Goal: Task Accomplishment & Management: Manage account settings

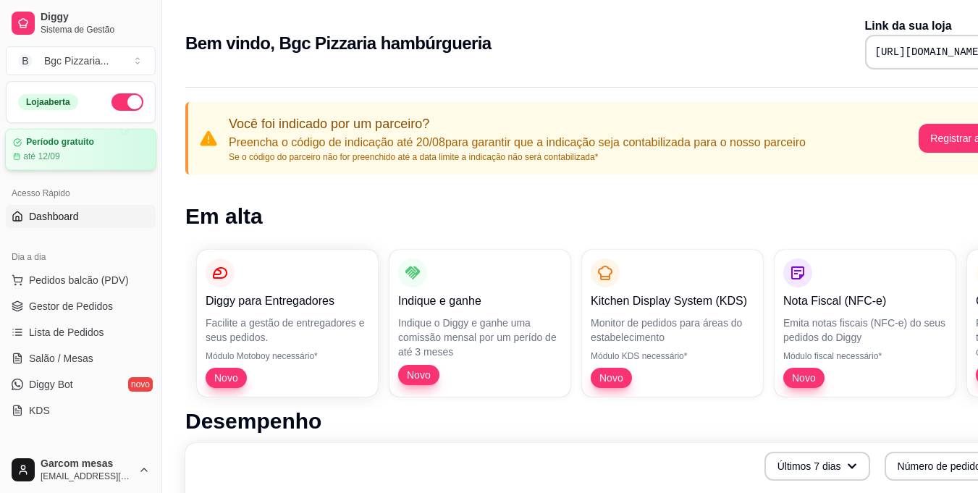
click at [120, 155] on div "até 12/09" at bounding box center [80, 157] width 135 height 12
click at [89, 353] on span "Salão / Mesas" at bounding box center [61, 358] width 64 height 14
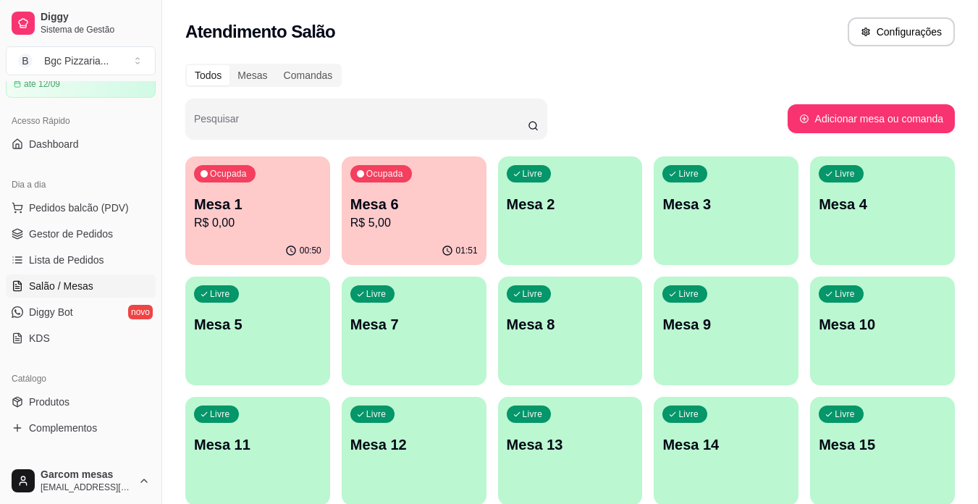
click at [227, 219] on p "R$ 0,00" at bounding box center [257, 222] width 127 height 17
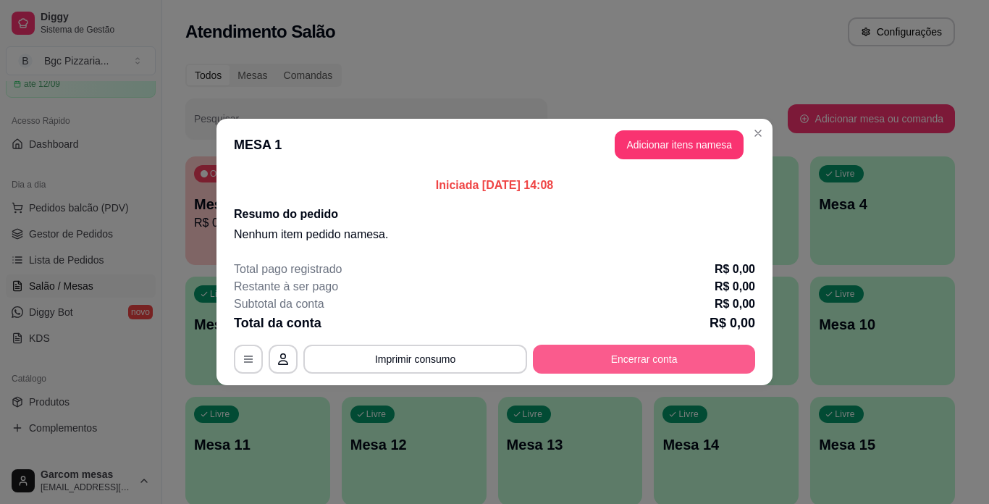
click at [631, 361] on button "Encerrar conta" at bounding box center [644, 359] width 222 height 29
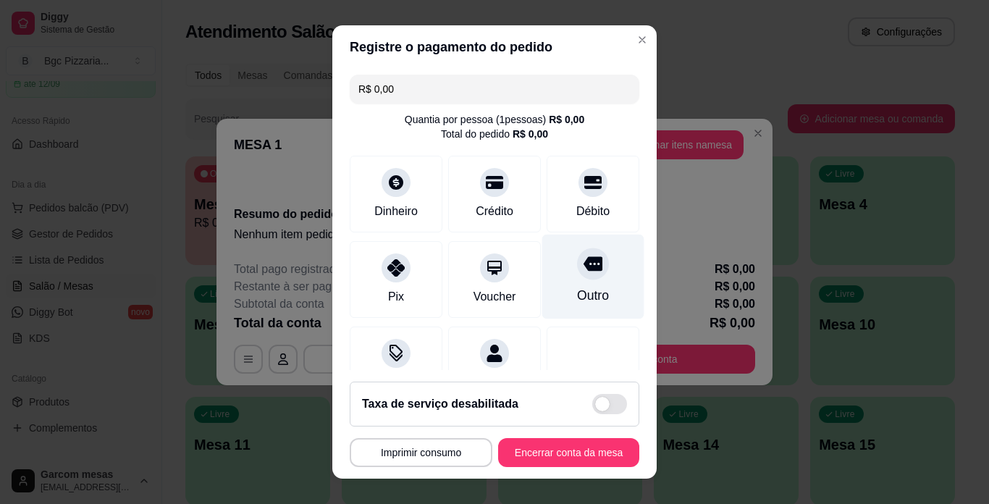
click at [566, 280] on div "Outro" at bounding box center [593, 277] width 102 height 85
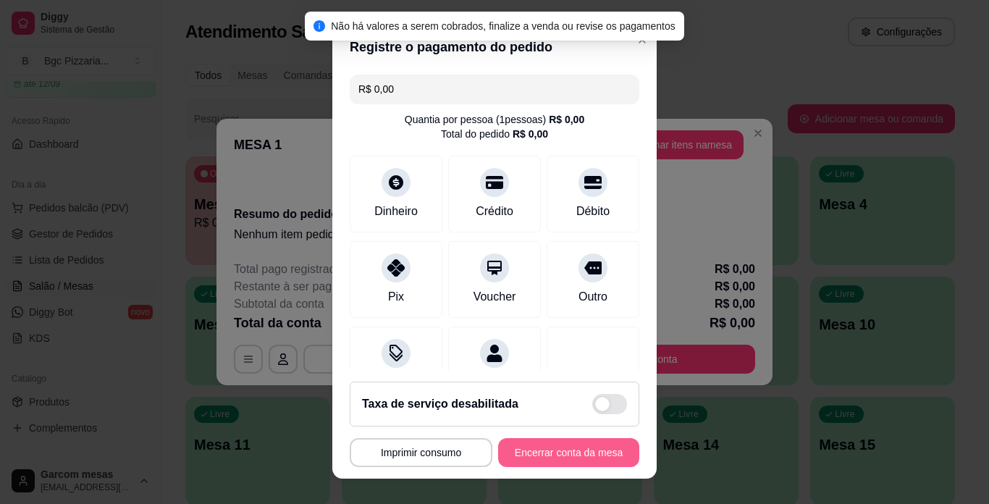
click at [554, 450] on button "Encerrar conta da mesa" at bounding box center [568, 452] width 141 height 29
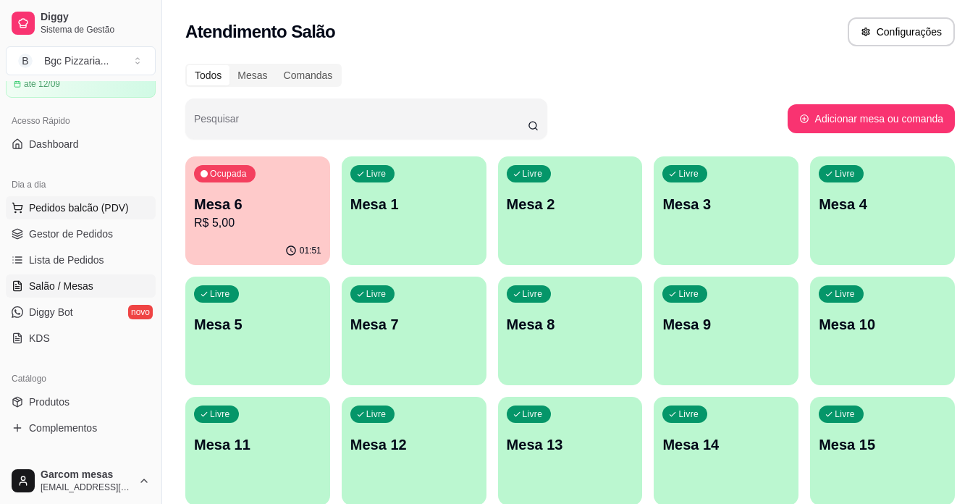
click at [64, 218] on button "Pedidos balcão (PDV)" at bounding box center [81, 207] width 150 height 23
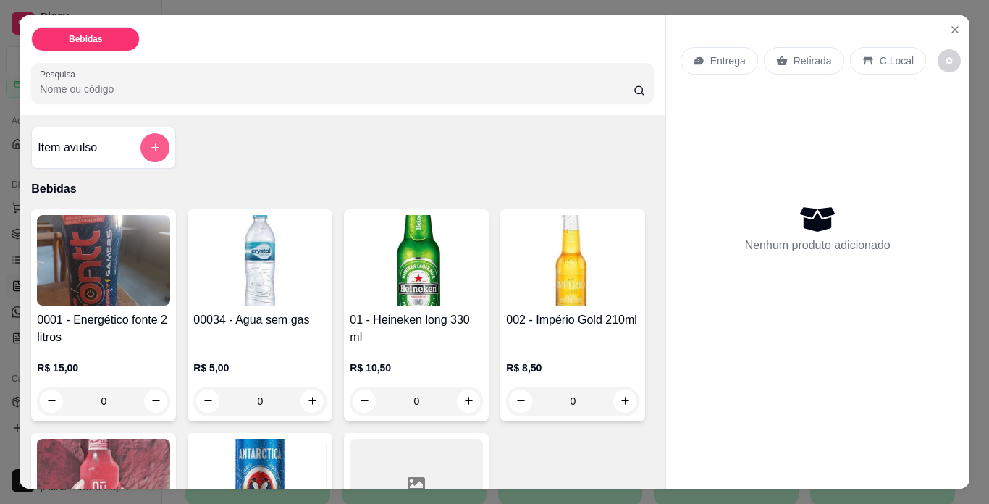
click at [148, 148] on button "add-separate-item" at bounding box center [155, 147] width 29 height 29
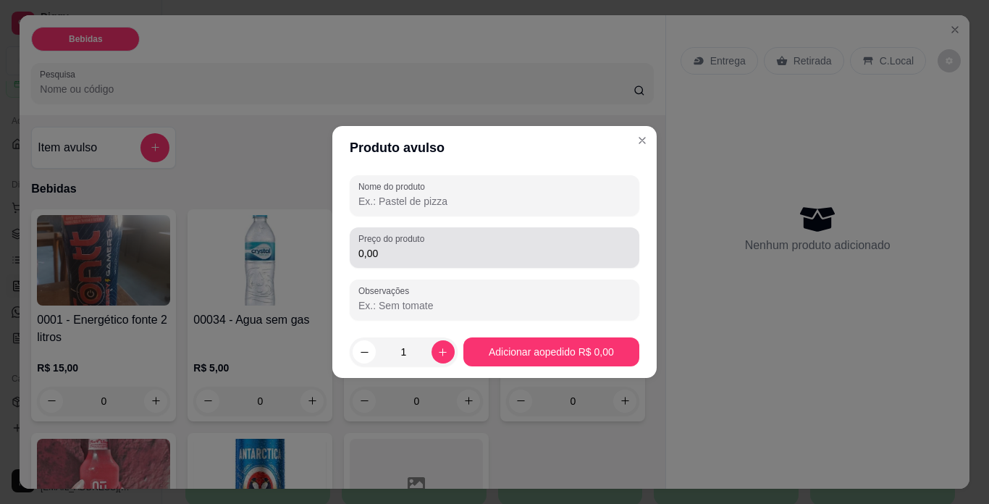
click at [411, 246] on input "0,00" at bounding box center [494, 253] width 272 height 14
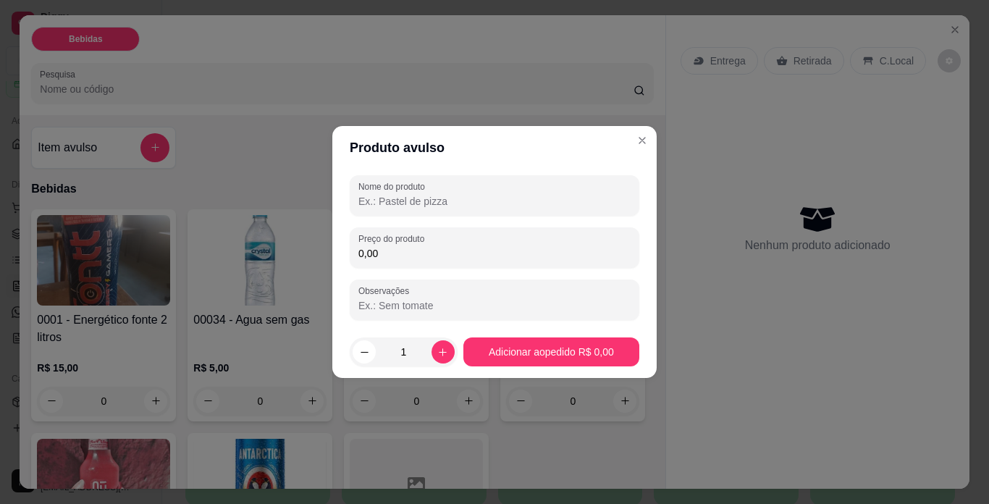
click at [427, 200] on input "Nome do produto" at bounding box center [494, 201] width 272 height 14
type input "c"
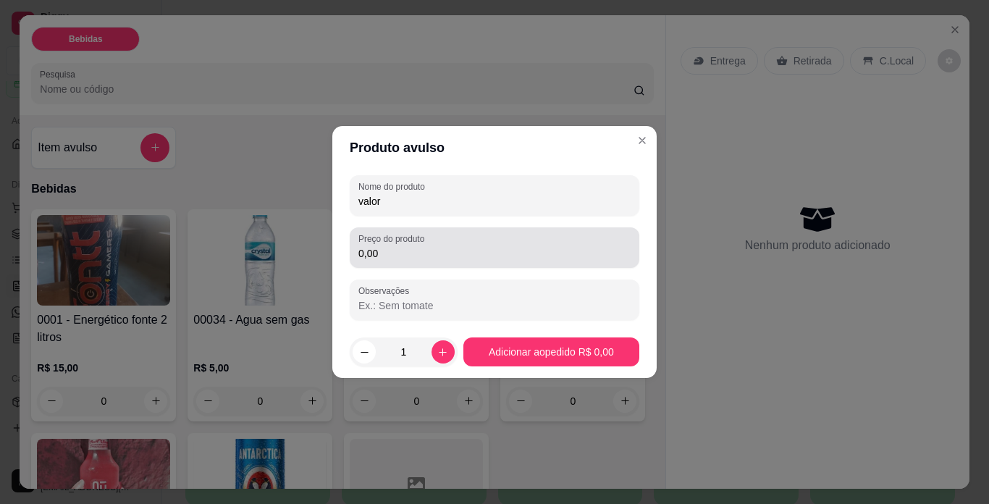
type input "valor"
click at [427, 246] on div "0,00" at bounding box center [494, 247] width 272 height 29
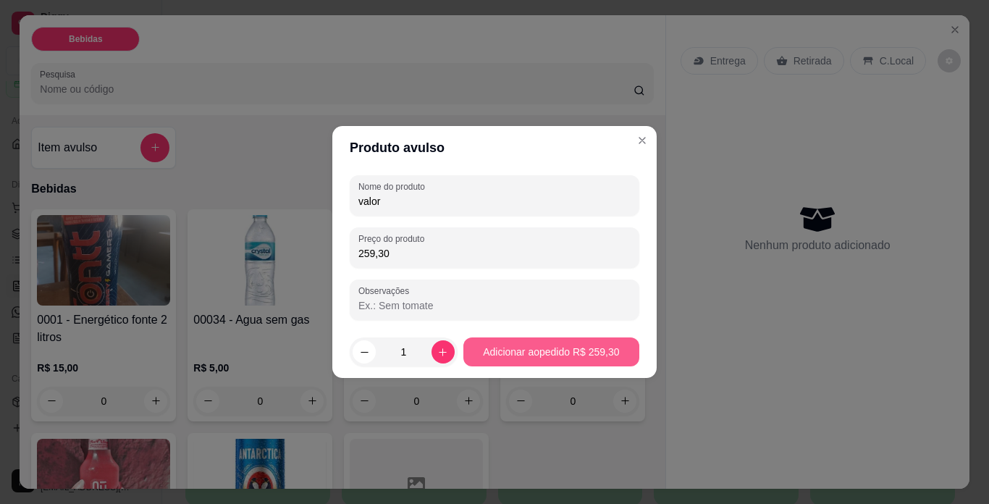
type input "259,30"
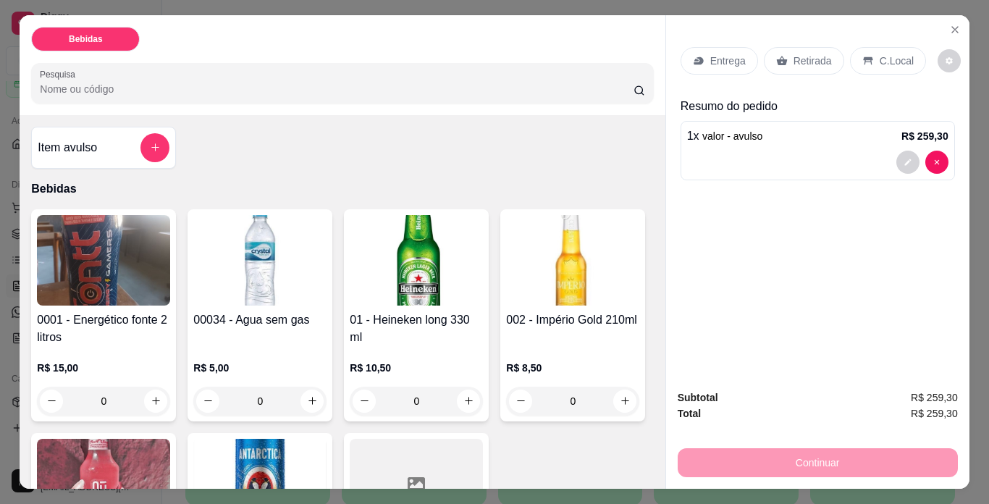
click at [748, 54] on p "C.Local" at bounding box center [897, 61] width 34 height 14
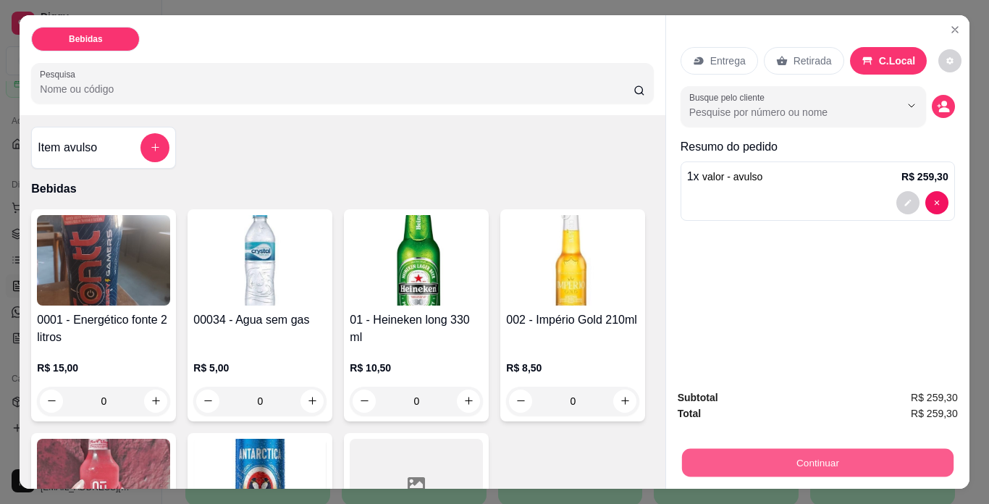
click at [748, 459] on button "Continuar" at bounding box center [818, 463] width 272 height 28
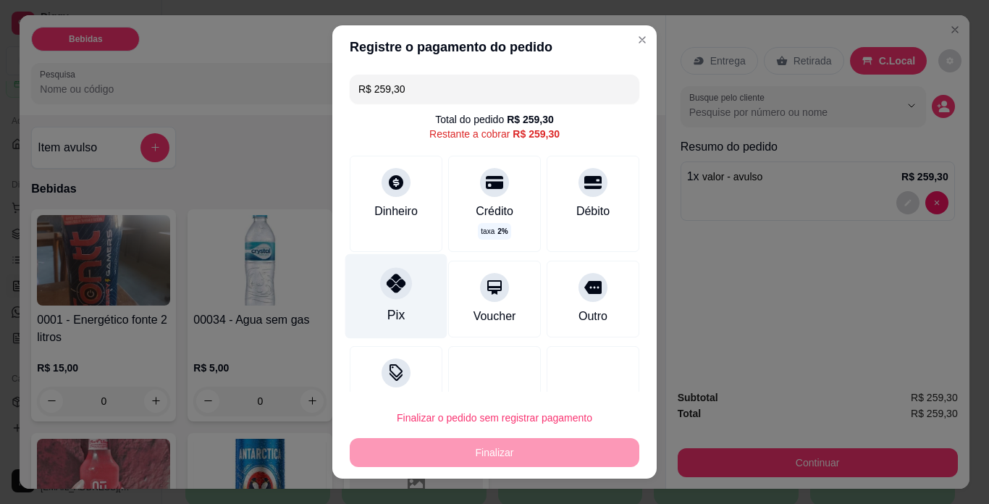
click at [377, 314] on div "Pix" at bounding box center [396, 296] width 102 height 85
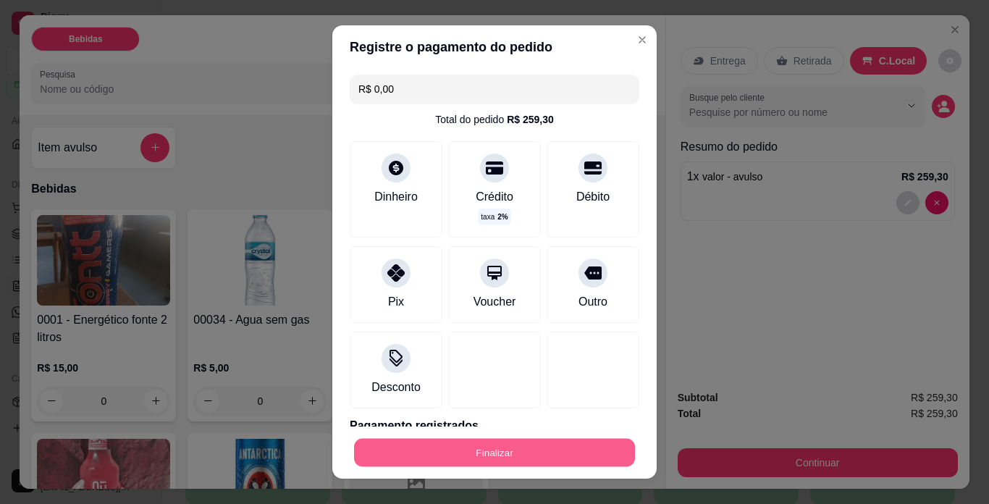
click at [515, 448] on button "Finalizar" at bounding box center [494, 453] width 281 height 28
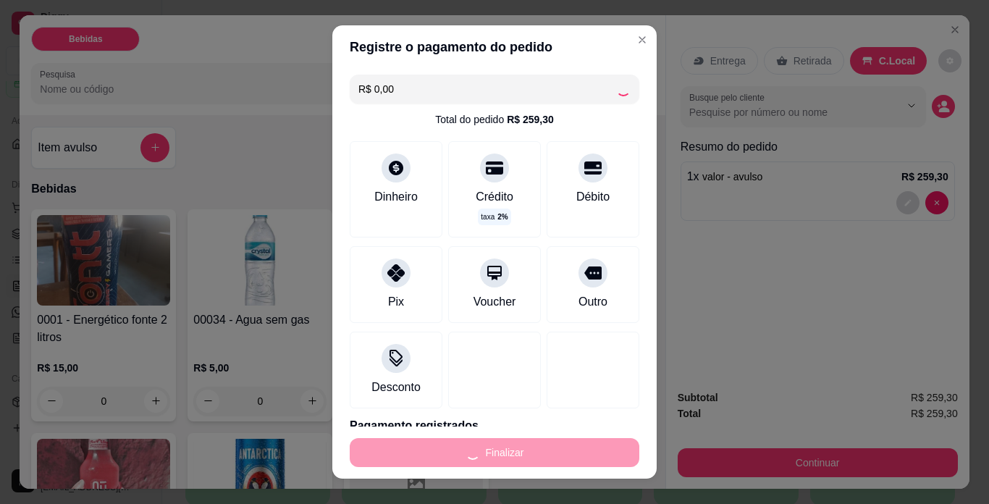
type input "-R$ 259,30"
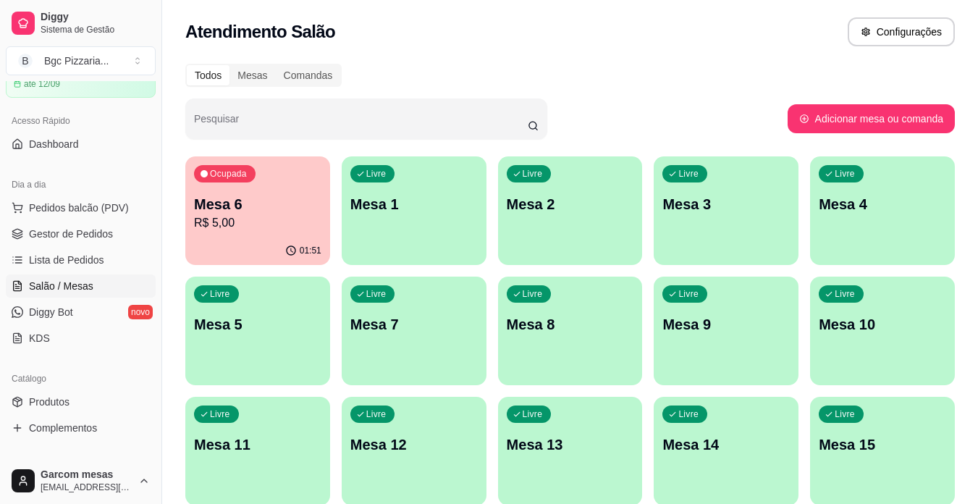
click at [288, 233] on div "Ocupada Mesa 6 R$ 5,00" at bounding box center [257, 196] width 145 height 80
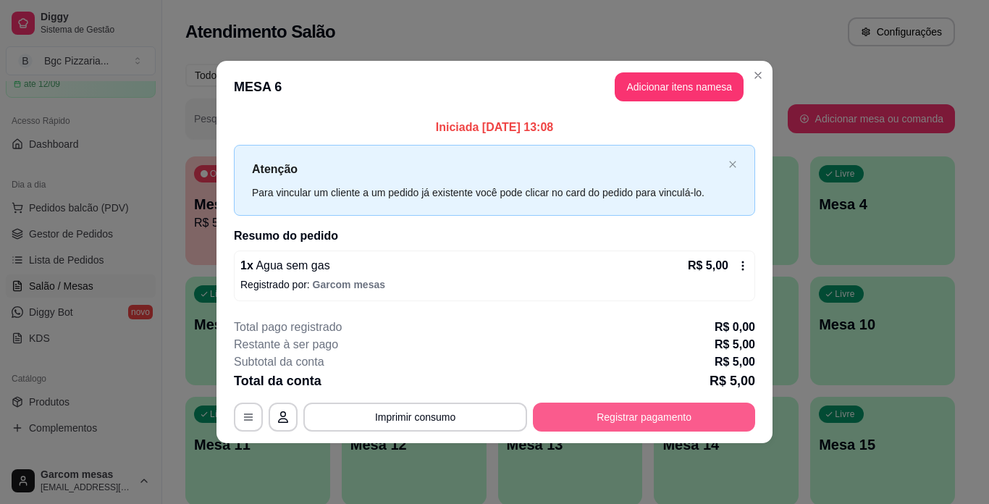
click at [646, 416] on button "Registrar pagamento" at bounding box center [644, 417] width 222 height 29
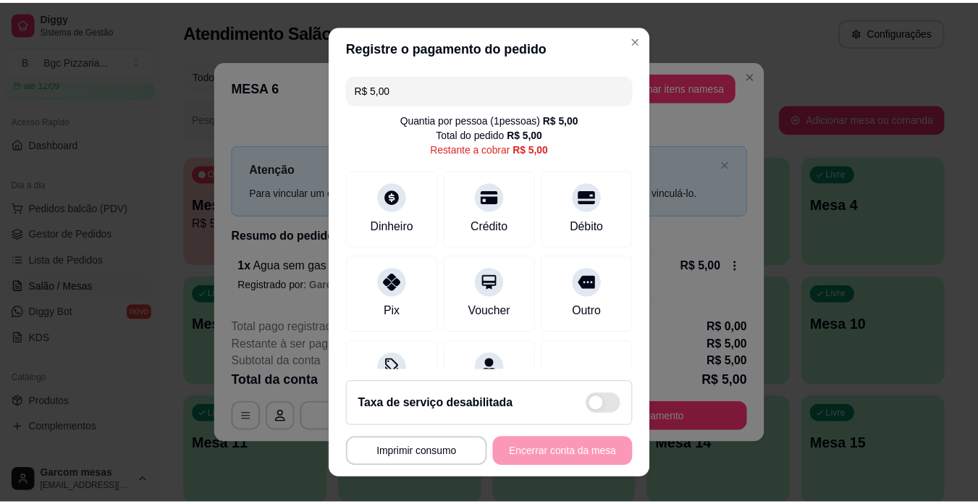
scroll to position [71, 0]
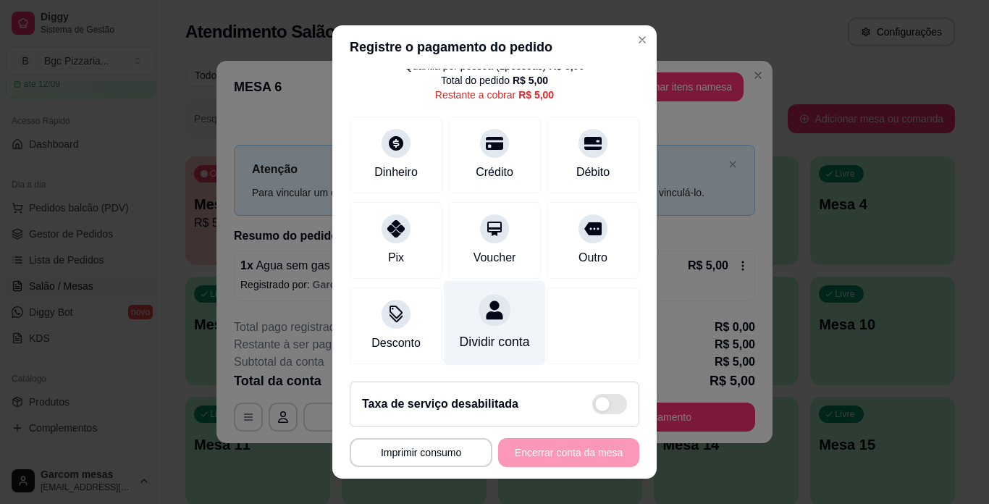
click at [475, 332] on div "Dividir conta" at bounding box center [495, 341] width 70 height 19
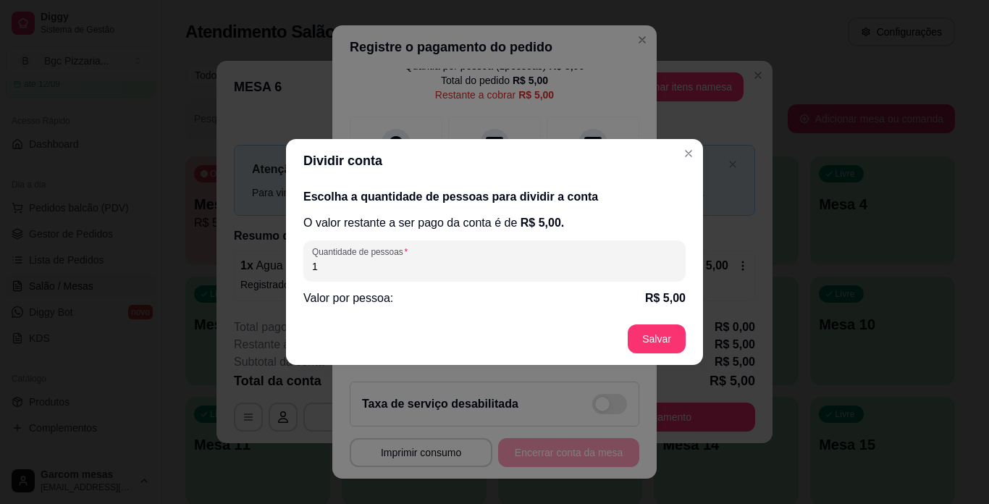
click at [403, 260] on input "1" at bounding box center [494, 266] width 365 height 14
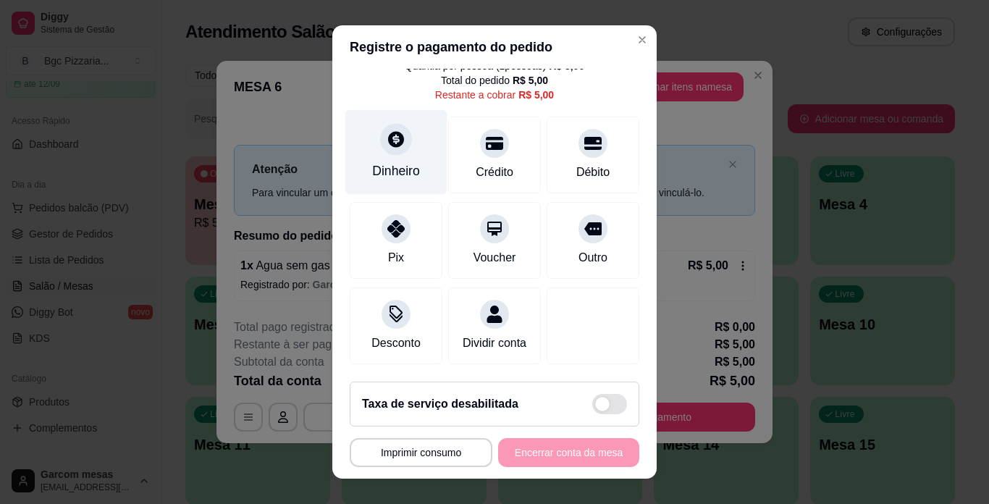
click at [393, 143] on div "Dinheiro" at bounding box center [396, 152] width 102 height 85
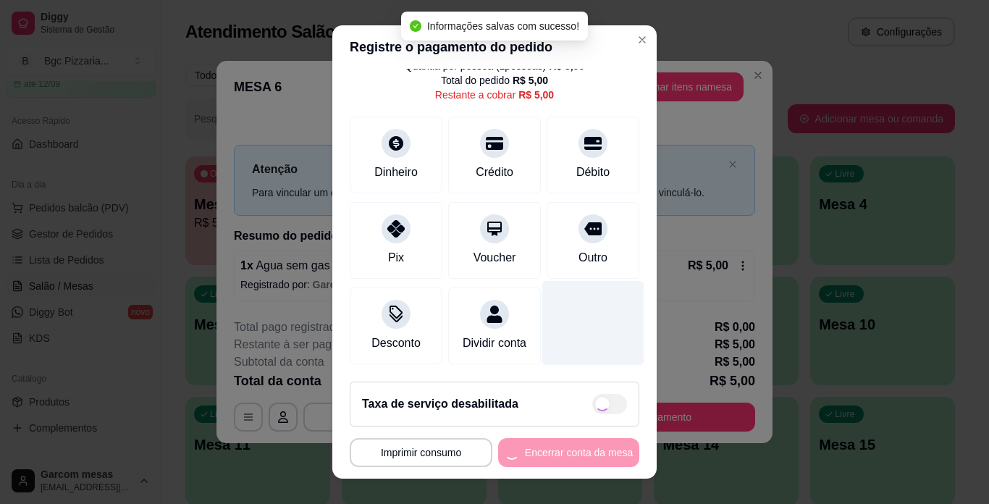
type input "R$ 0,00"
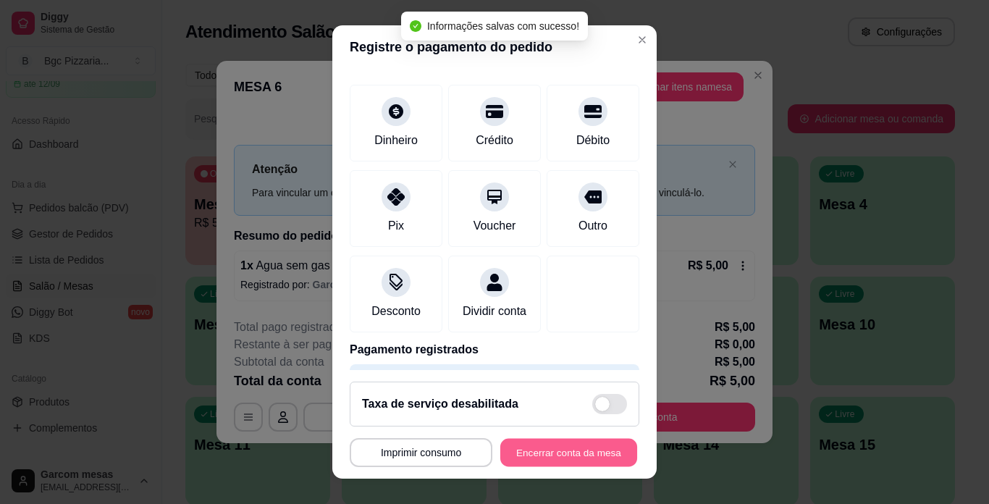
click at [562, 447] on button "Encerrar conta da mesa" at bounding box center [568, 453] width 137 height 28
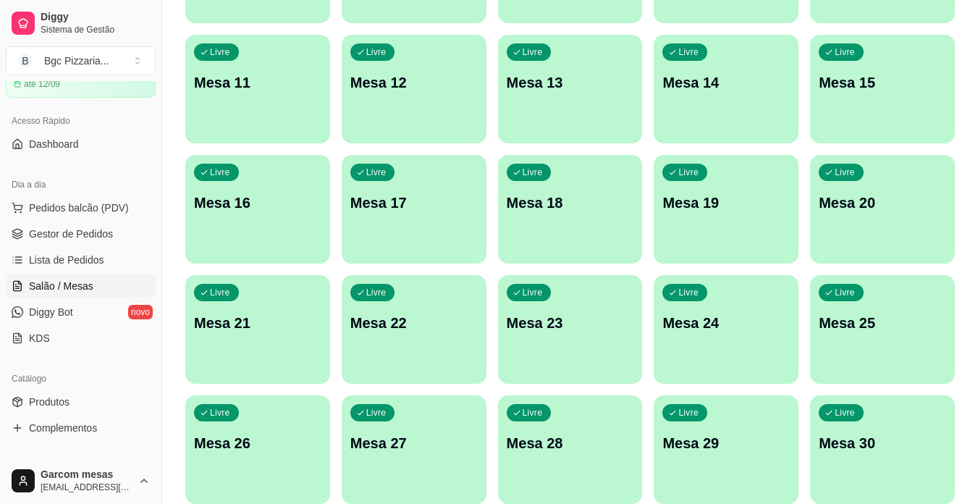
scroll to position [421, 0]
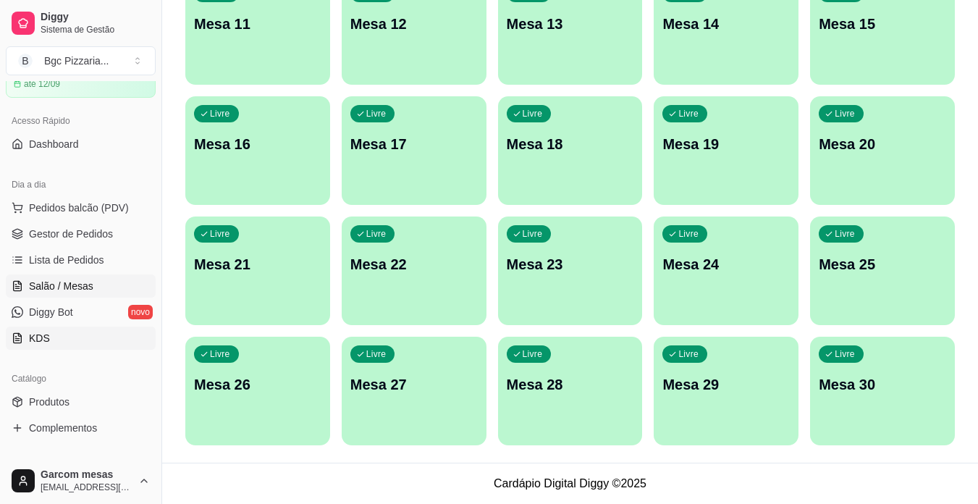
click at [85, 345] on link "KDS" at bounding box center [81, 338] width 150 height 23
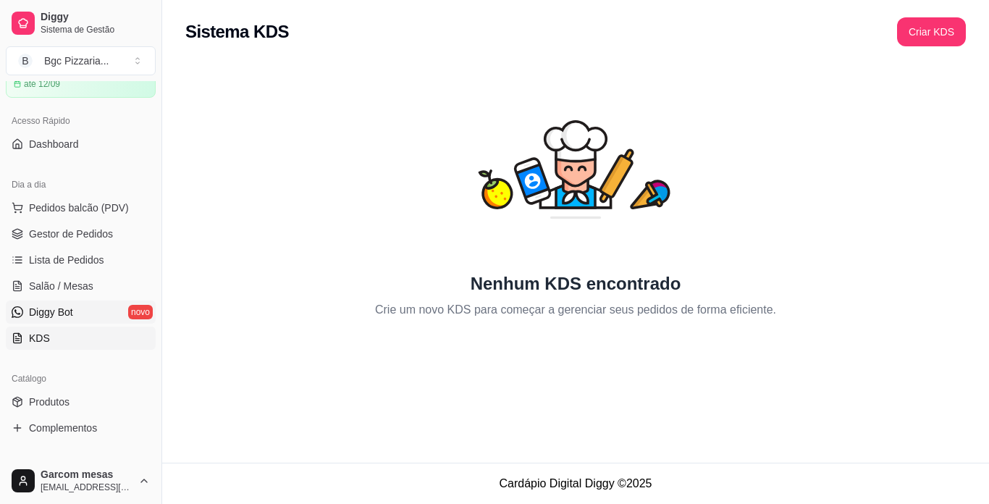
click at [85, 310] on link "Diggy Bot novo" at bounding box center [81, 312] width 150 height 23
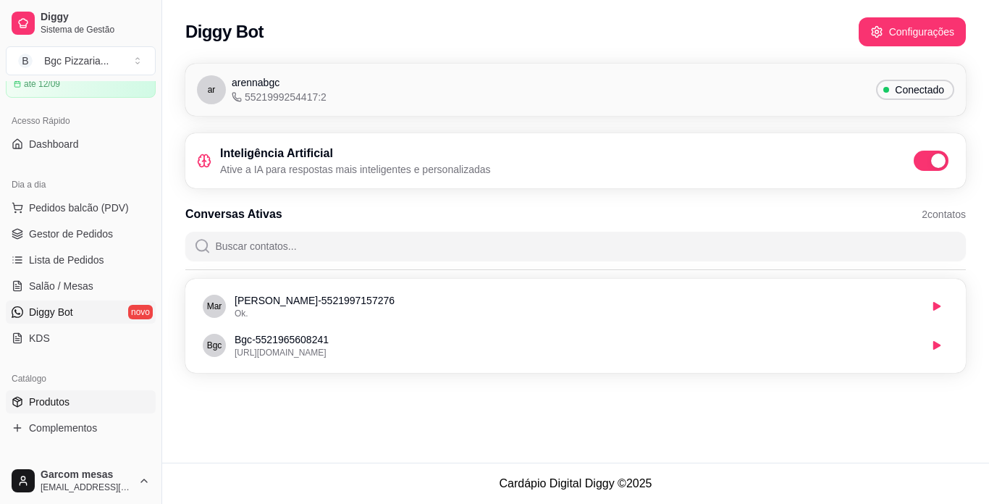
click at [107, 398] on link "Produtos" at bounding box center [81, 401] width 150 height 23
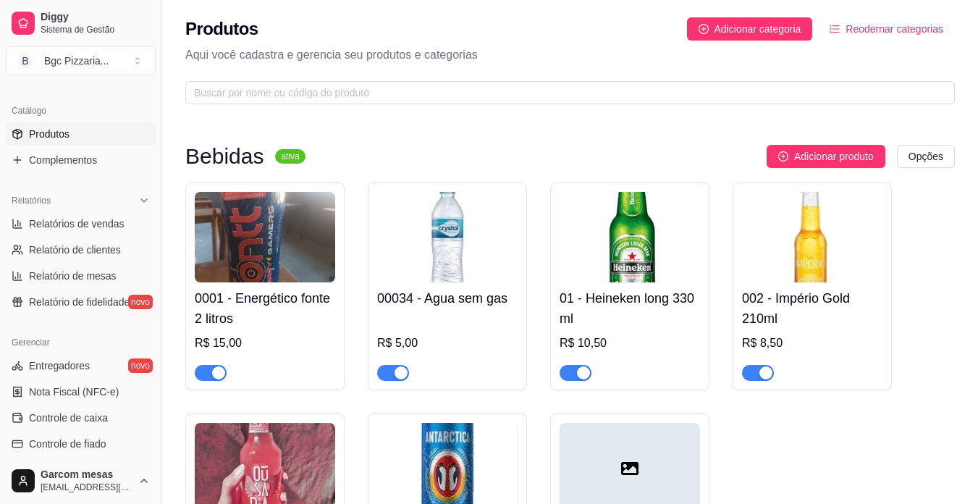
scroll to position [362, 0]
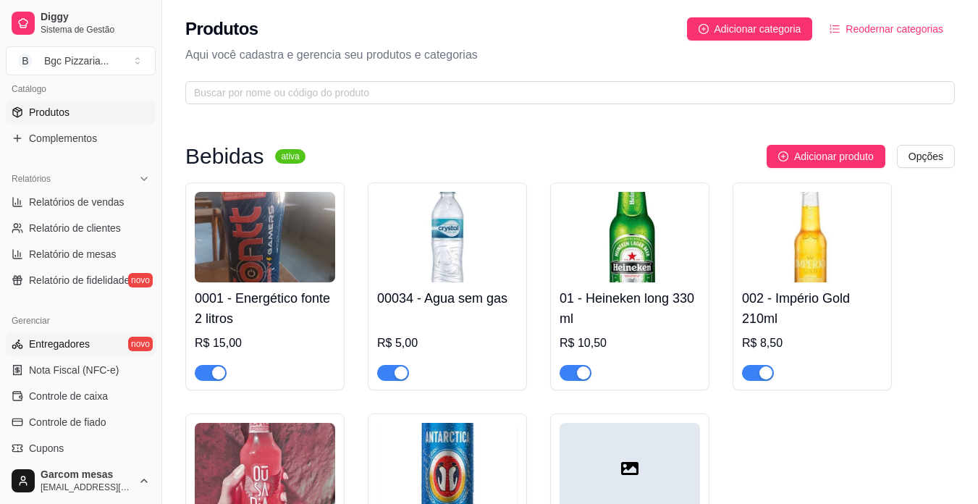
click at [93, 346] on link "Entregadores novo" at bounding box center [81, 343] width 150 height 23
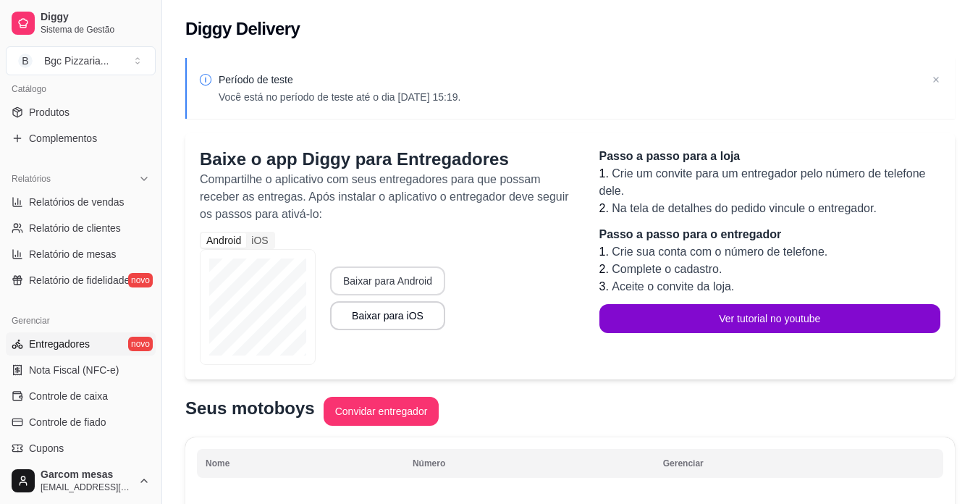
click at [387, 279] on button "Baixar para Android" at bounding box center [387, 281] width 115 height 29
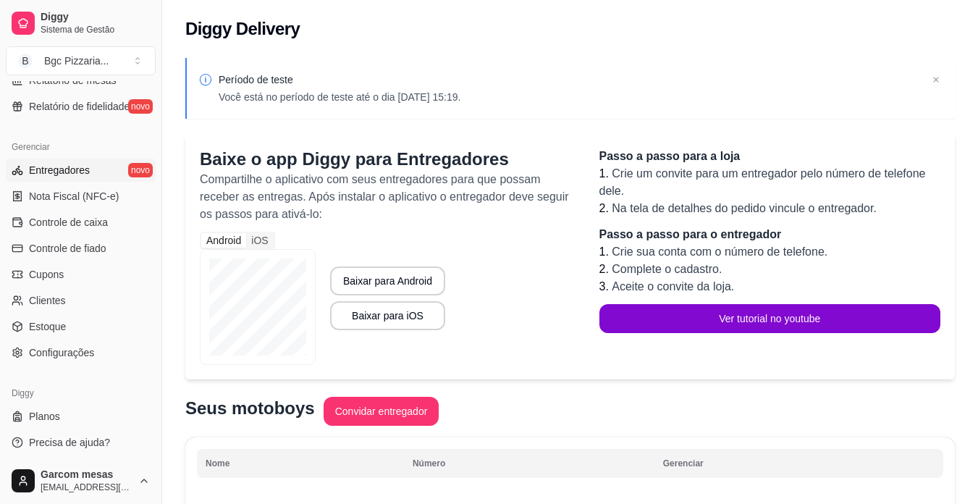
scroll to position [538, 0]
drag, startPoint x: 6, startPoint y: 0, endPoint x: 384, endPoint y: 118, distance: 396.1
click at [384, 118] on div "Período de teste Você está no período de teste até o dia 12/09/2025 às 15:19." at bounding box center [570, 88] width 770 height 61
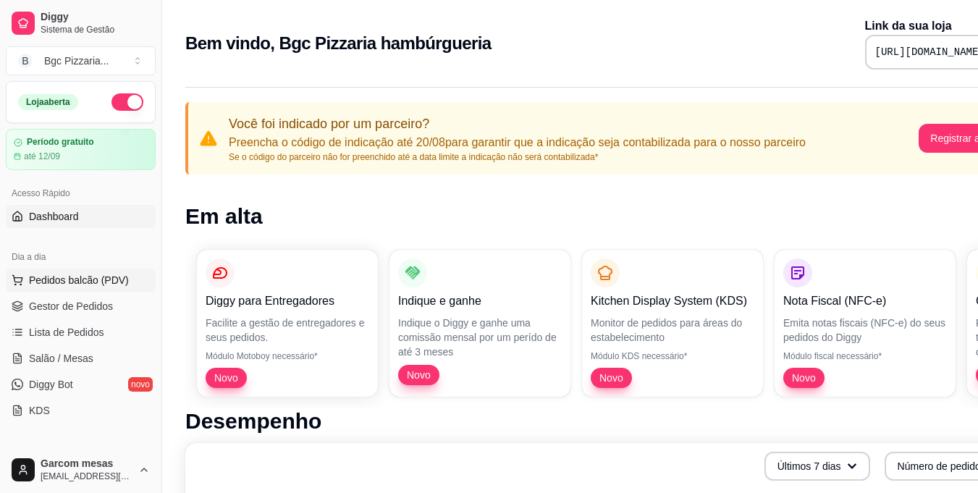
click at [72, 275] on span "Pedidos balcão (PDV)" at bounding box center [79, 280] width 100 height 14
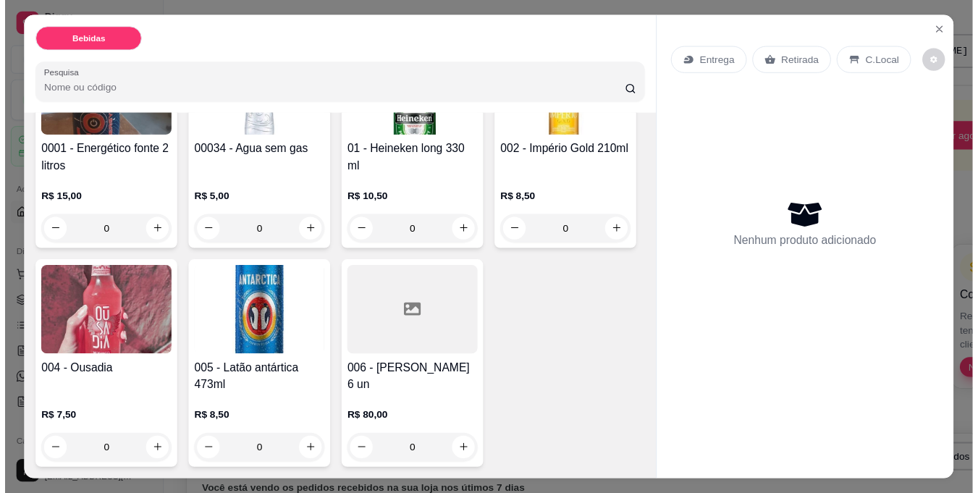
scroll to position [101, 0]
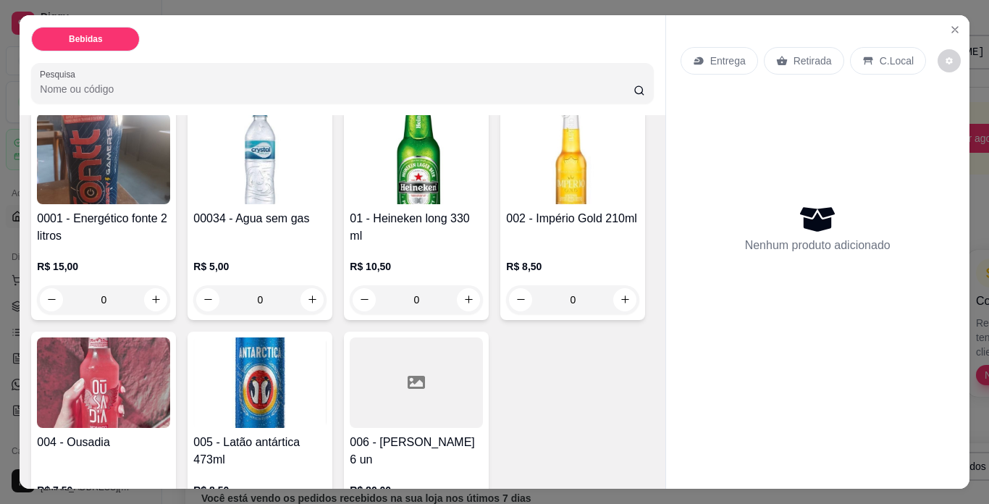
click at [425, 259] on p "R$ 10,50" at bounding box center [416, 266] width 133 height 14
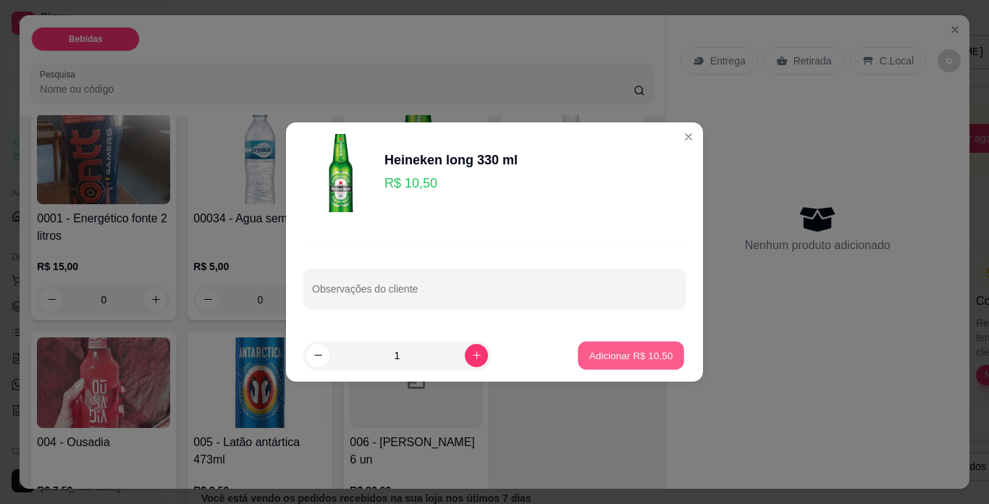
click at [629, 351] on p "Adicionar R$ 10,50" at bounding box center [632, 355] width 84 height 14
type input "1"
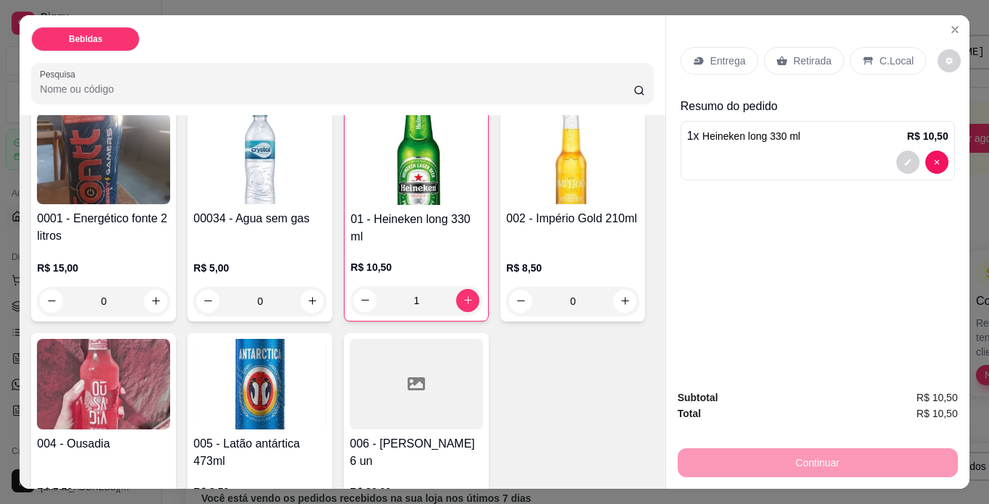
click at [802, 55] on p "Retirada" at bounding box center [813, 61] width 38 height 14
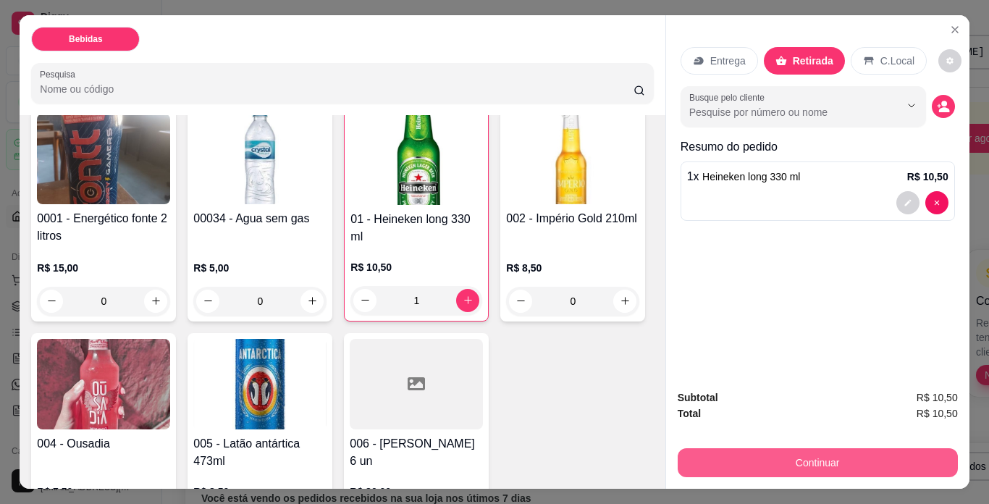
click at [821, 453] on button "Continuar" at bounding box center [818, 462] width 280 height 29
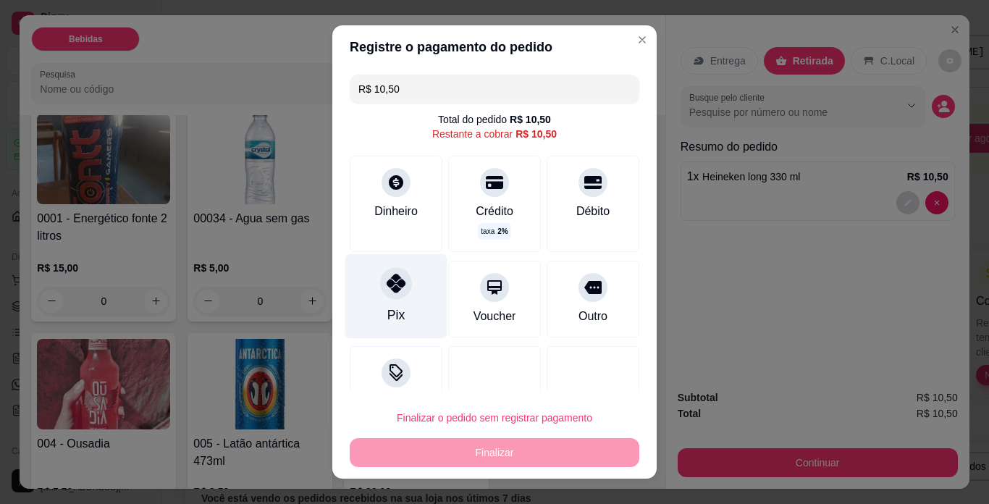
click at [404, 292] on div "Pix" at bounding box center [396, 296] width 102 height 85
type input "R$ 0,00"
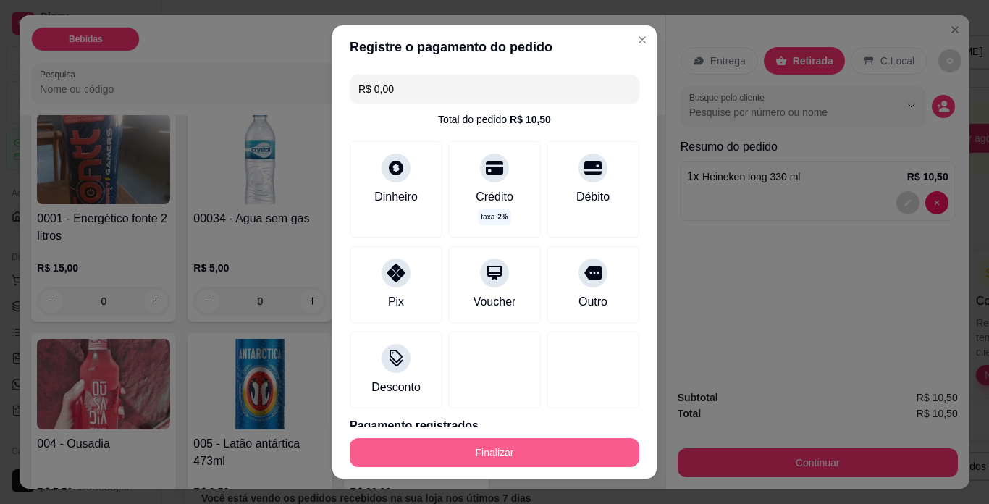
click at [535, 448] on button "Finalizar" at bounding box center [495, 452] width 290 height 29
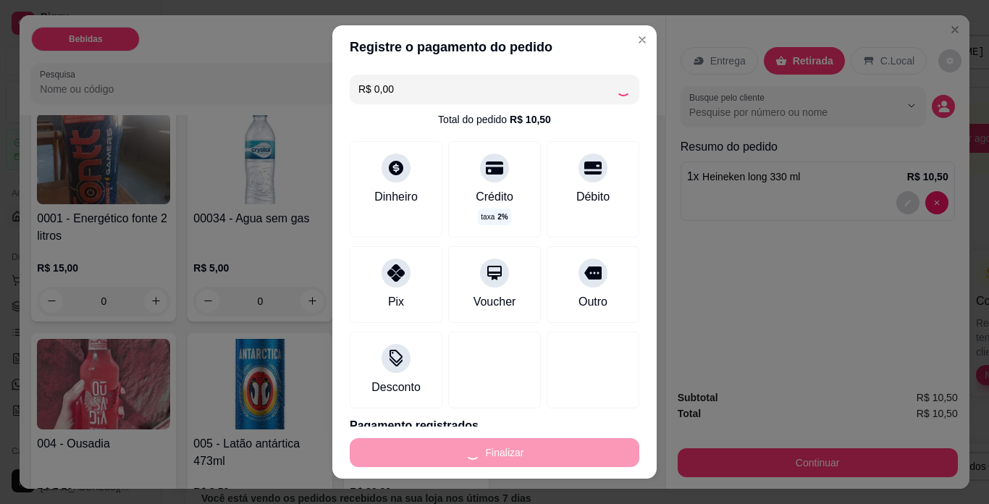
type input "0"
type input "-R$ 10,50"
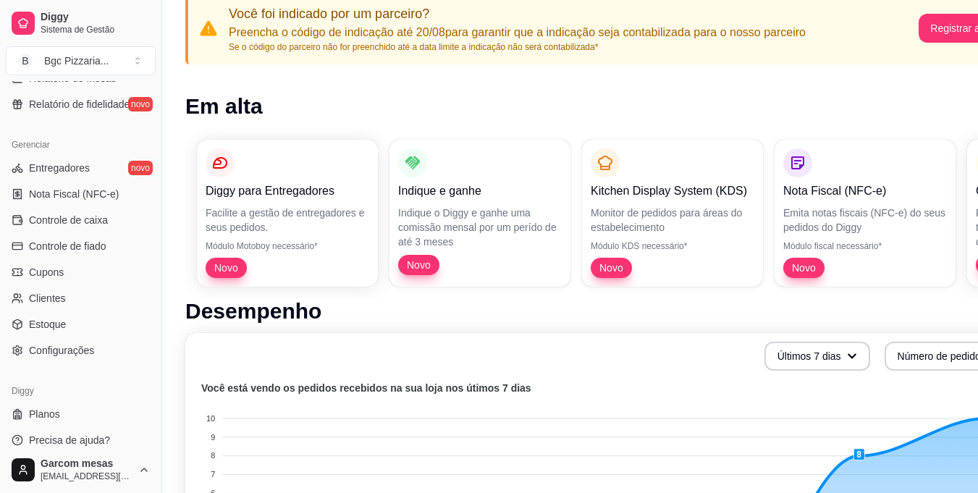
scroll to position [145, 0]
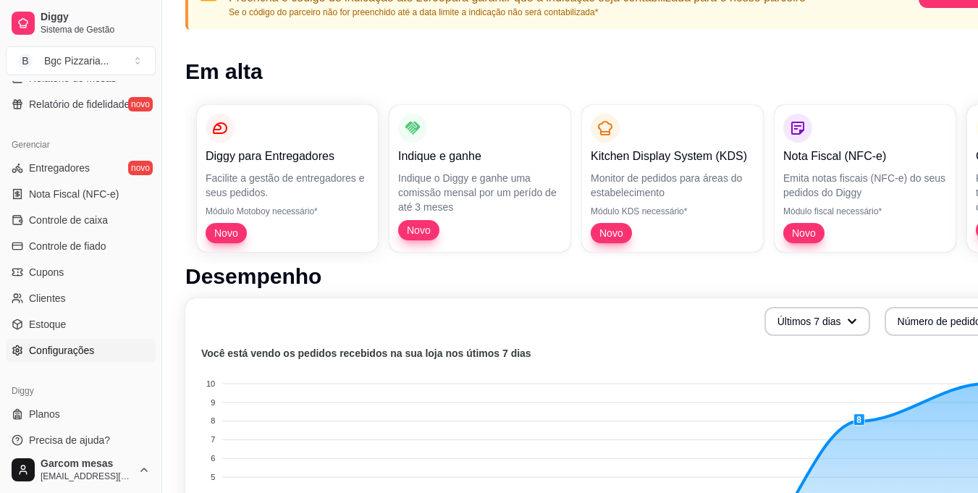
click at [110, 351] on link "Configurações" at bounding box center [81, 350] width 150 height 23
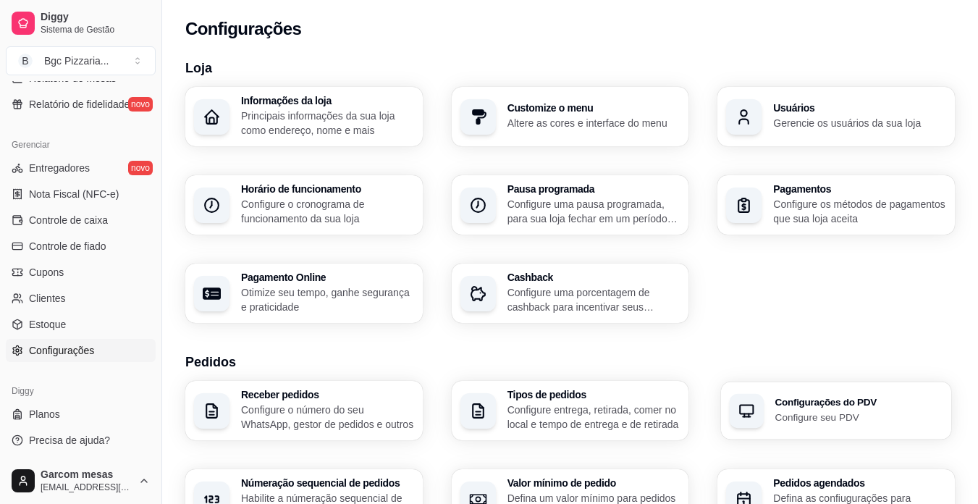
click at [805, 404] on h3 "Configurações do PDV" at bounding box center [859, 403] width 167 height 10
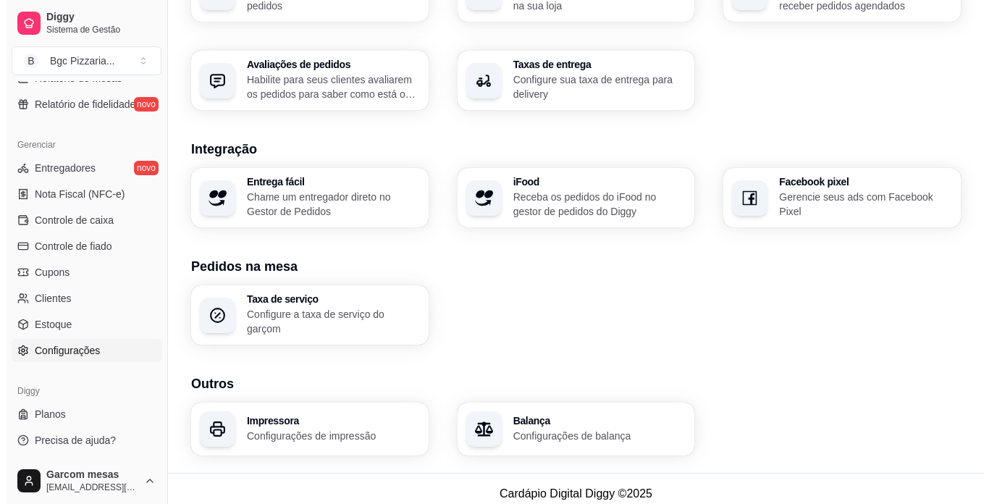
scroll to position [511, 0]
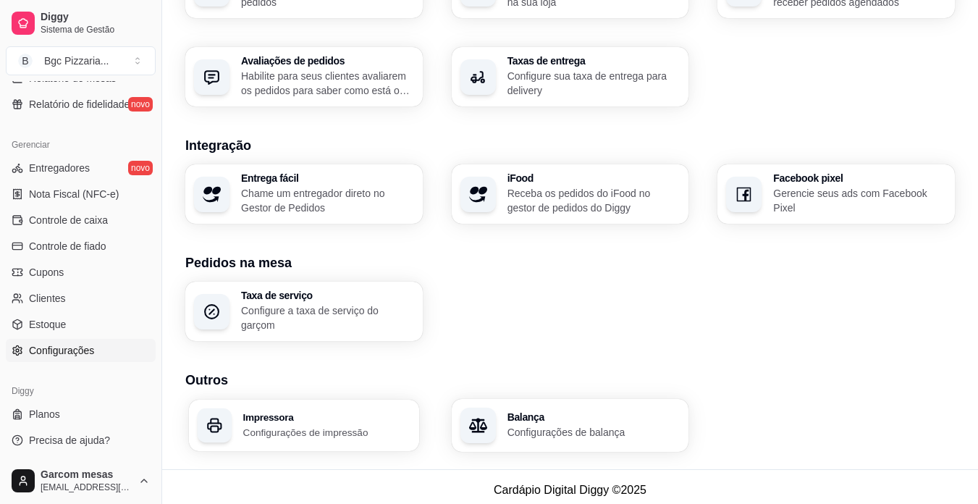
click at [319, 425] on p "Configurações de impressão" at bounding box center [326, 432] width 167 height 14
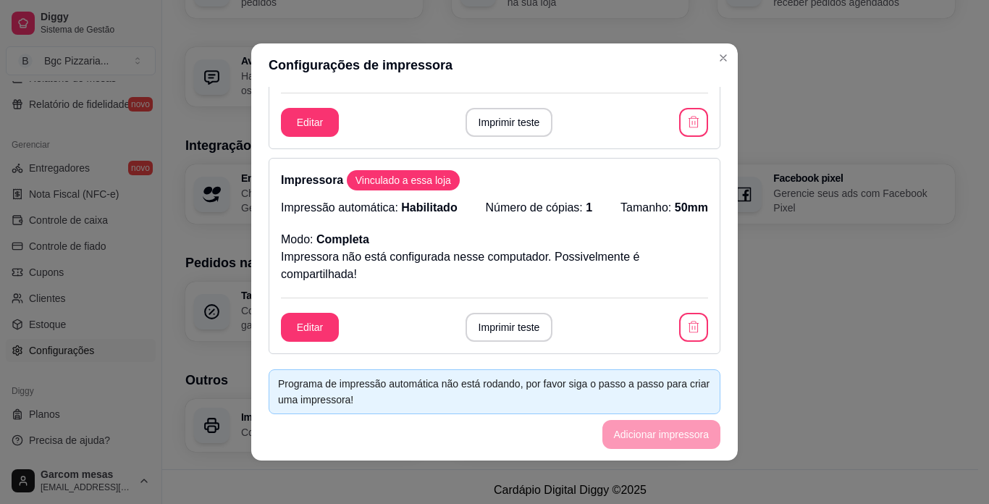
scroll to position [145, 0]
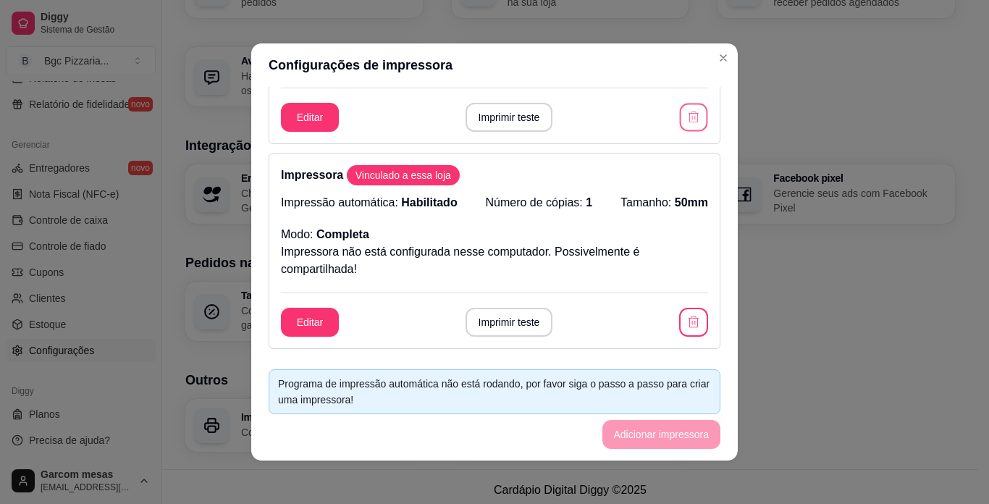
click at [663, 120] on div "Editar Imprimir teste" at bounding box center [494, 117] width 427 height 29
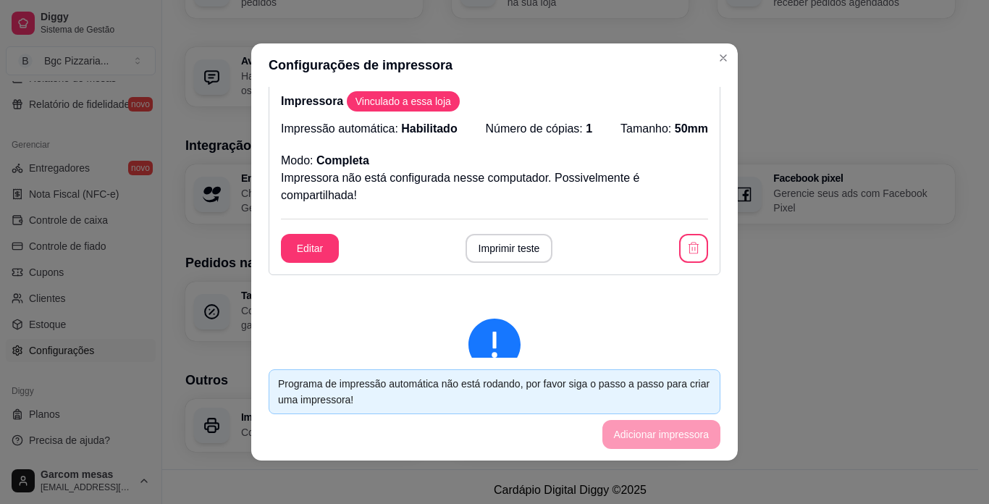
scroll to position [435, 0]
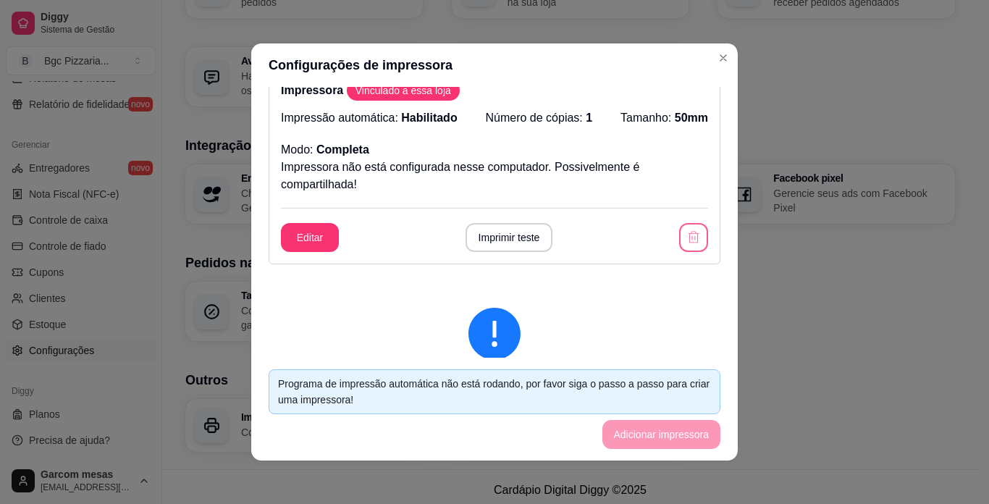
click at [687, 235] on icon "button" at bounding box center [694, 237] width 14 height 14
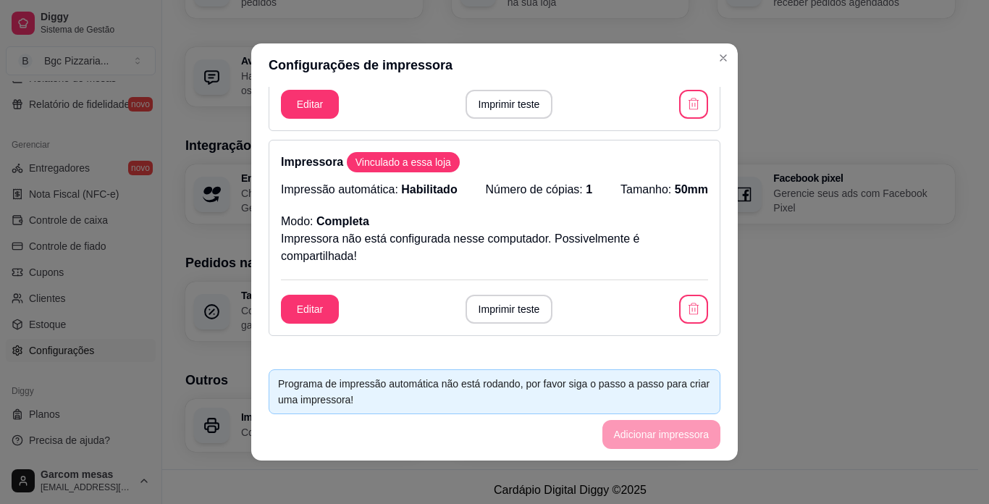
scroll to position [157, 0]
click at [680, 115] on button "button" at bounding box center [694, 105] width 28 height 28
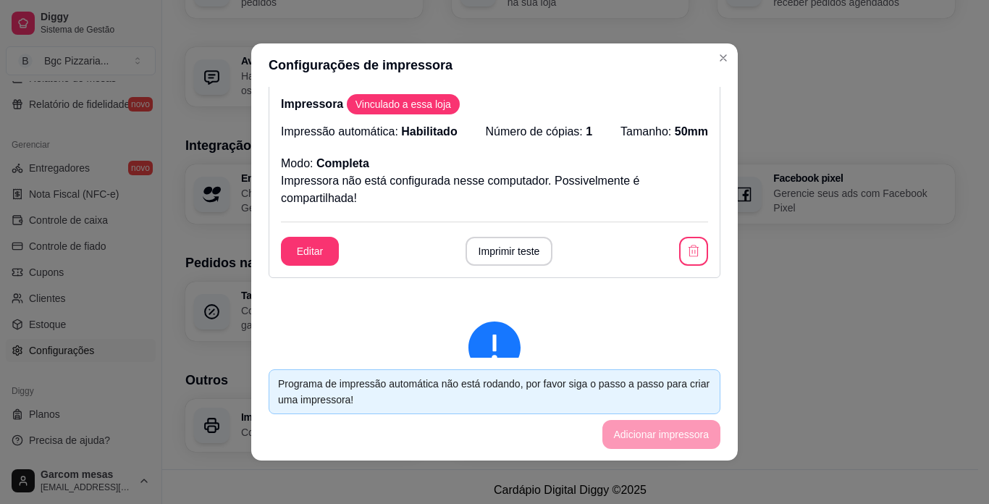
scroll to position [0, 0]
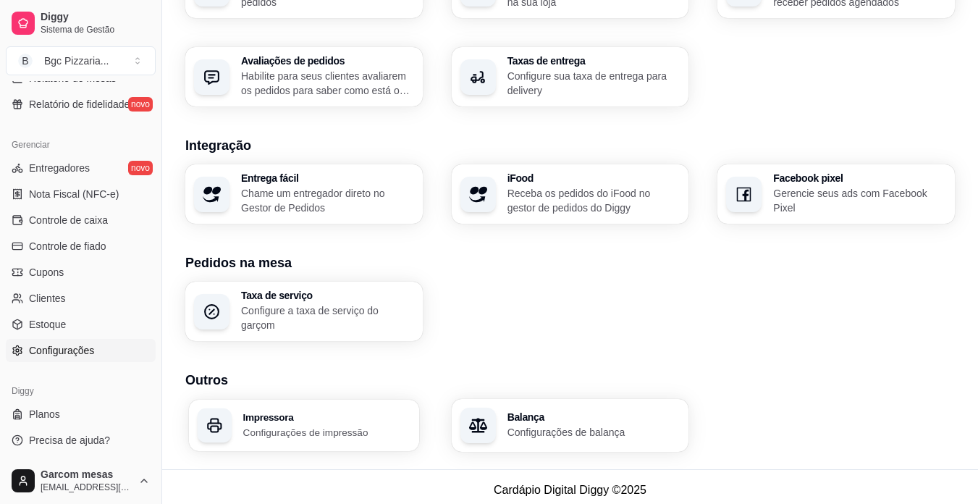
click at [327, 425] on p "Configurações de impressão" at bounding box center [326, 432] width 167 height 14
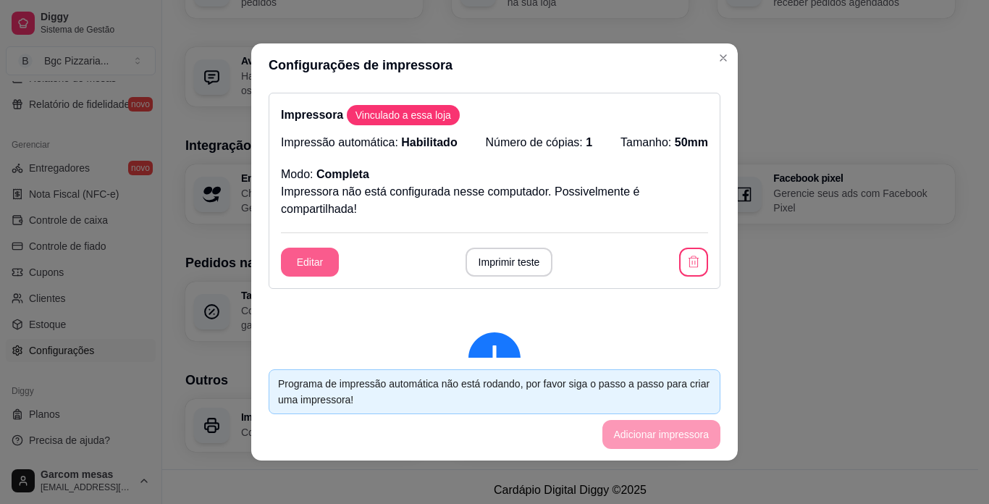
click at [324, 266] on button "Editar" at bounding box center [310, 262] width 58 height 29
click at [516, 269] on button "Imprimir teste" at bounding box center [508, 262] width 85 height 28
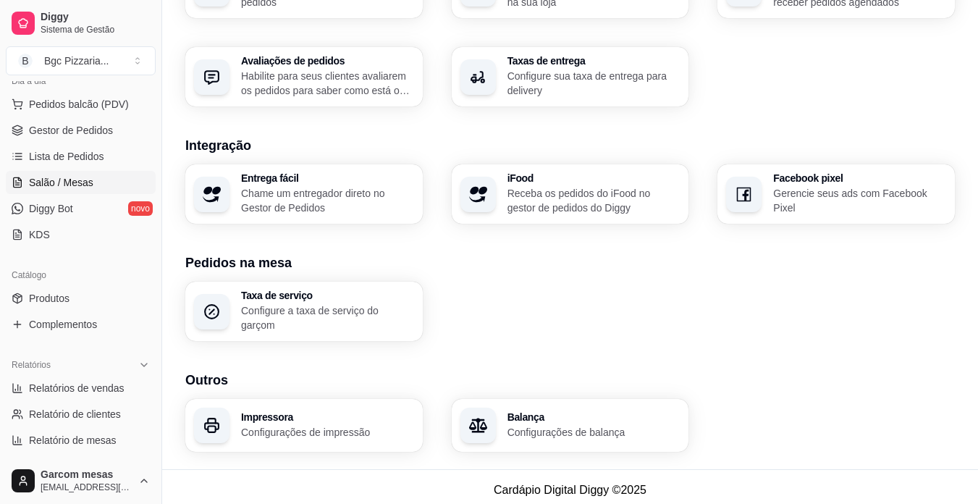
scroll to position [104, 0]
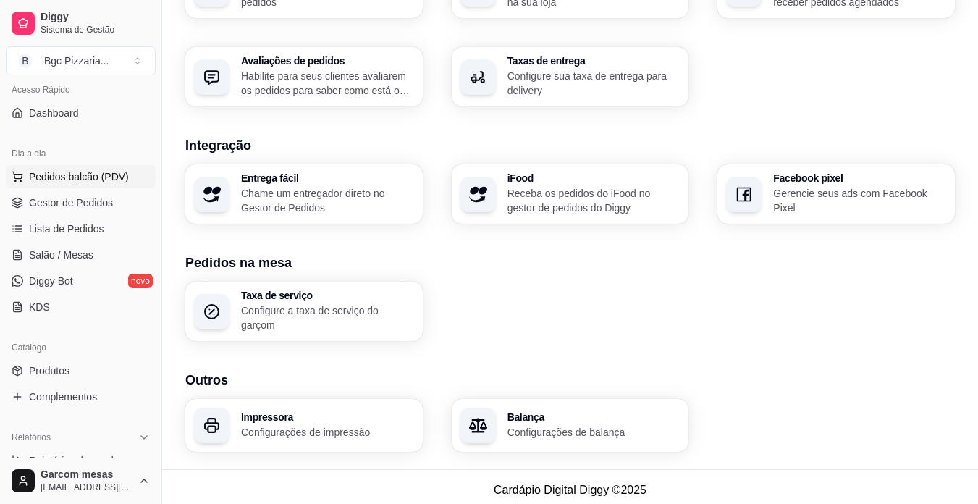
click at [88, 186] on button "Pedidos balcão (PDV)" at bounding box center [81, 176] width 150 height 23
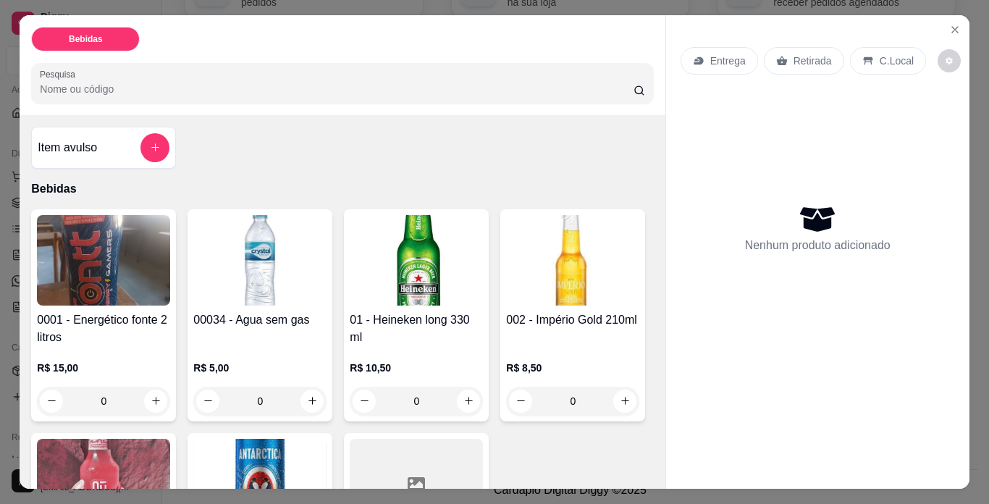
click at [284, 261] on img at bounding box center [259, 260] width 133 height 91
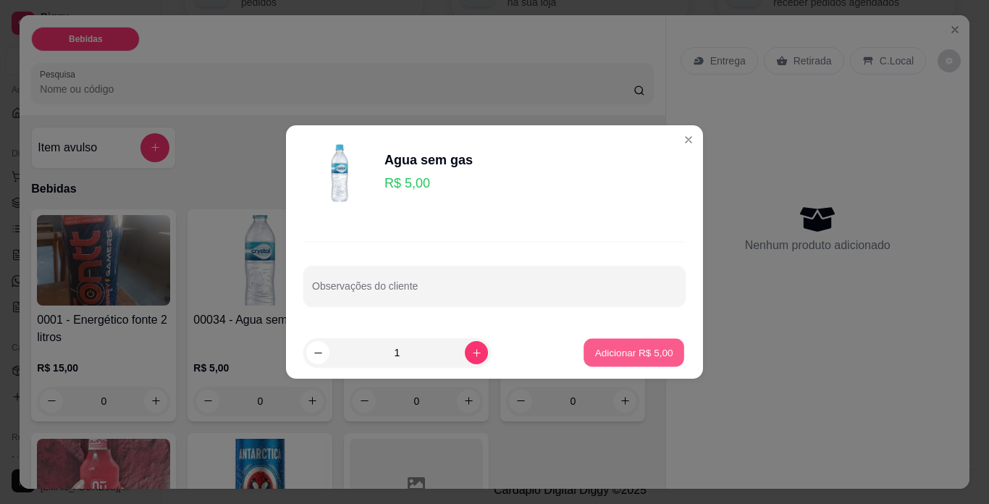
click at [611, 355] on p "Adicionar R$ 5,00" at bounding box center [634, 352] width 78 height 14
type input "1"
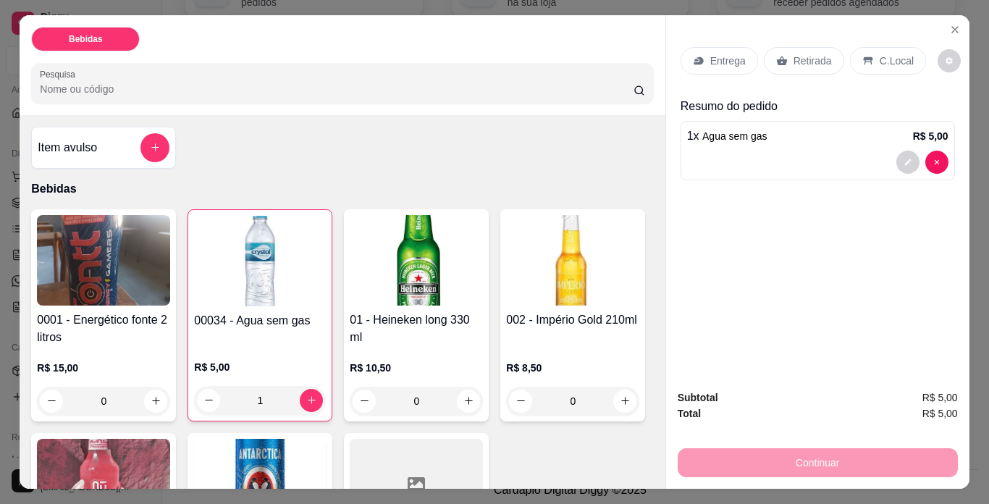
click at [794, 59] on p "Retirada" at bounding box center [813, 61] width 38 height 14
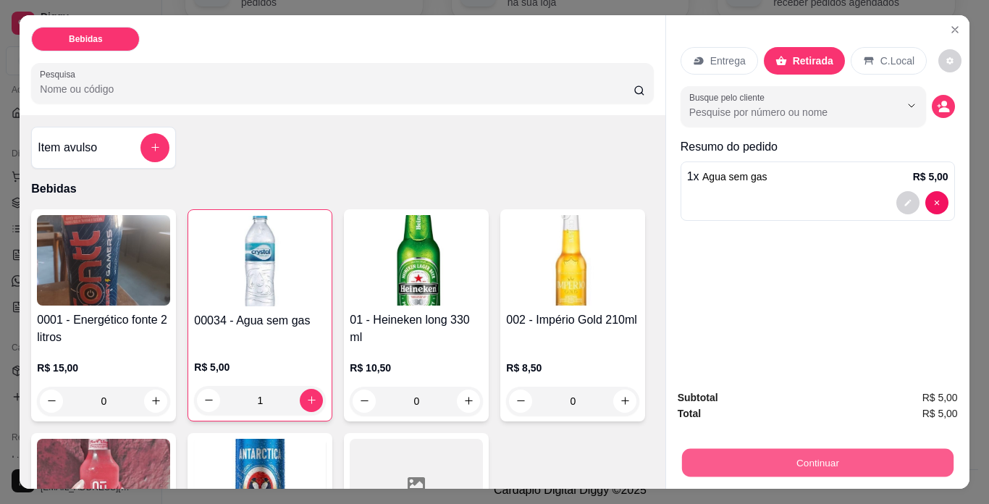
click at [857, 461] on button "Continuar" at bounding box center [818, 463] width 272 height 28
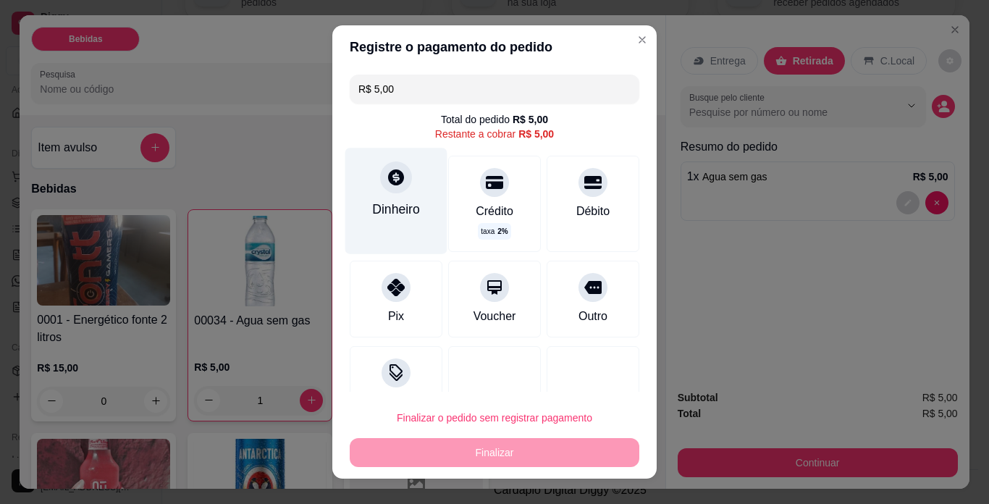
click at [372, 210] on div "Dinheiro" at bounding box center [396, 209] width 48 height 19
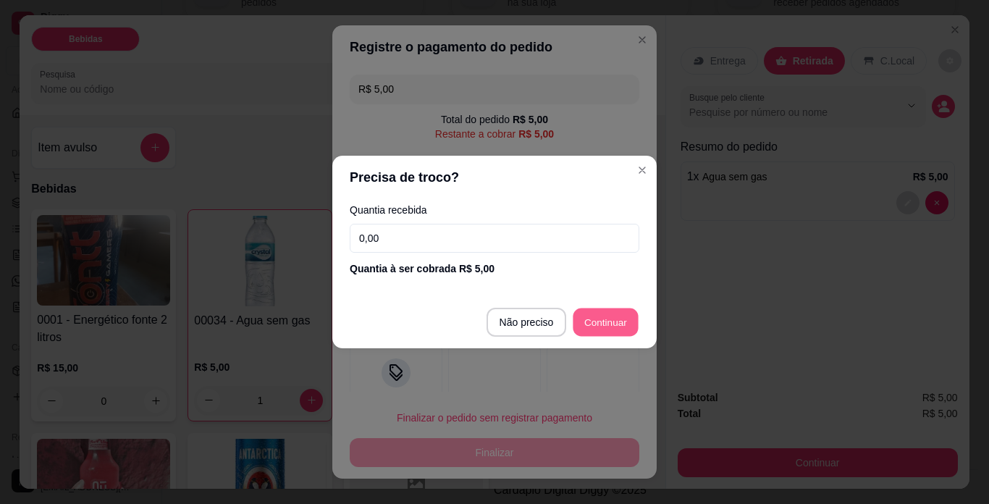
type input "R$ 0,00"
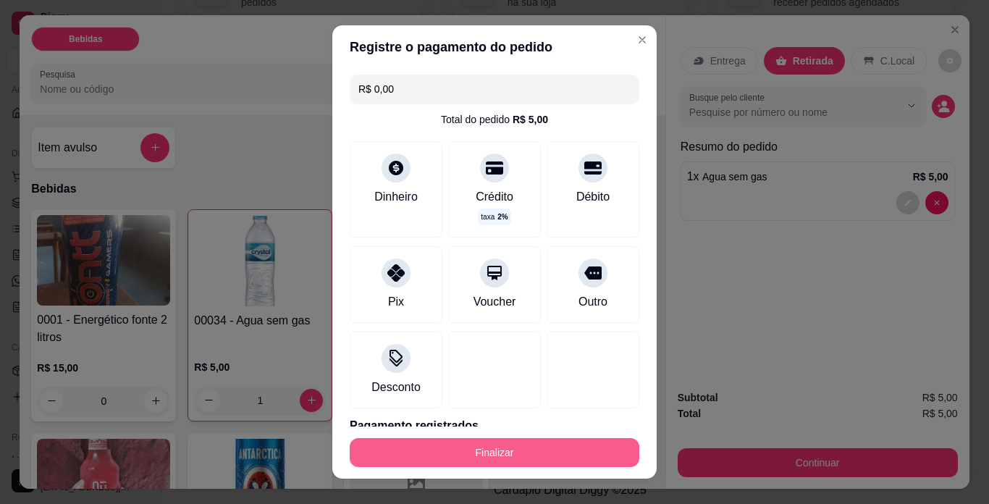
click at [555, 453] on button "Finalizar" at bounding box center [495, 452] width 290 height 29
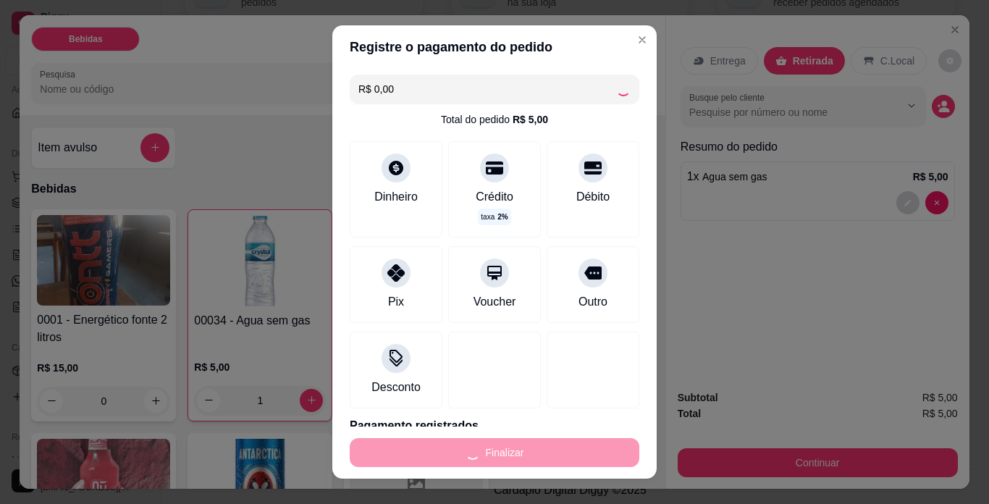
type input "0"
type input "-R$ 5,00"
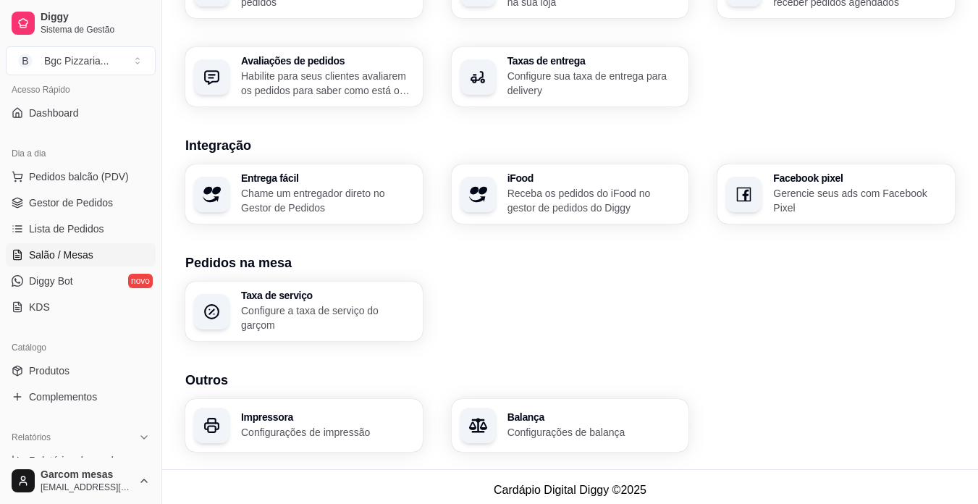
click at [83, 255] on span "Salão / Mesas" at bounding box center [61, 255] width 64 height 14
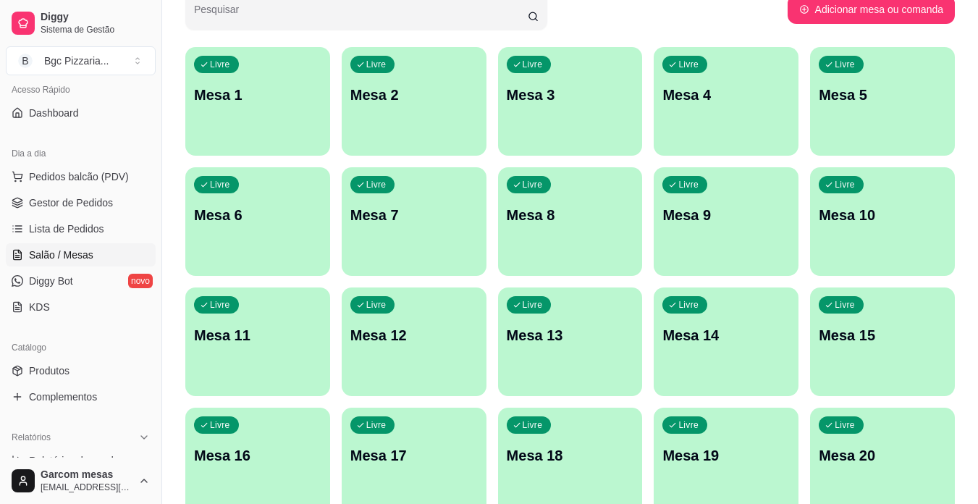
scroll to position [72, 0]
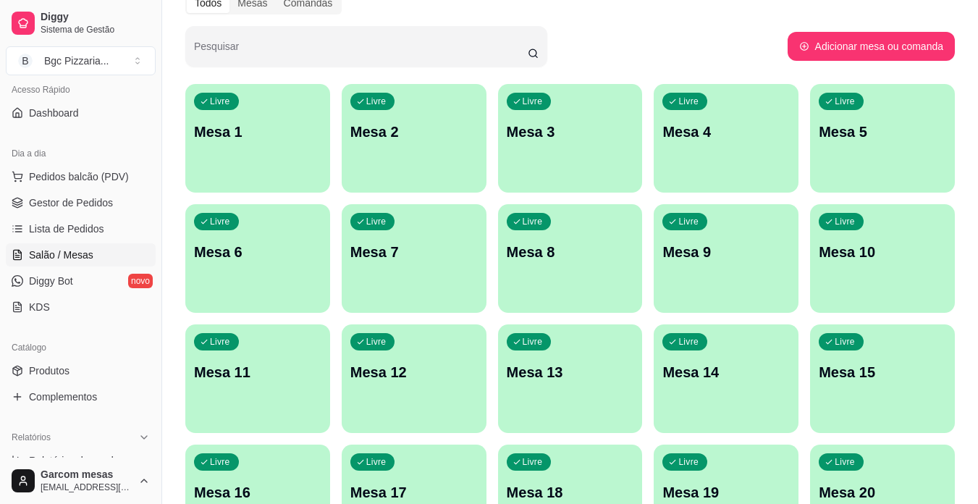
click at [217, 169] on div "Livre Mesa 1" at bounding box center [257, 129] width 145 height 91
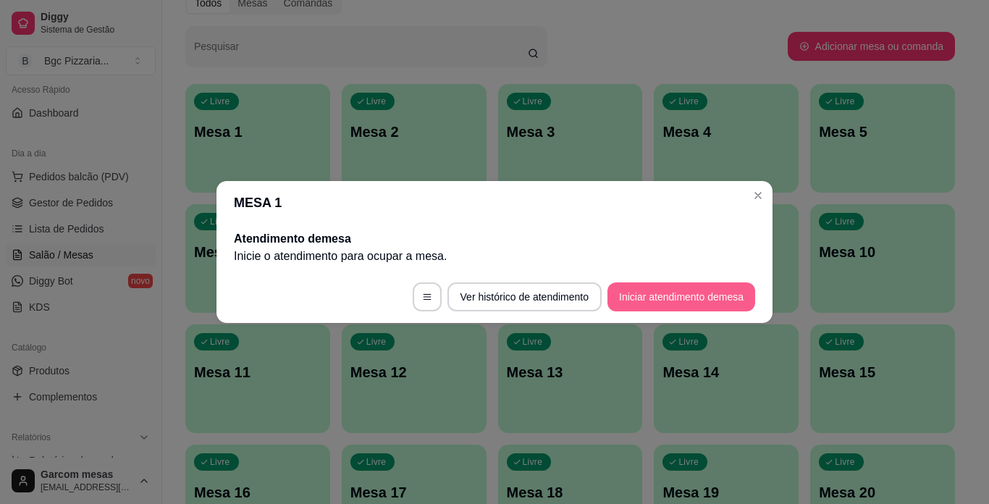
click at [674, 291] on button "Iniciar atendimento de mesa" at bounding box center [682, 296] width 148 height 29
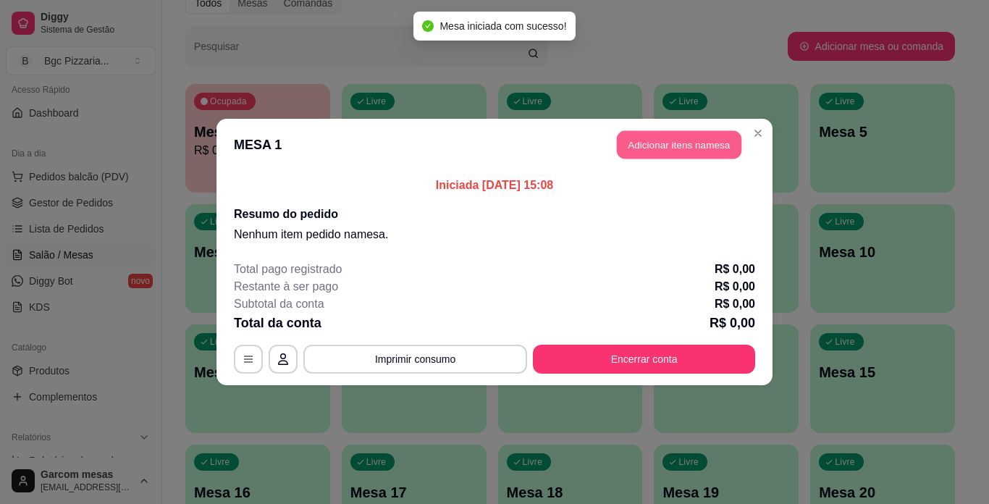
click at [684, 146] on button "Adicionar itens na mesa" at bounding box center [679, 145] width 125 height 28
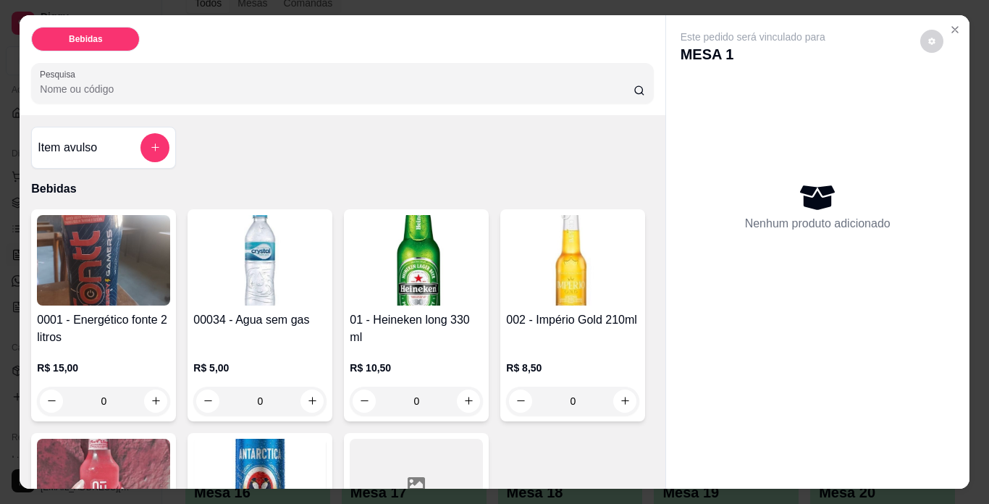
click at [413, 280] on img at bounding box center [416, 260] width 133 height 91
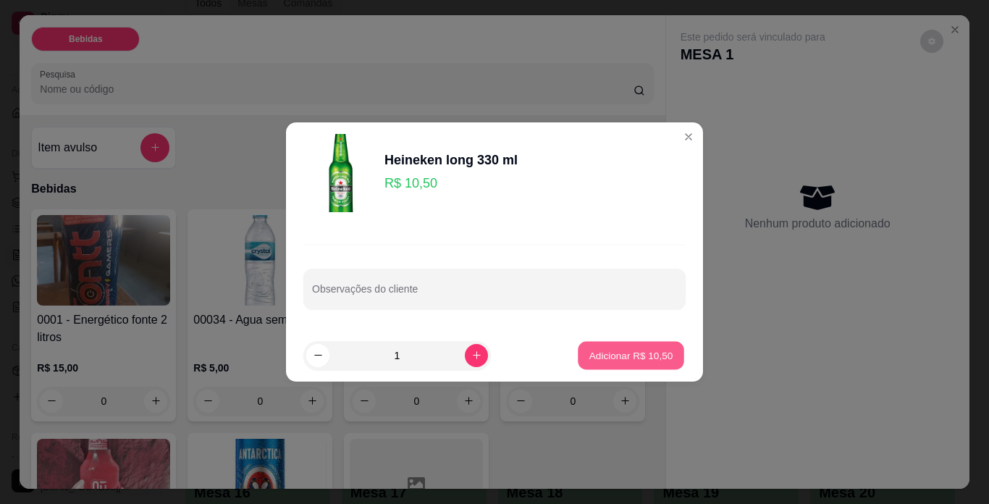
click at [600, 355] on p "Adicionar R$ 10,50" at bounding box center [632, 355] width 84 height 14
type input "1"
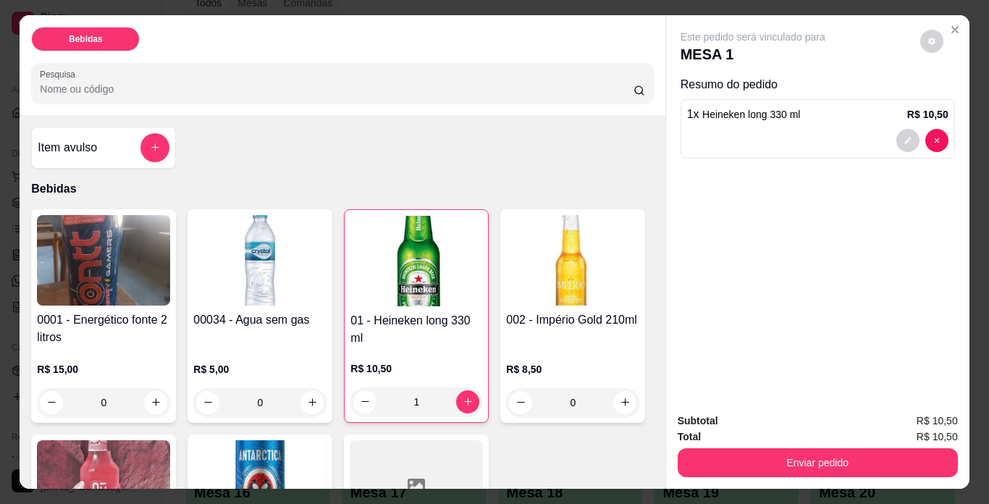
click at [134, 348] on div "R$ 15,00 0" at bounding box center [103, 383] width 133 height 70
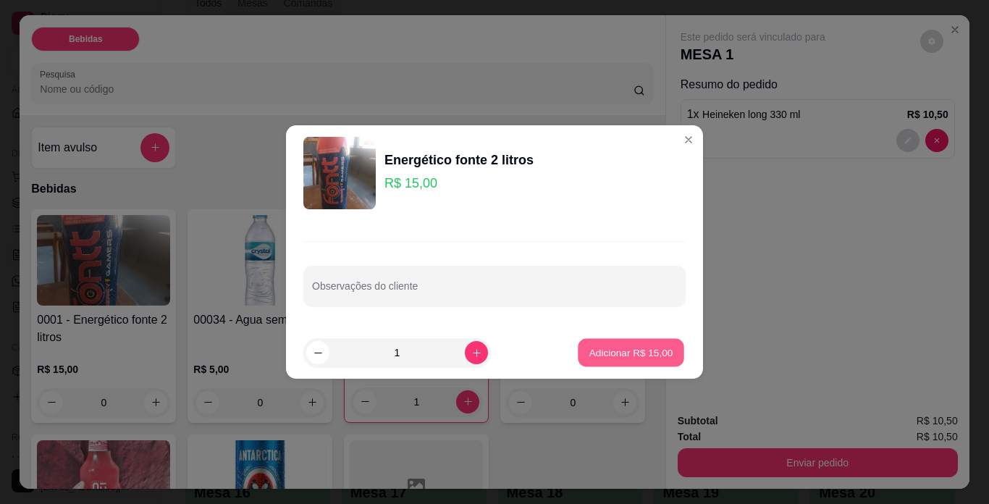
click at [635, 345] on button "Adicionar R$ 15,00" at bounding box center [631, 353] width 106 height 28
type input "1"
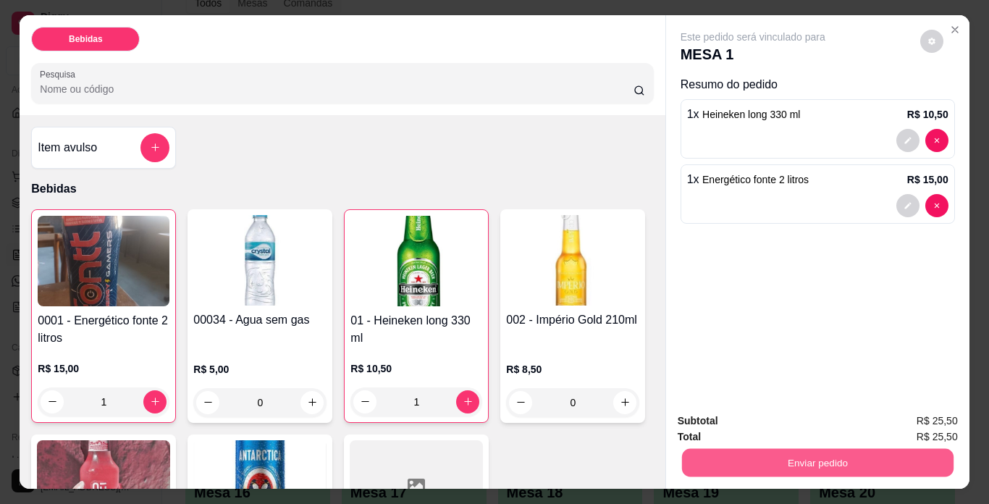
click at [844, 464] on button "Enviar pedido" at bounding box center [818, 463] width 272 height 28
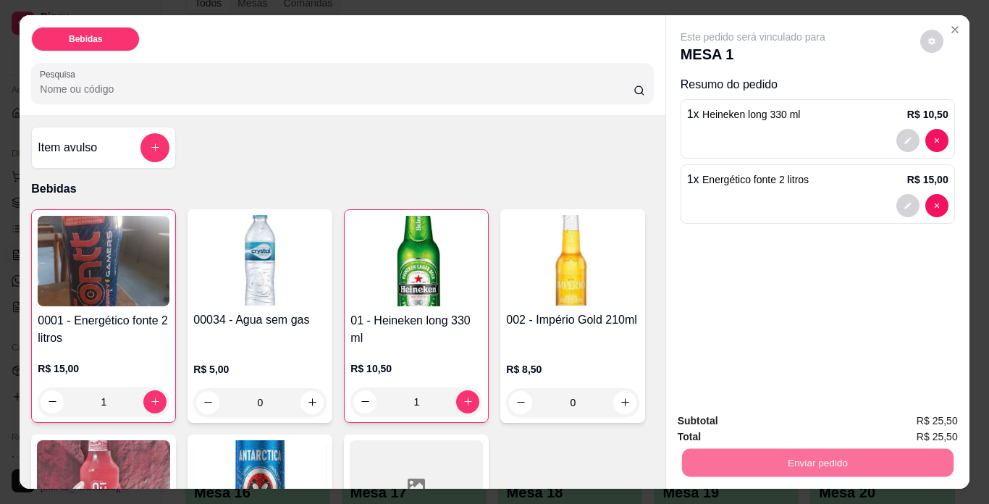
click at [779, 427] on button "Não registrar e enviar pedido" at bounding box center [770, 421] width 146 height 27
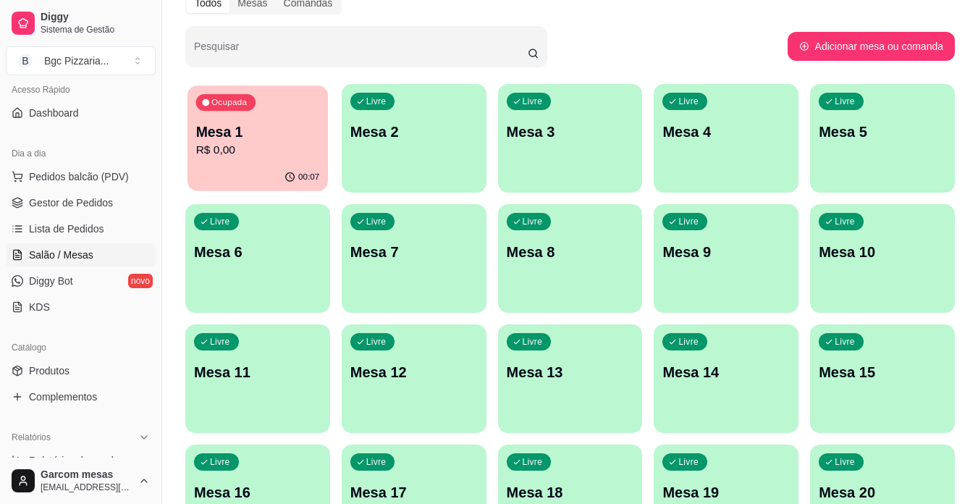
click at [275, 162] on div "Ocupada Mesa 1 R$ 0,00" at bounding box center [258, 124] width 141 height 78
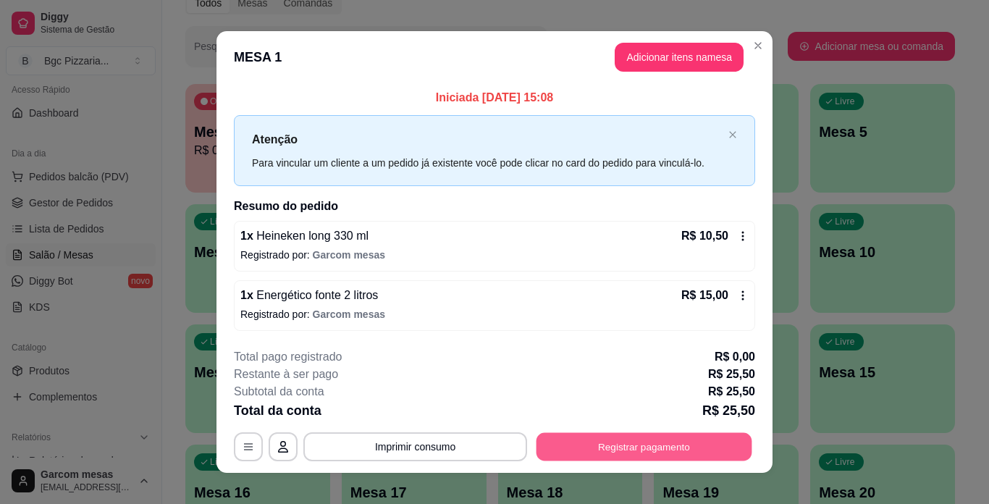
click at [609, 450] on button "Registrar pagamento" at bounding box center [645, 446] width 216 height 28
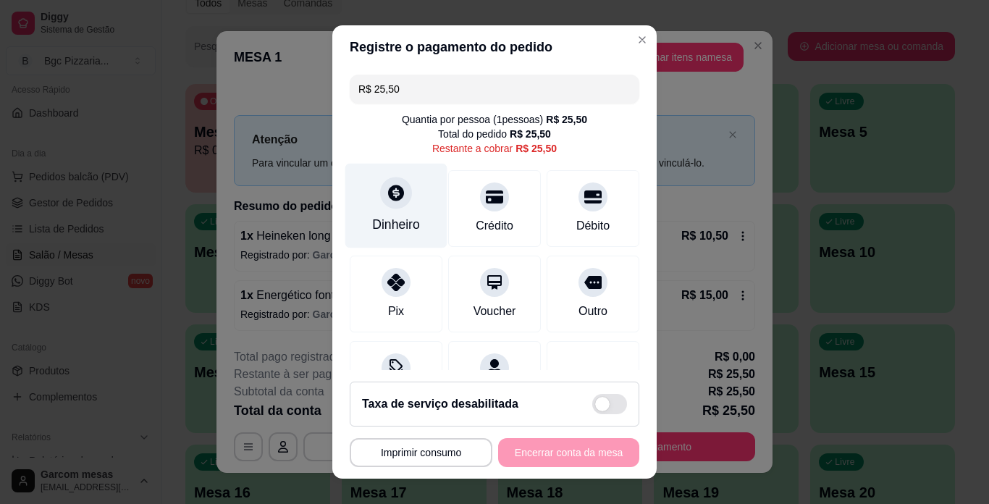
drag, startPoint x: 366, startPoint y: 214, endPoint x: 374, endPoint y: 217, distance: 8.5
click at [374, 217] on div "Dinheiro" at bounding box center [396, 206] width 102 height 85
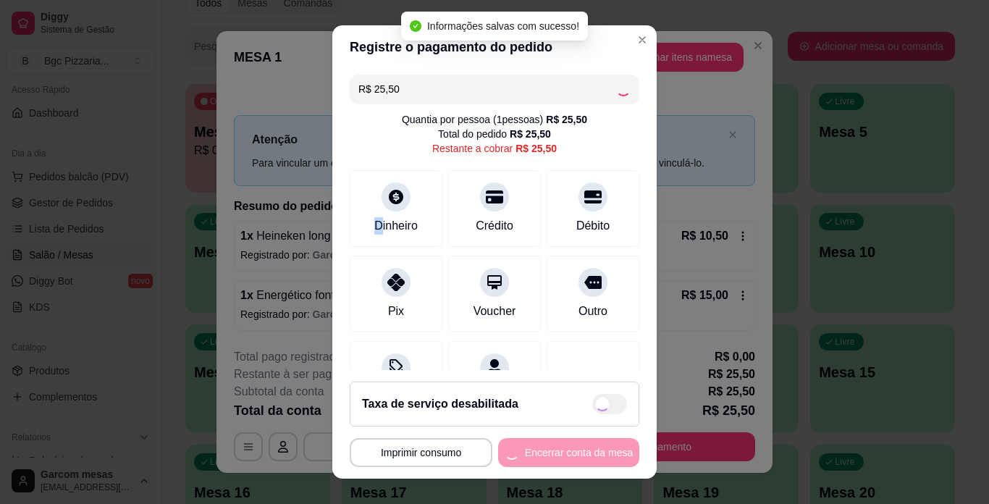
type input "R$ 0,00"
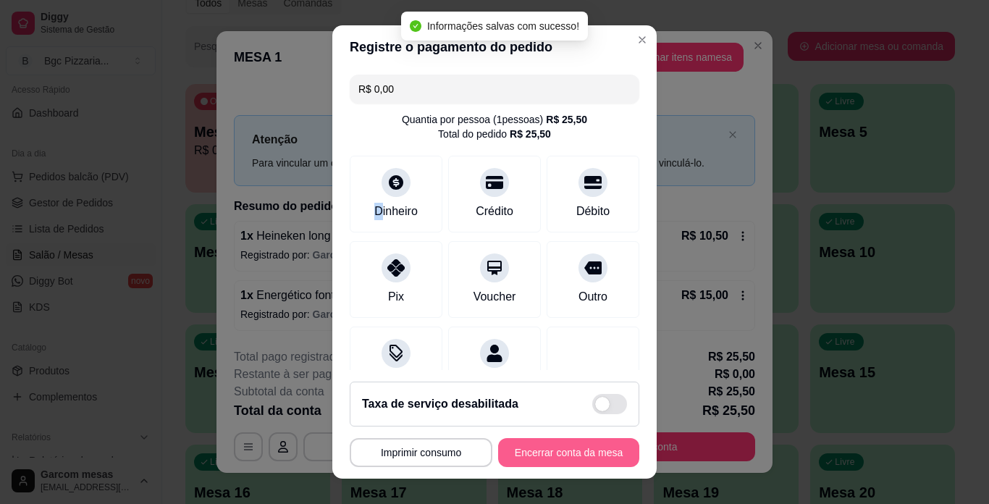
click at [571, 447] on button "Encerrar conta da mesa" at bounding box center [568, 452] width 141 height 29
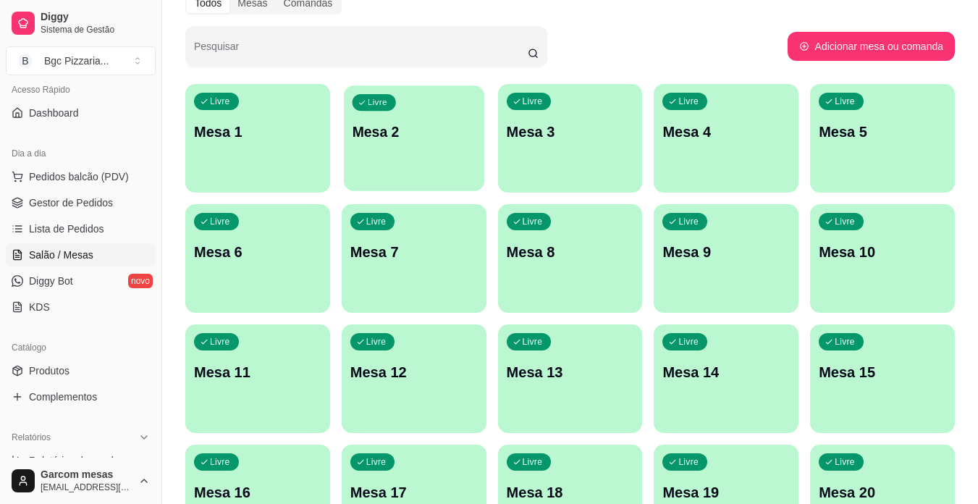
click at [367, 151] on div "Livre Mesa 2" at bounding box center [414, 129] width 141 height 88
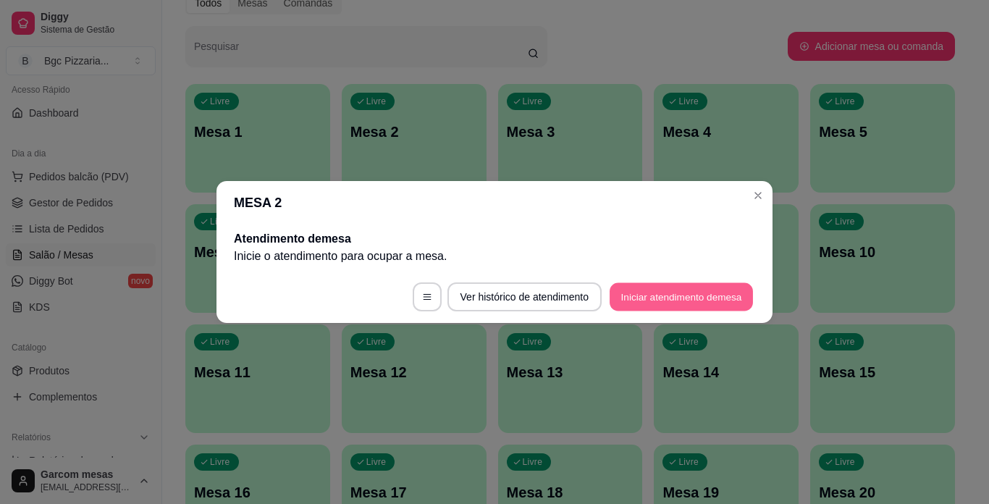
click at [647, 296] on button "Iniciar atendimento de mesa" at bounding box center [681, 297] width 143 height 28
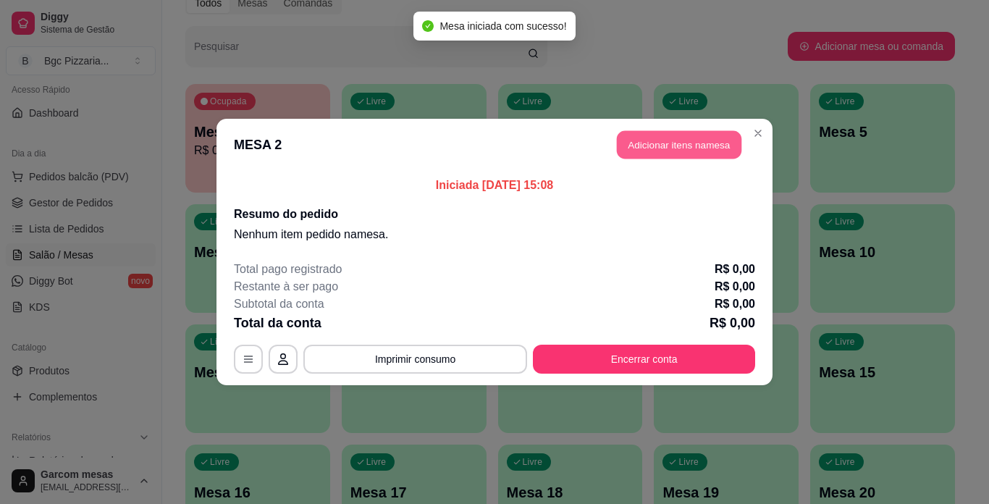
click at [665, 146] on button "Adicionar itens na mesa" at bounding box center [679, 145] width 125 height 28
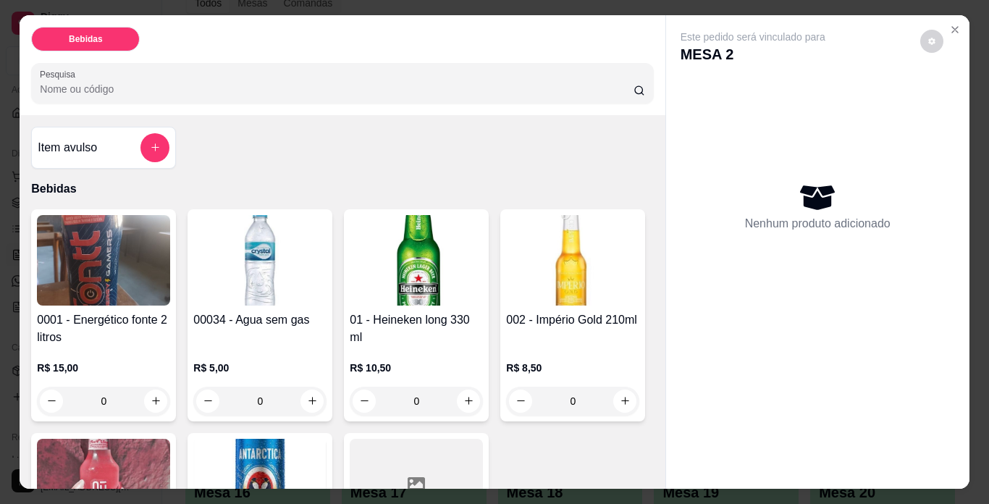
click at [421, 301] on div "01 - Heineken long 330 ml R$ 10,50 0" at bounding box center [416, 315] width 145 height 212
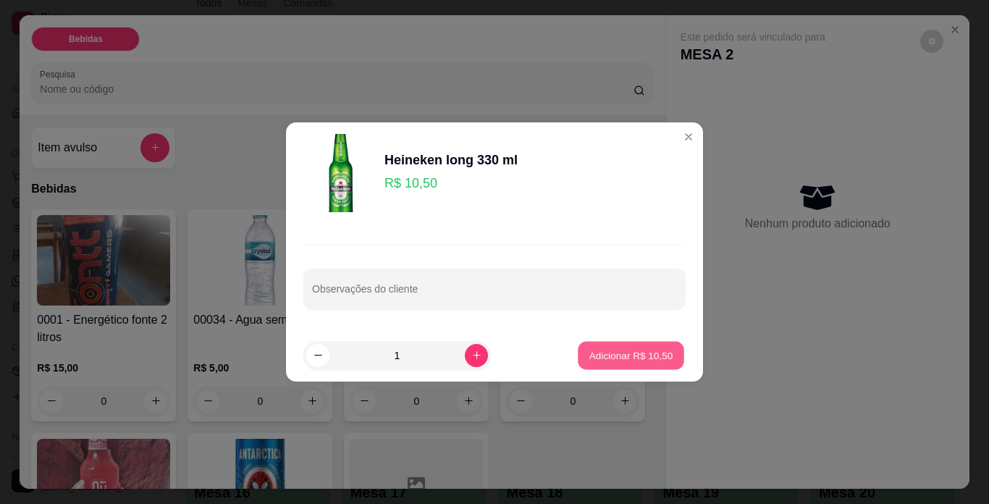
click at [637, 356] on p "Adicionar R$ 10,50" at bounding box center [632, 355] width 84 height 14
type input "1"
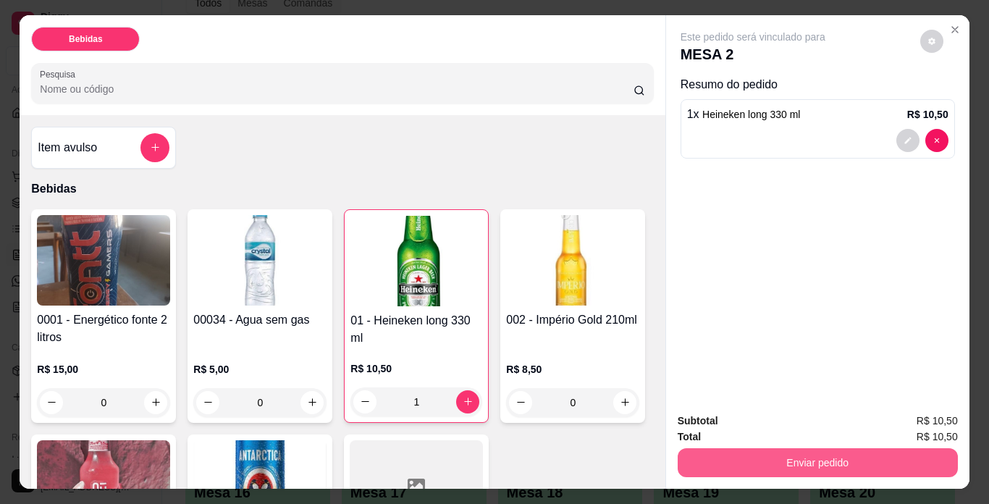
click at [807, 450] on button "Enviar pedido" at bounding box center [818, 462] width 280 height 29
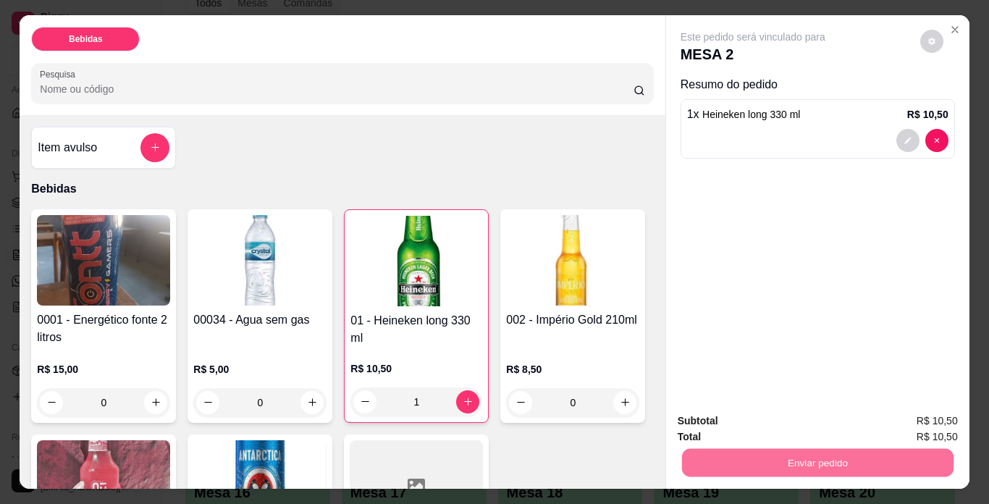
click at [773, 415] on button "Não registrar e enviar pedido" at bounding box center [770, 422] width 151 height 28
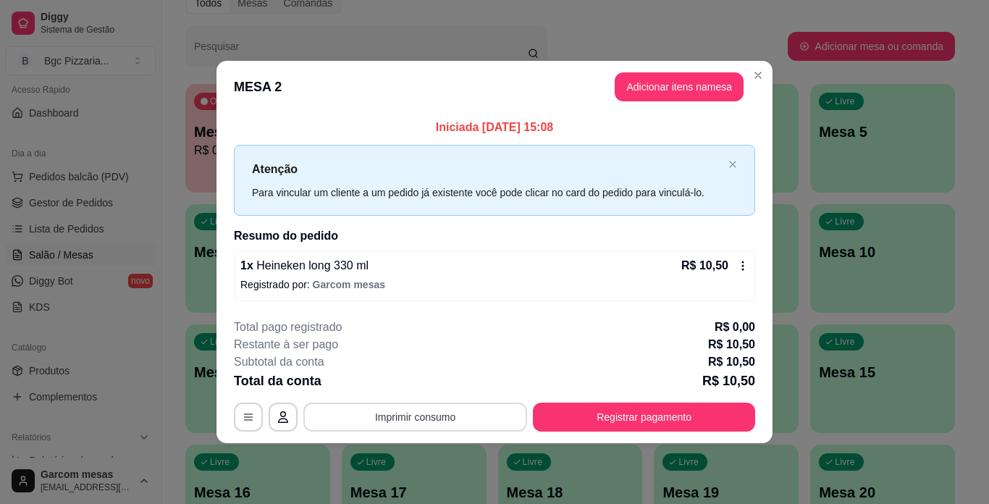
click at [466, 412] on button "Imprimir consumo" at bounding box center [415, 417] width 224 height 29
click at [445, 391] on button "Impressora" at bounding box center [419, 383] width 105 height 23
click at [652, 94] on button "Adicionar itens na mesa" at bounding box center [679, 86] width 129 height 29
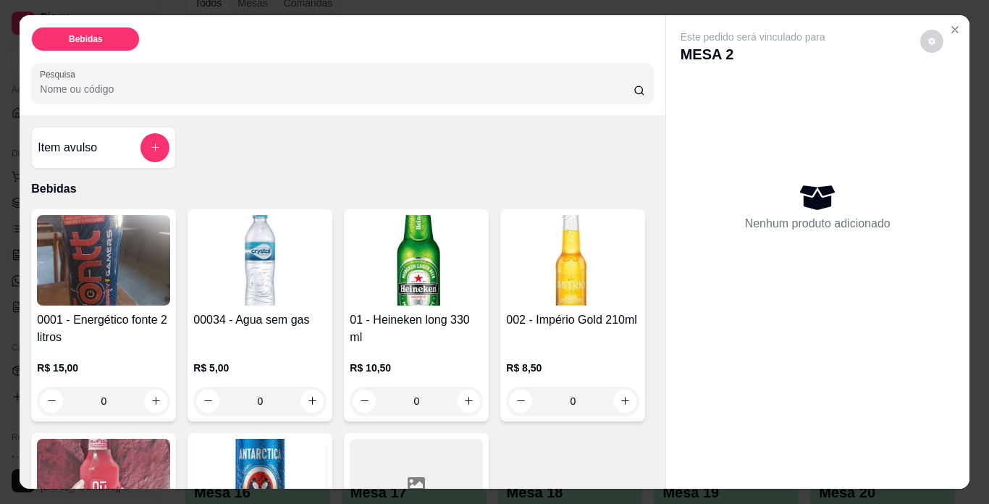
click at [456, 311] on h4 "01 - Heineken long 330 ml" at bounding box center [416, 328] width 133 height 35
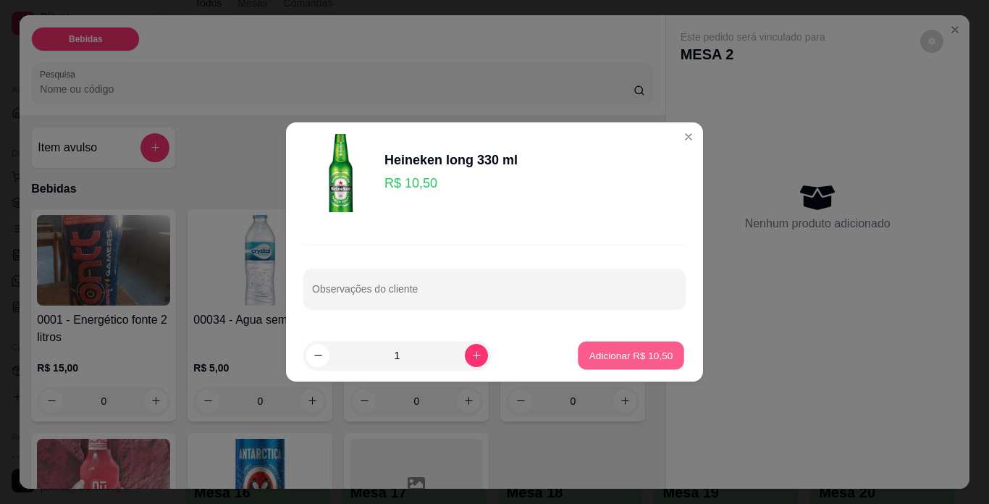
click at [648, 351] on p "Adicionar R$ 10,50" at bounding box center [632, 355] width 84 height 14
type input "1"
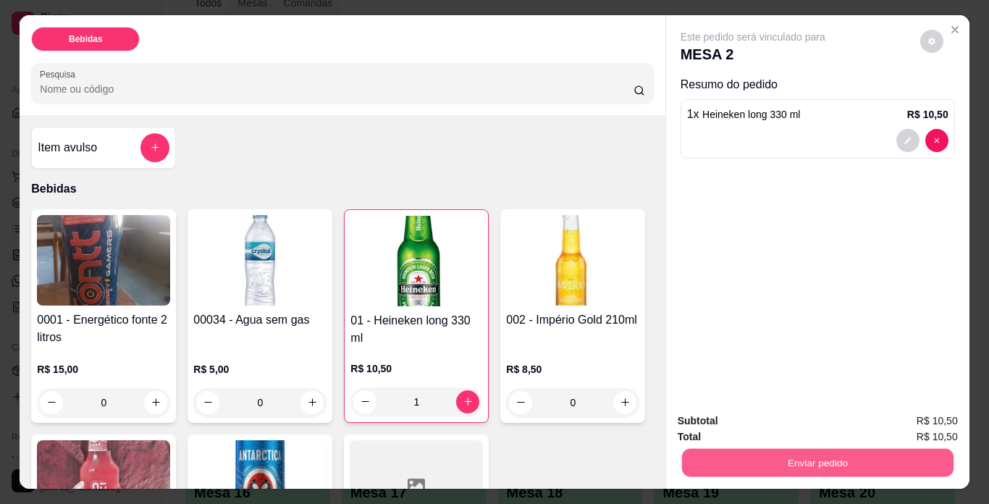
click at [844, 454] on button "Enviar pedido" at bounding box center [818, 463] width 272 height 28
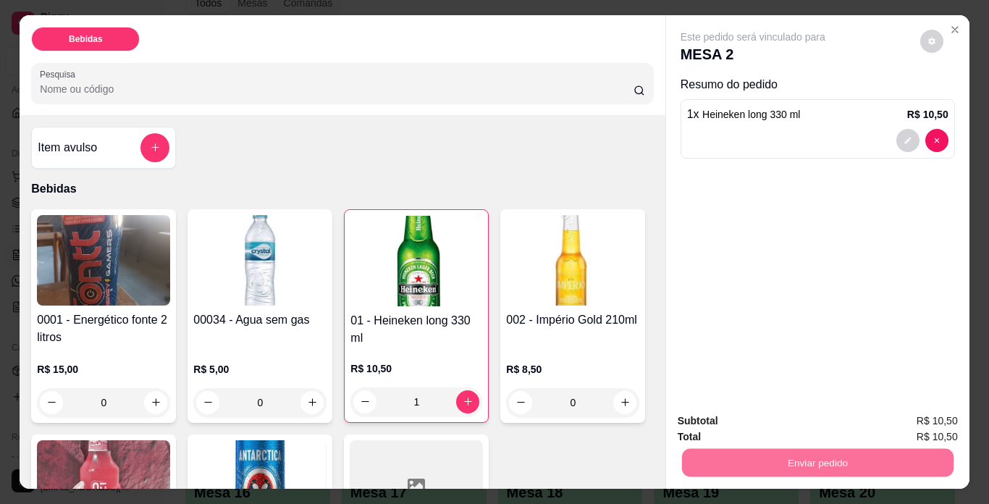
click at [797, 419] on button "Não registrar e enviar pedido" at bounding box center [770, 422] width 151 height 28
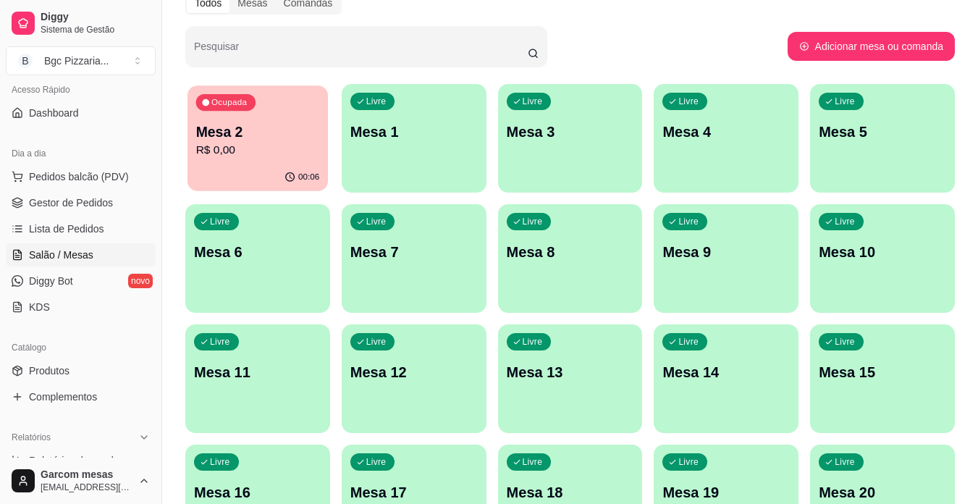
click at [284, 130] on p "Mesa 2" at bounding box center [258, 132] width 124 height 20
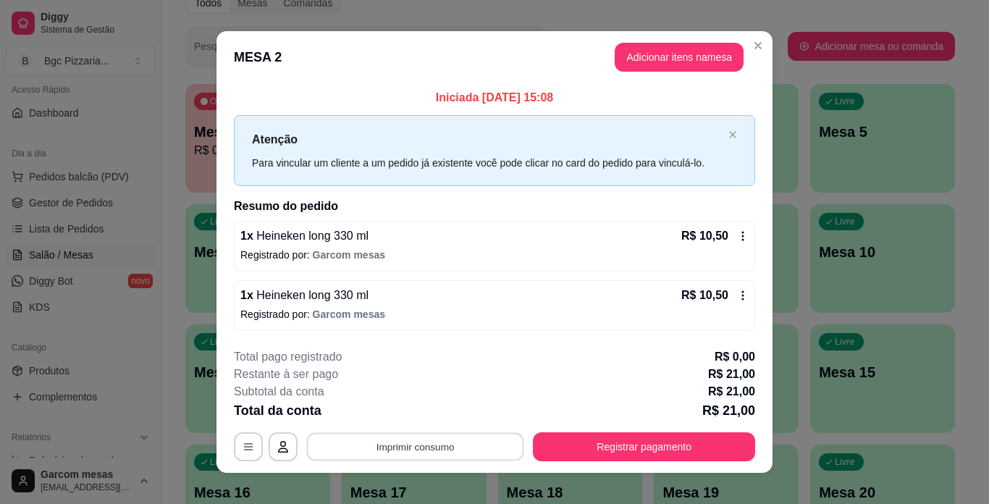
click at [422, 445] on button "Imprimir consumo" at bounding box center [415, 446] width 217 height 28
click at [415, 411] on button "Impressora" at bounding box center [414, 413] width 101 height 22
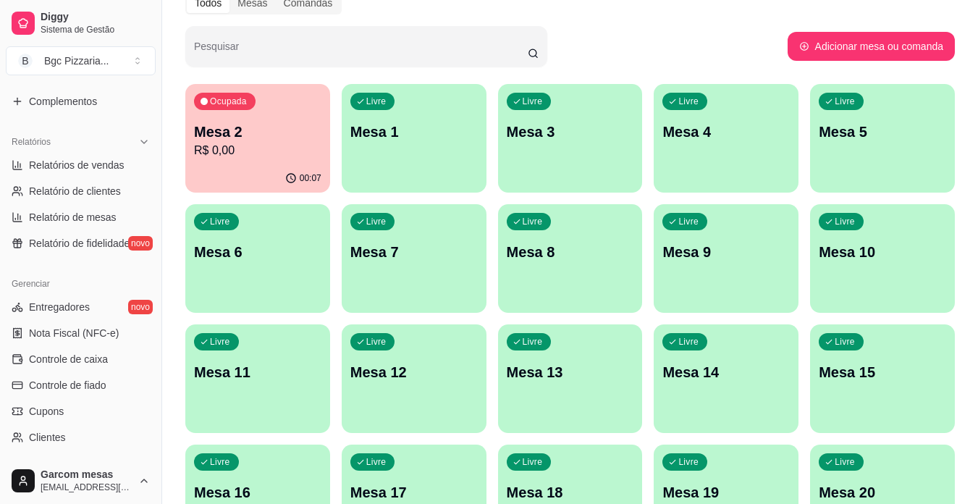
scroll to position [538, 0]
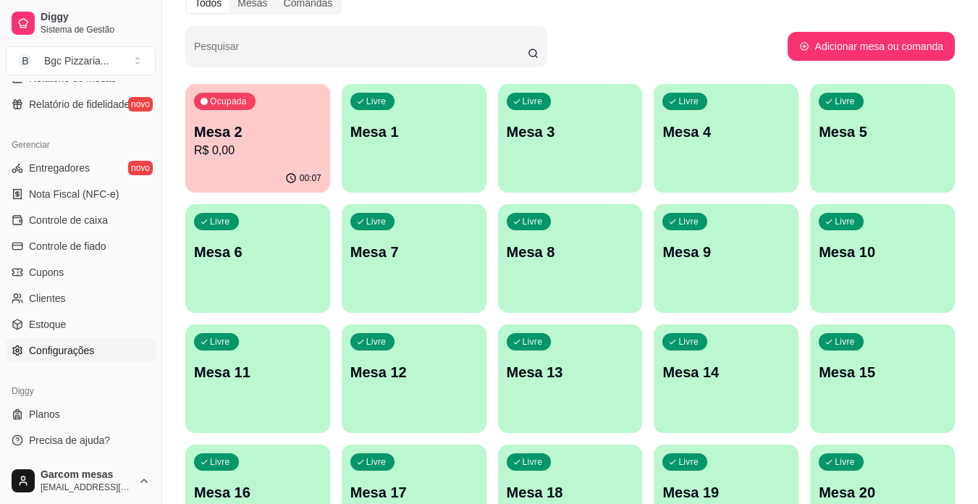
click at [114, 348] on link "Configurações" at bounding box center [81, 350] width 150 height 23
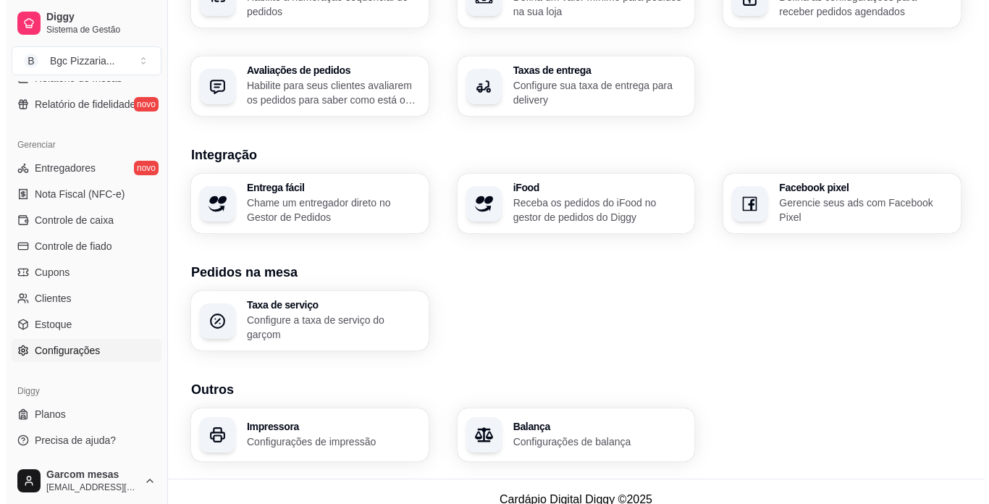
scroll to position [511, 0]
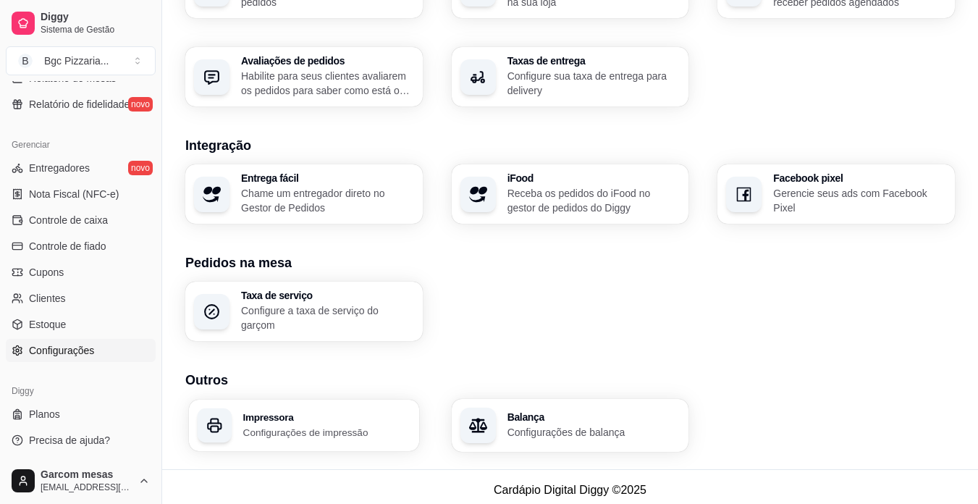
click at [342, 412] on h3 "Impressora" at bounding box center [326, 417] width 167 height 10
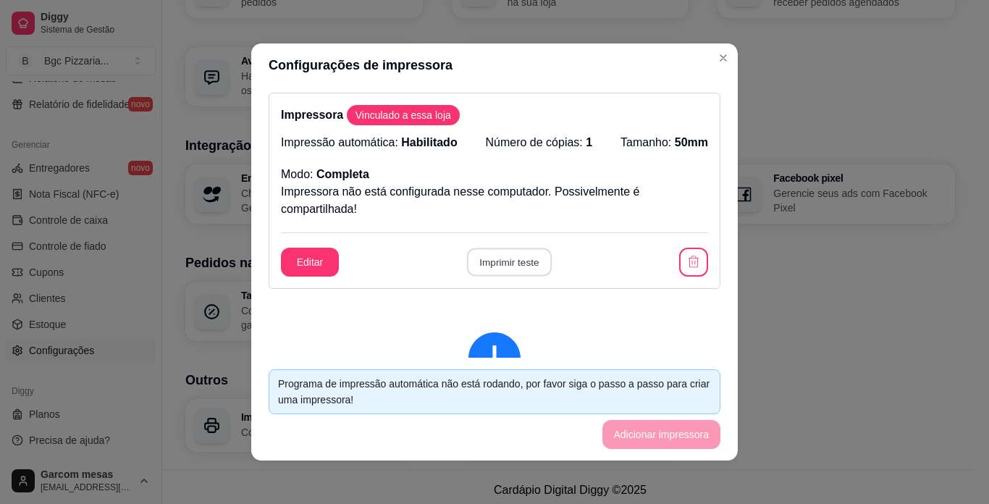
click at [504, 260] on button "Imprimir teste" at bounding box center [508, 262] width 85 height 28
click at [644, 439] on footer "Programa de impressão automática não está rodando, por favor siga o passo a pas…" at bounding box center [494, 409] width 487 height 103
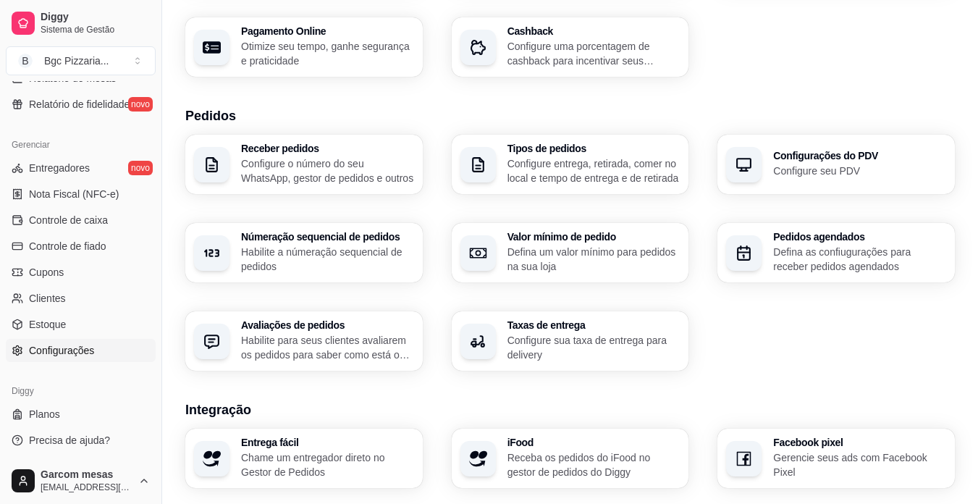
scroll to position [221, 0]
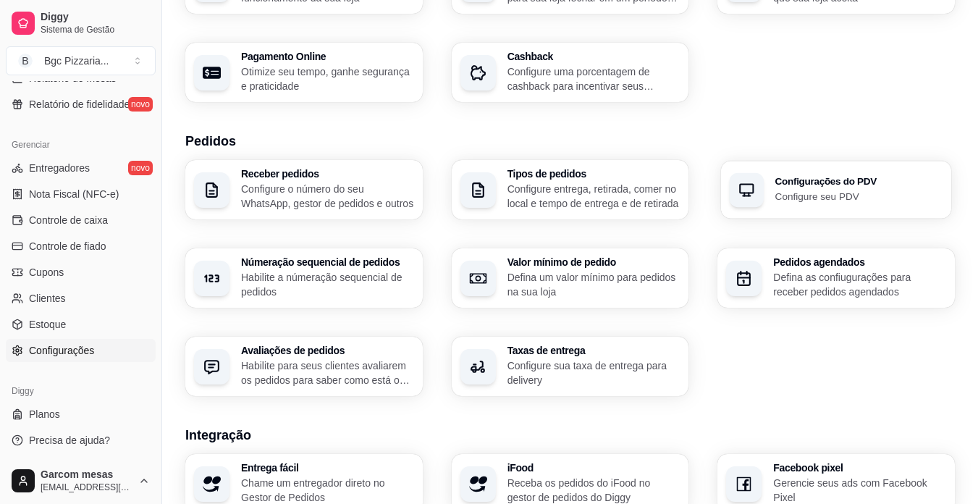
click at [832, 184] on h3 "Configurações do PDV" at bounding box center [859, 182] width 167 height 10
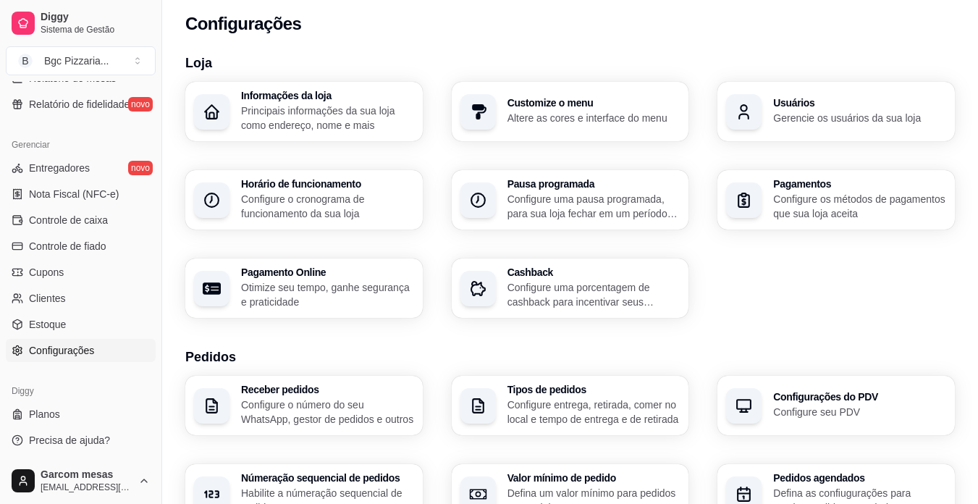
scroll to position [0, 0]
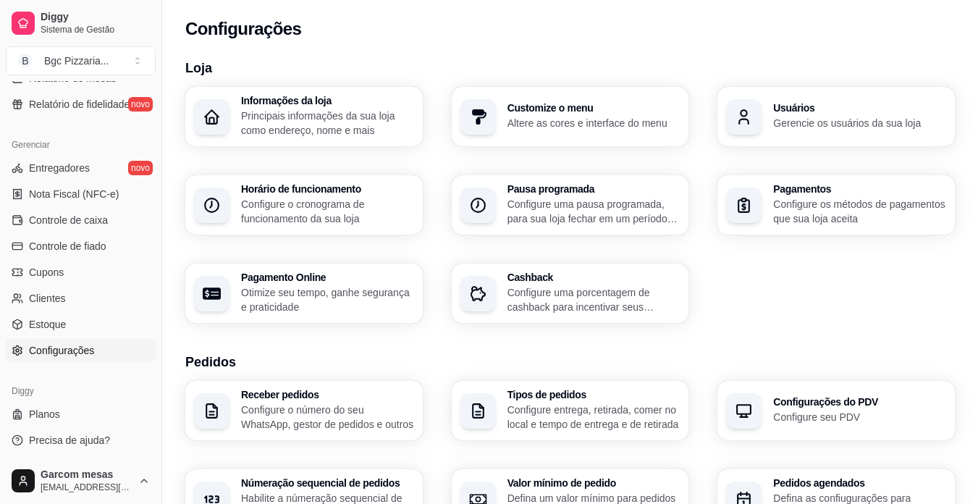
click at [119, 347] on link "Configurações" at bounding box center [81, 350] width 150 height 23
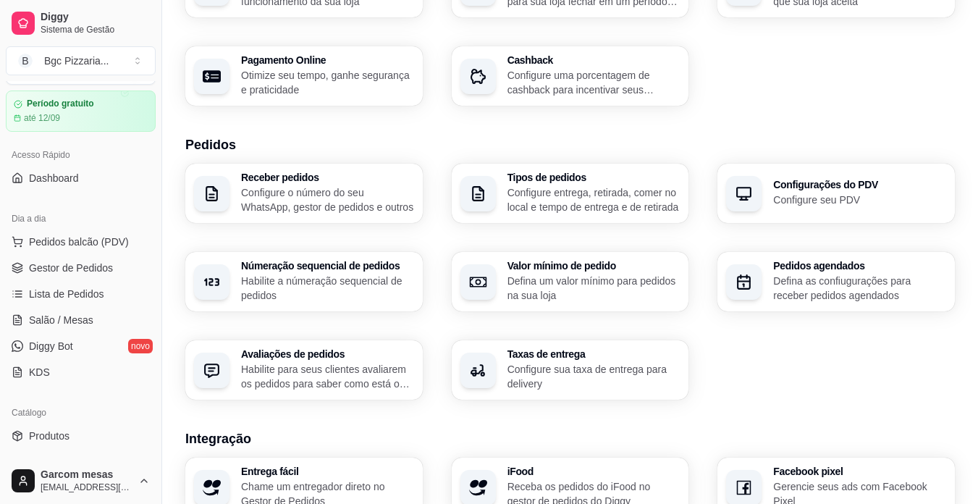
scroll to position [145, 0]
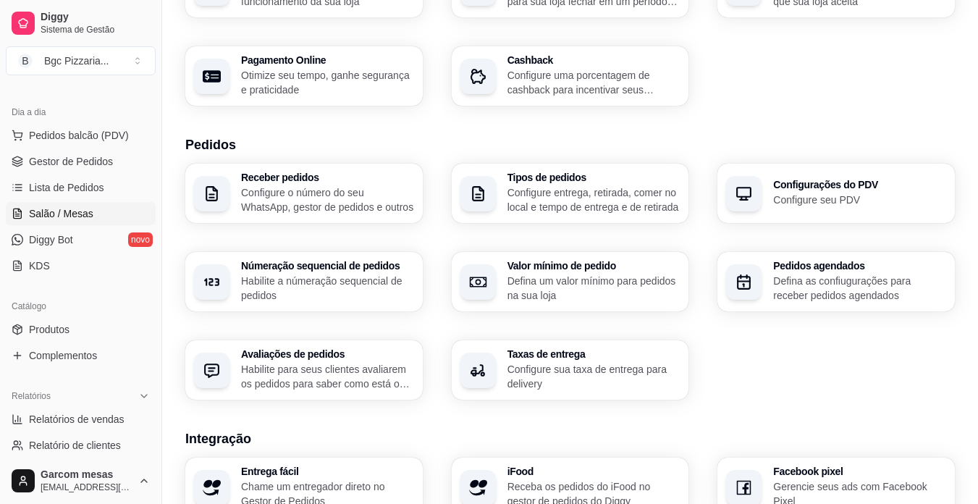
click at [102, 219] on link "Salão / Mesas" at bounding box center [81, 213] width 150 height 23
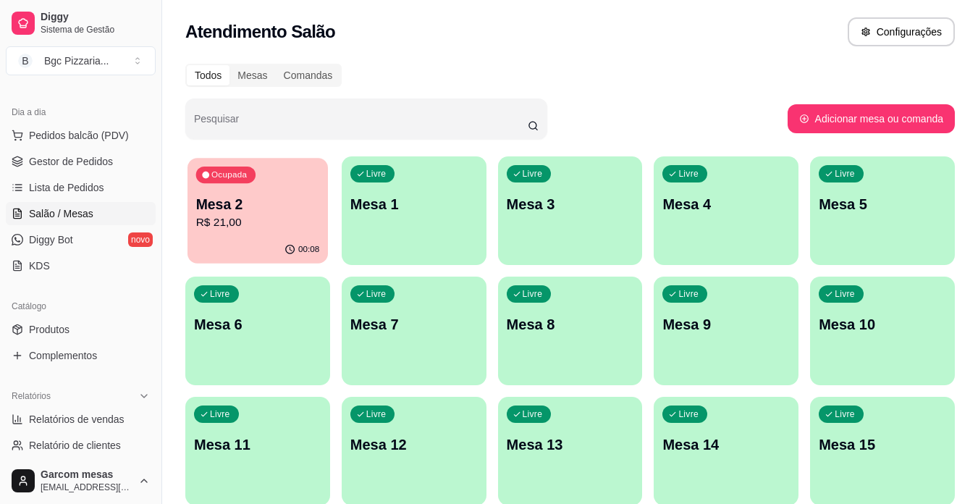
click at [222, 206] on p "Mesa 2" at bounding box center [258, 205] width 124 height 20
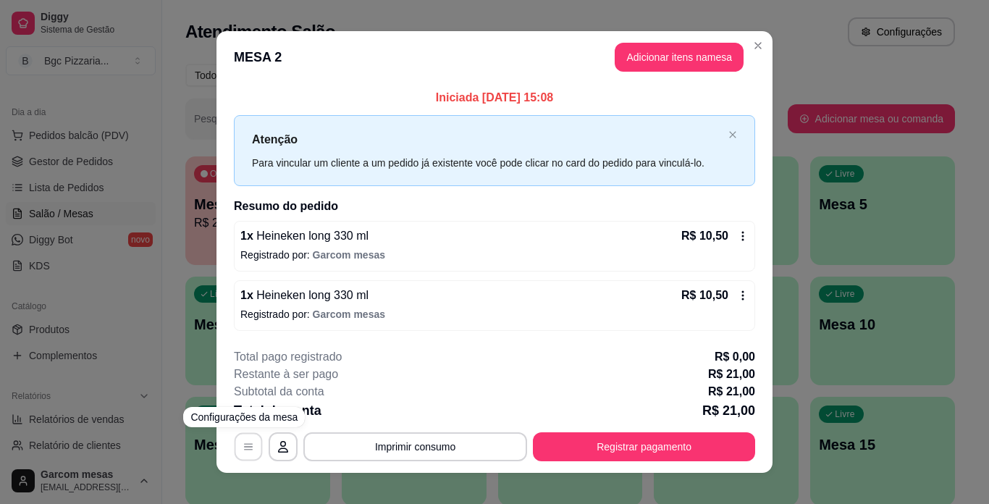
click at [244, 450] on icon "button" at bounding box center [248, 446] width 9 height 7
click at [381, 455] on button "Imprimir consumo" at bounding box center [415, 446] width 224 height 29
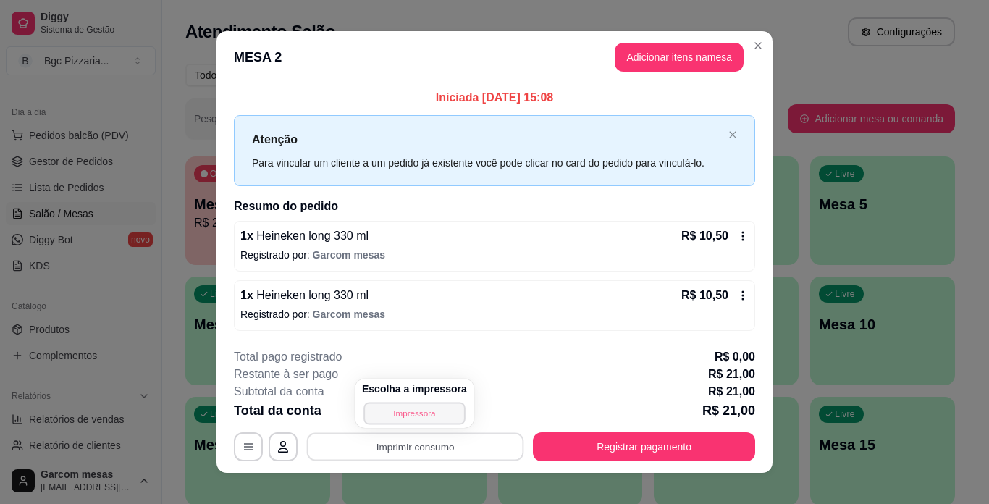
click at [411, 416] on button "Impressora" at bounding box center [414, 413] width 101 height 22
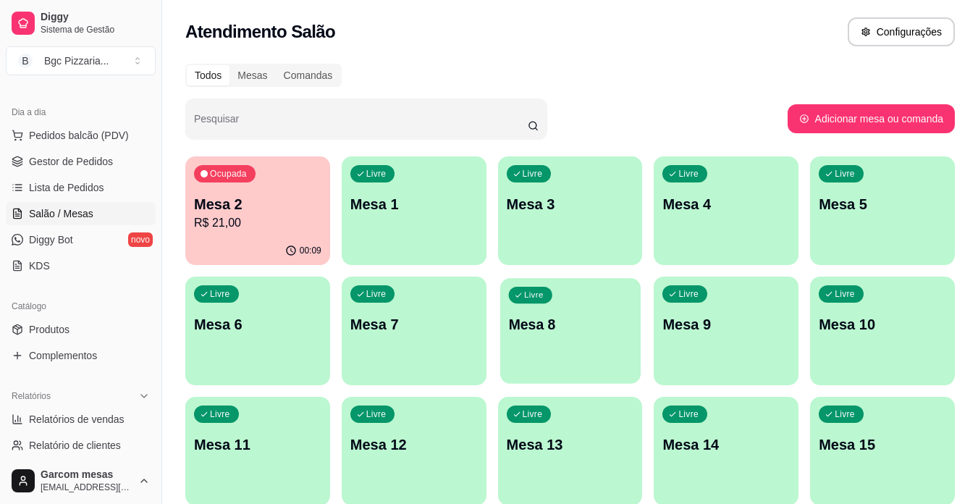
click at [538, 322] on p "Mesa 8" at bounding box center [570, 325] width 124 height 20
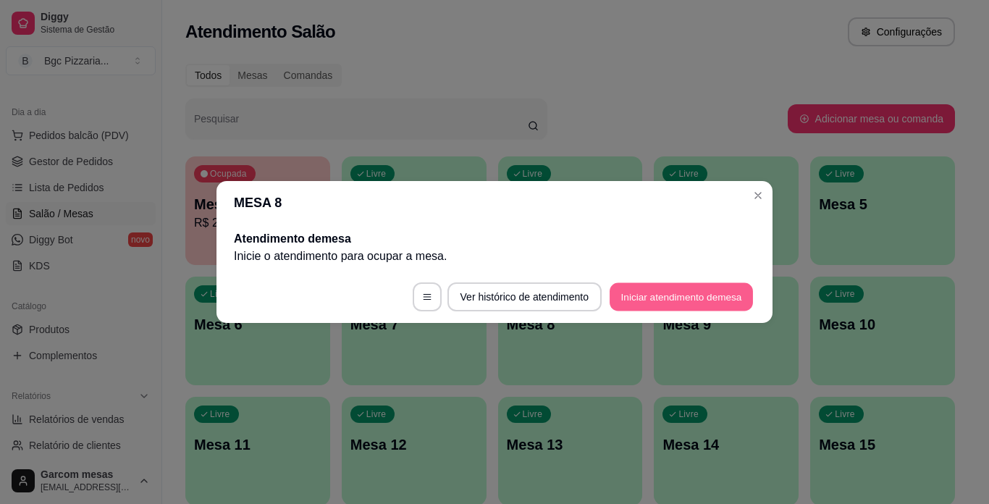
click at [650, 298] on button "Iniciar atendimento de mesa" at bounding box center [681, 297] width 143 height 28
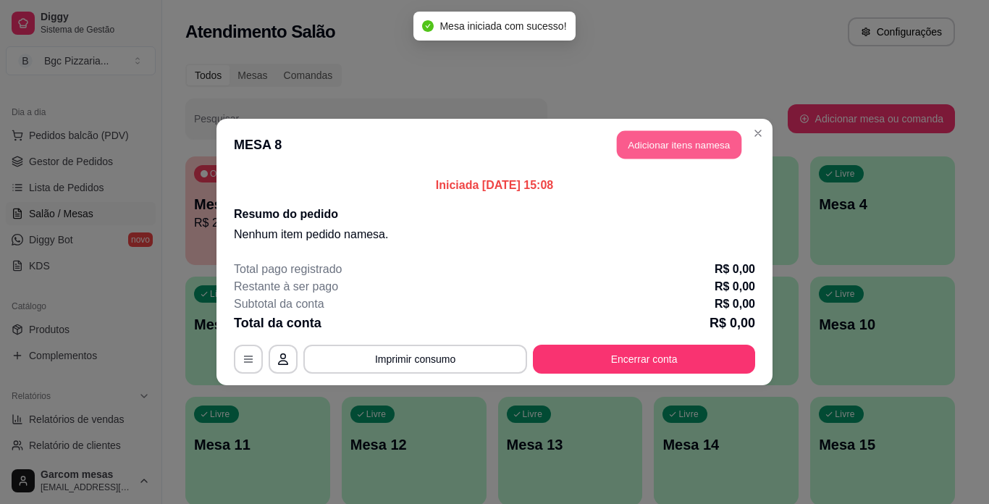
click at [688, 140] on button "Adicionar itens na mesa" at bounding box center [679, 145] width 125 height 28
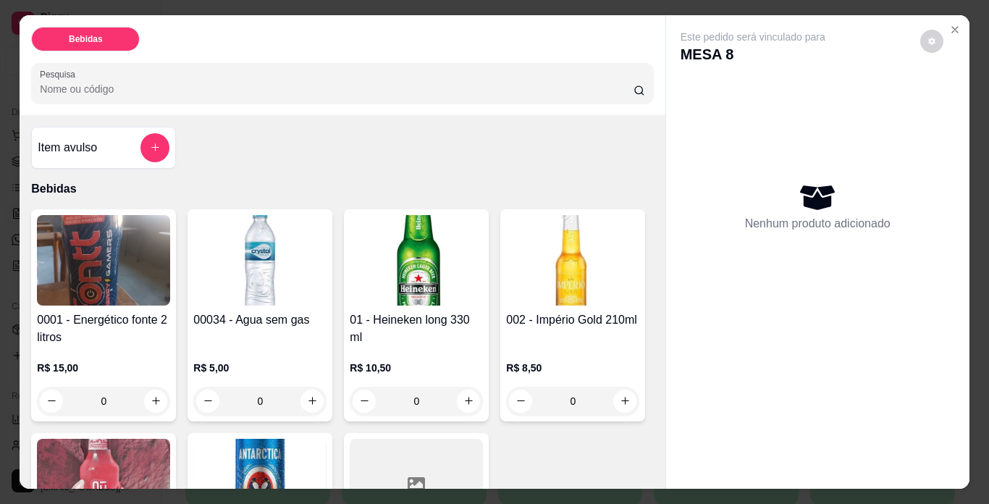
click at [130, 277] on img at bounding box center [103, 260] width 133 height 91
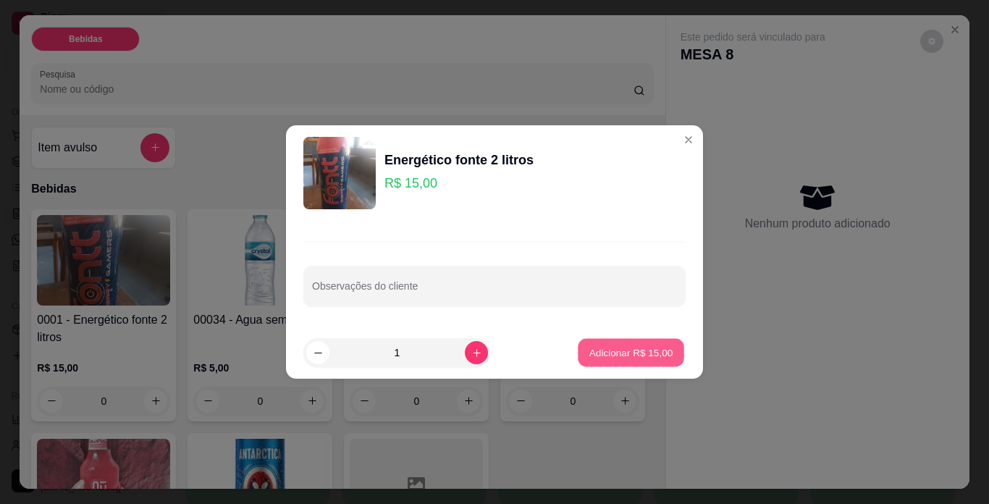
click at [639, 347] on p "Adicionar R$ 15,00" at bounding box center [632, 352] width 84 height 14
type input "1"
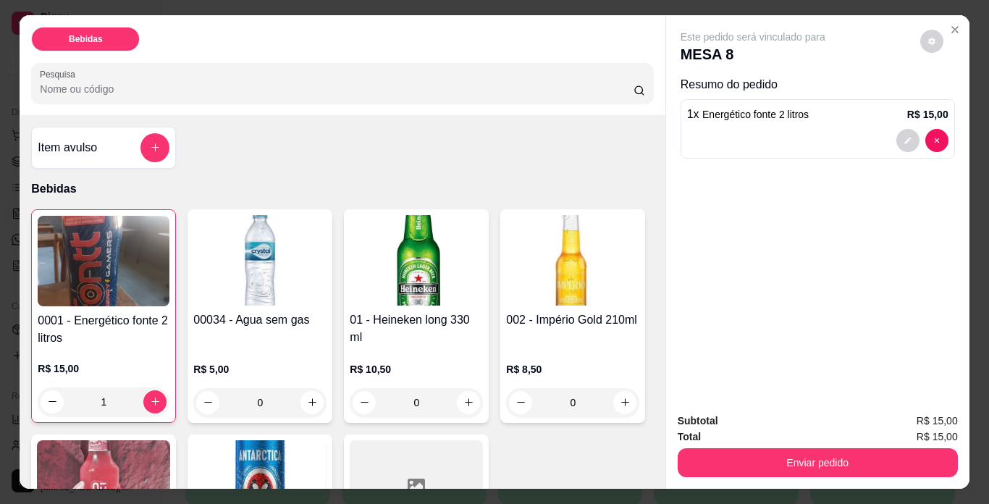
click at [285, 327] on div "00034 - Agua sem gas" at bounding box center [259, 329] width 133 height 36
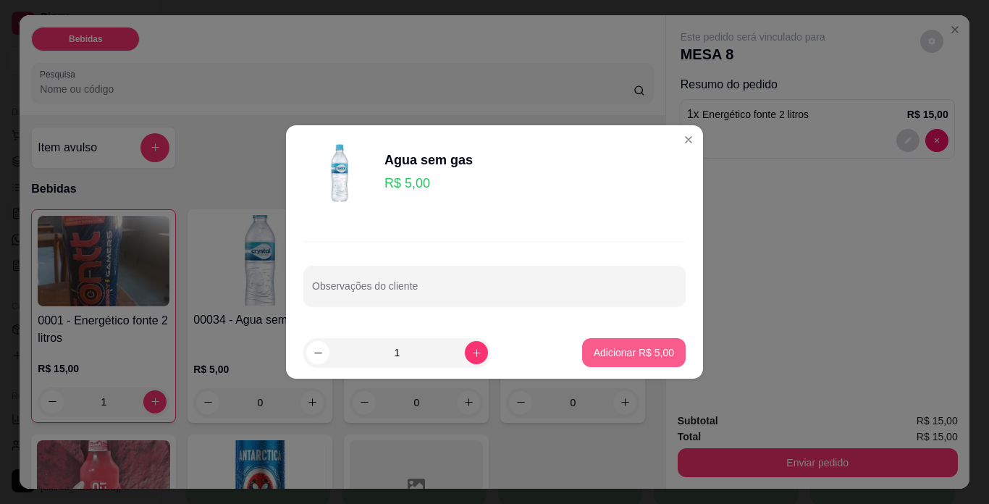
click at [649, 364] on button "Adicionar R$ 5,00" at bounding box center [634, 352] width 104 height 29
type input "1"
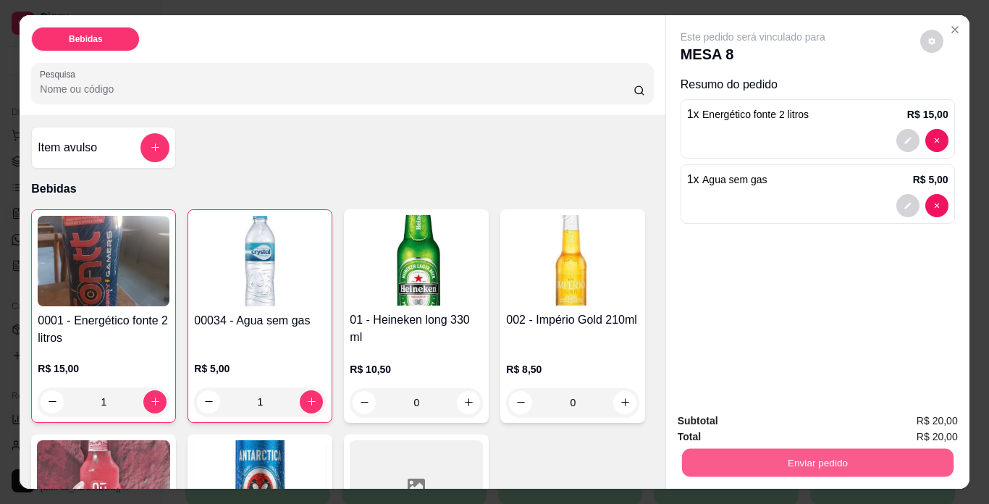
click at [829, 452] on button "Enviar pedido" at bounding box center [818, 463] width 272 height 28
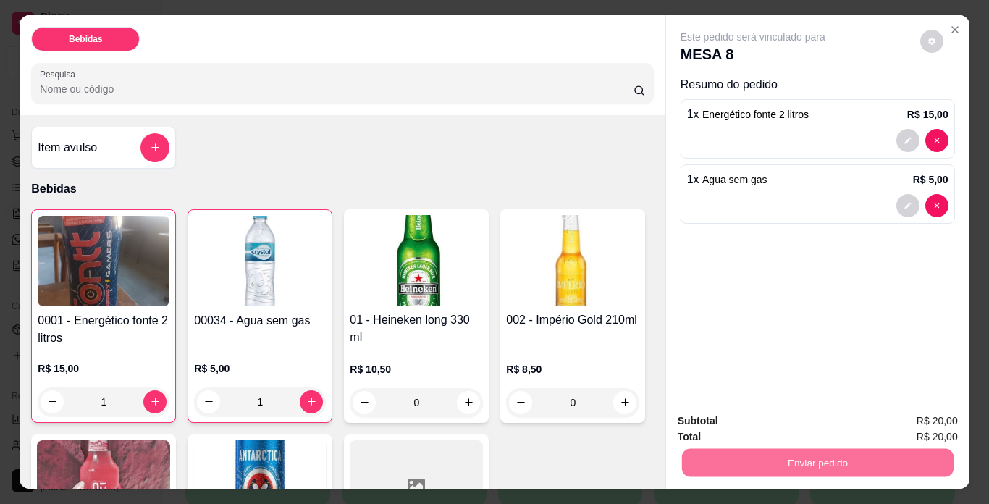
click at [819, 417] on button "Não registrar e enviar pedido" at bounding box center [770, 422] width 151 height 28
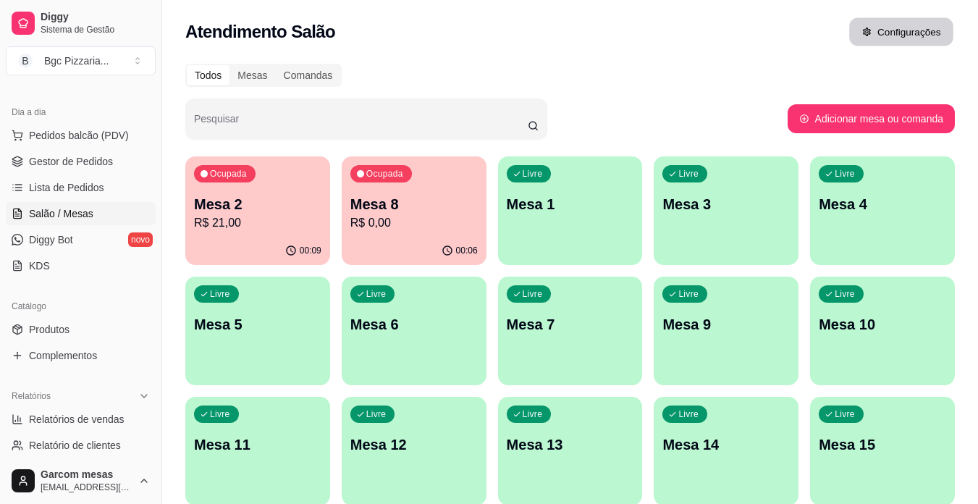
click at [881, 33] on button "Configurações" at bounding box center [902, 32] width 104 height 28
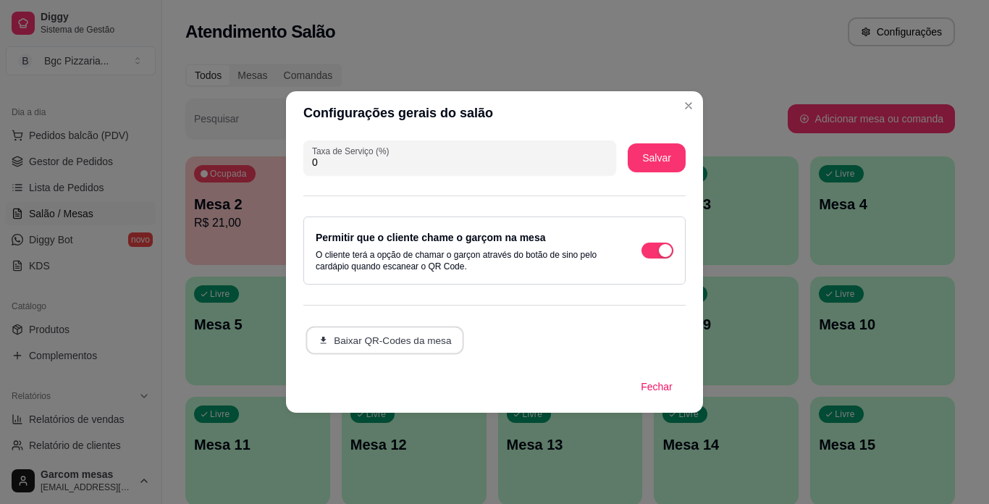
click at [446, 343] on button "Baixar QR-Codes da mesa" at bounding box center [385, 341] width 159 height 28
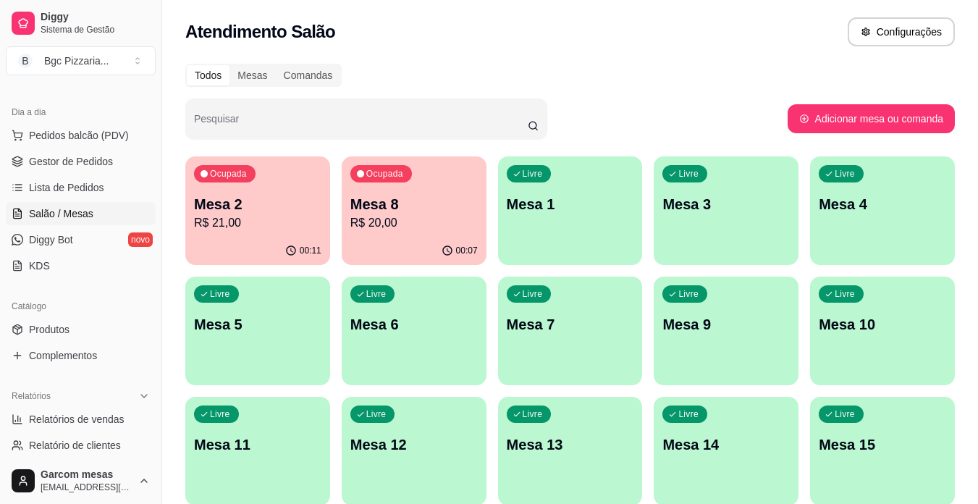
click at [456, 246] on div "00:07" at bounding box center [460, 251] width 36 height 12
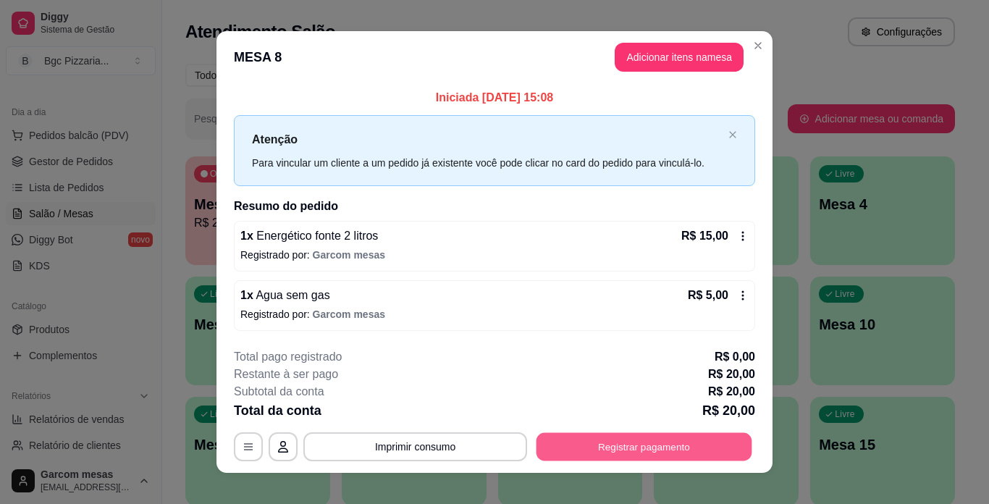
click at [634, 452] on button "Registrar pagamento" at bounding box center [645, 446] width 216 height 28
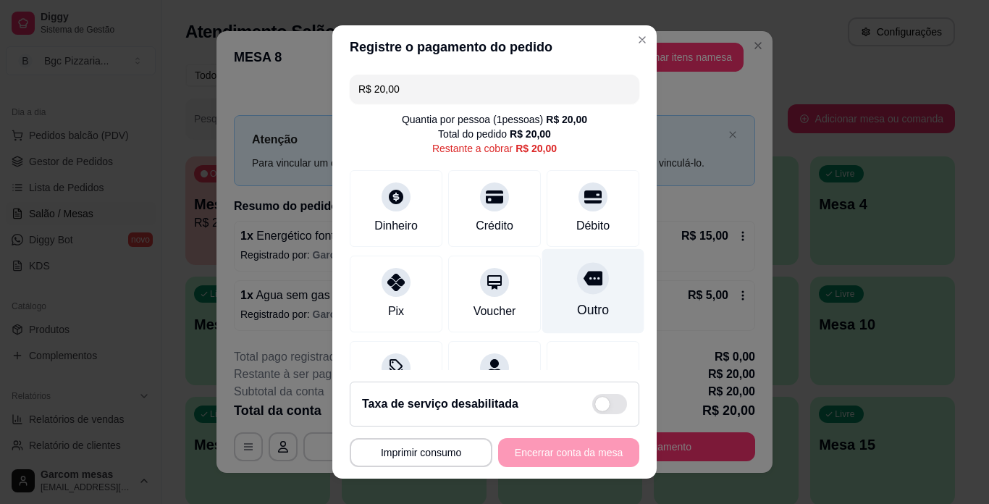
click at [577, 290] on div at bounding box center [593, 278] width 32 height 32
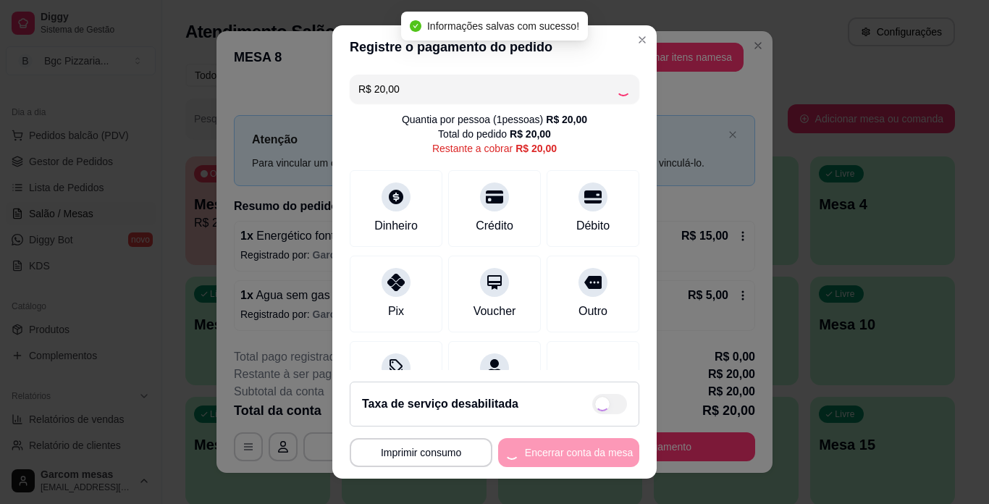
type input "R$ 0,00"
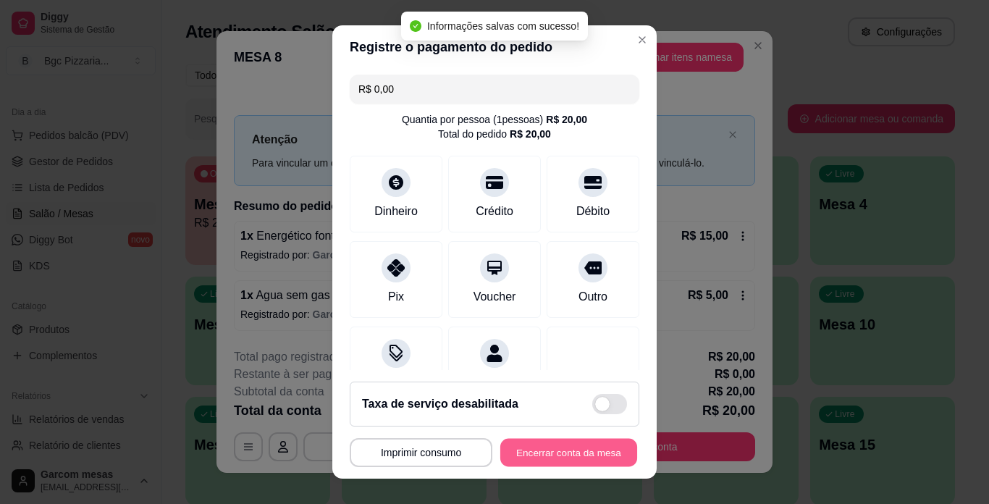
click at [540, 450] on button "Encerrar conta da mesa" at bounding box center [568, 453] width 137 height 28
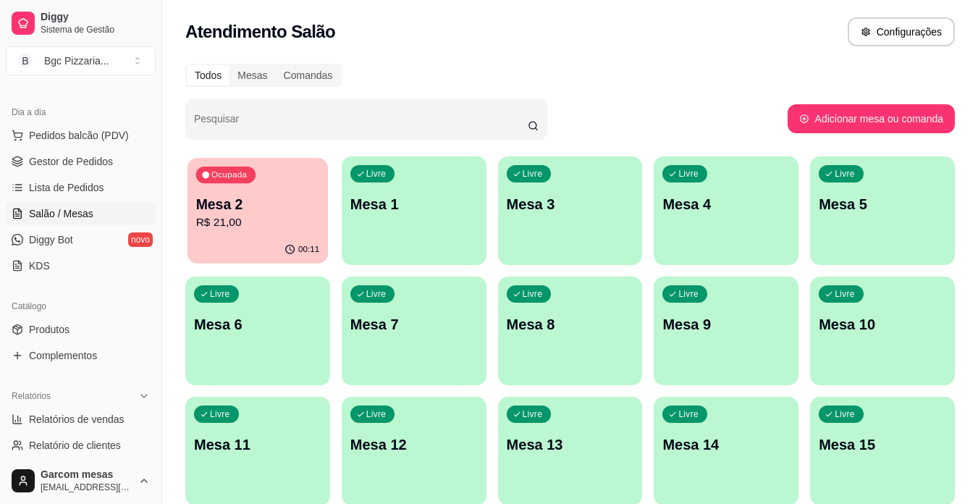
click at [234, 201] on p "Mesa 2" at bounding box center [258, 205] width 124 height 20
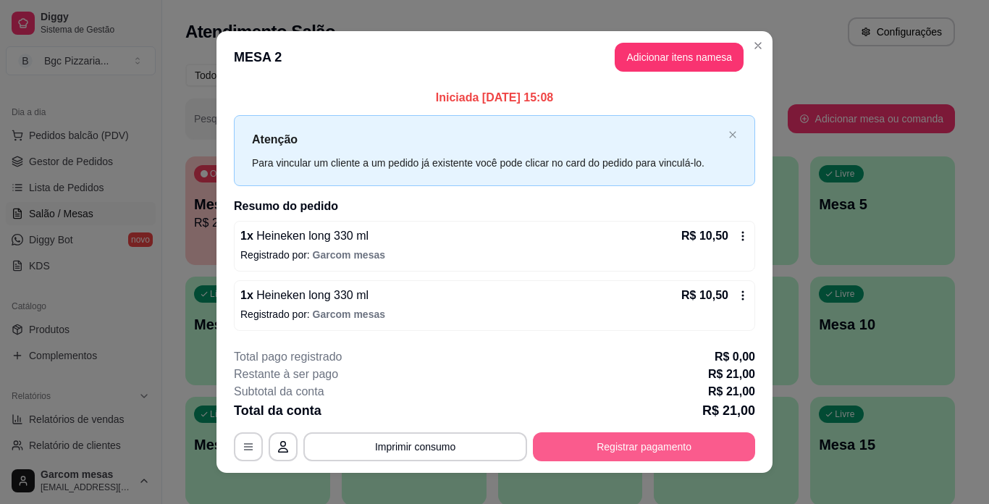
click at [630, 441] on button "Registrar pagamento" at bounding box center [644, 446] width 222 height 29
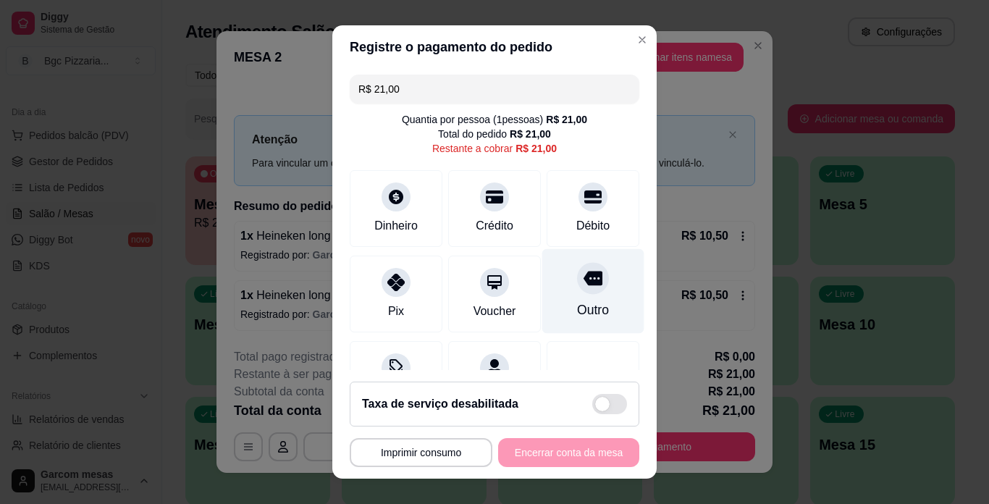
click at [577, 312] on div "Outro" at bounding box center [593, 310] width 32 height 19
type input "R$ 0,00"
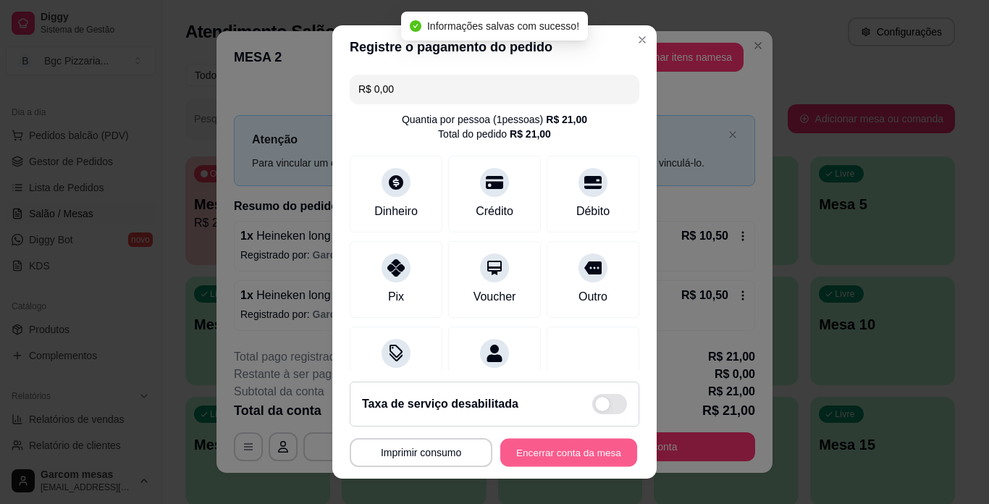
click at [574, 453] on button "Encerrar conta da mesa" at bounding box center [568, 453] width 137 height 28
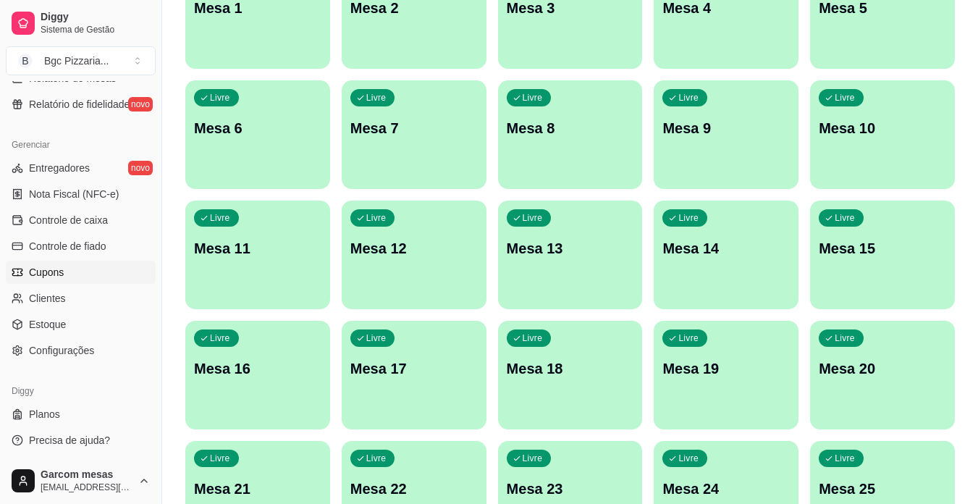
scroll to position [290, 0]
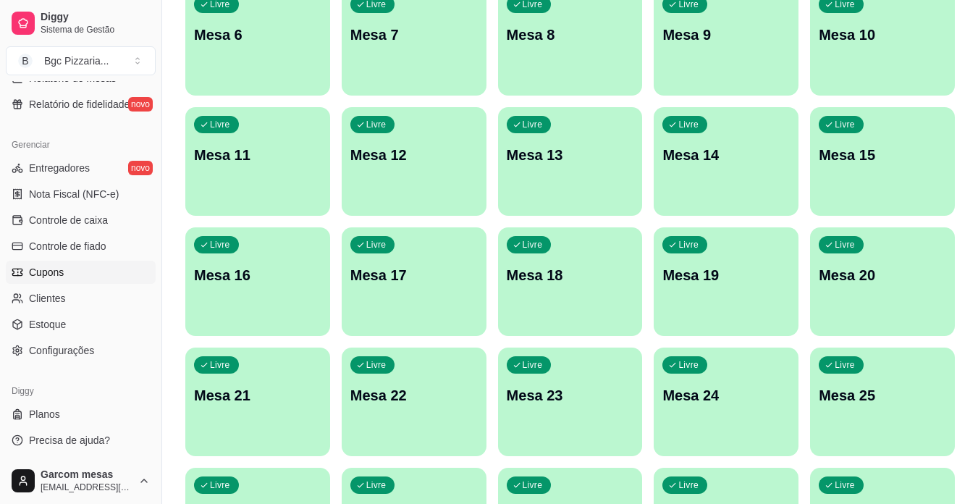
click at [98, 344] on link "Configurações" at bounding box center [81, 350] width 150 height 23
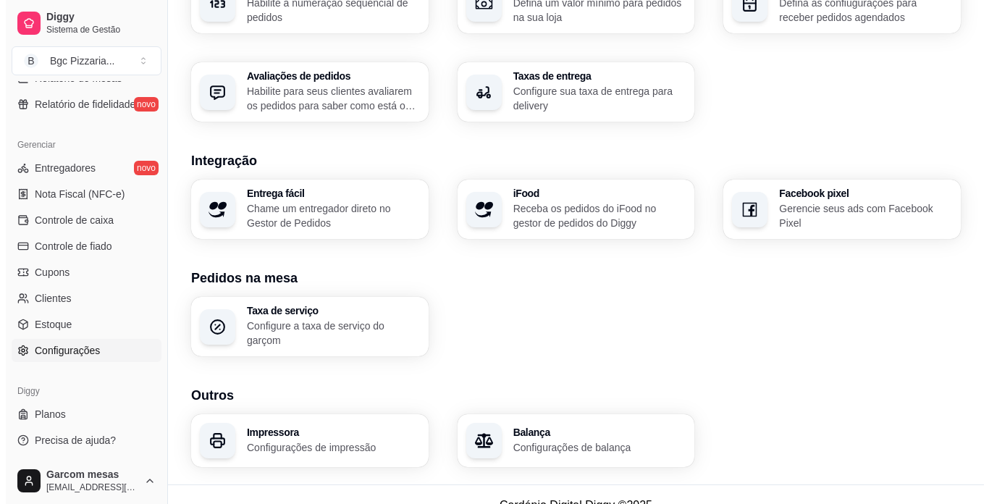
scroll to position [511, 0]
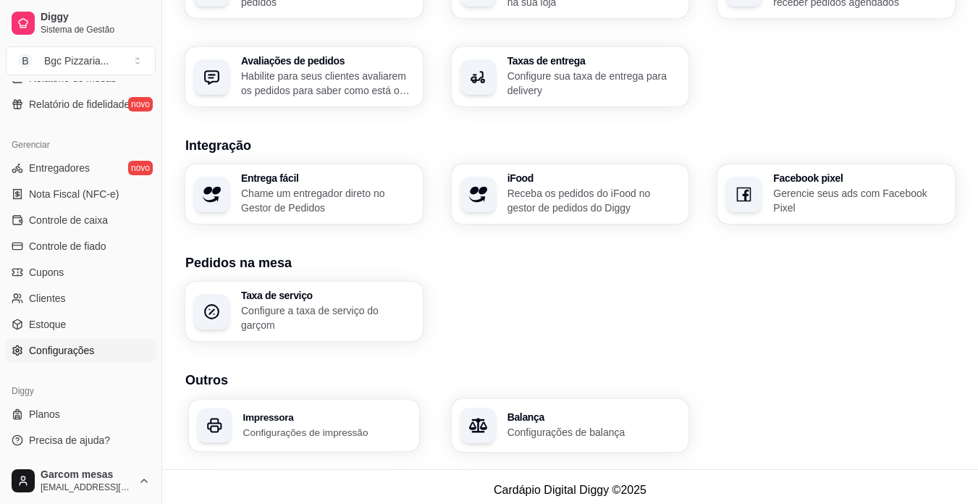
click at [277, 425] on p "Configurações de impressão" at bounding box center [326, 432] width 167 height 14
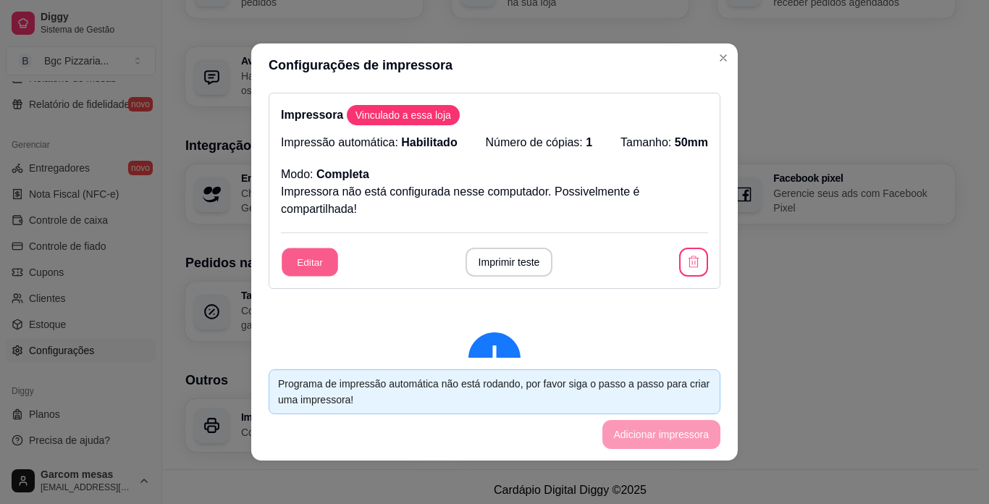
click at [306, 264] on button "Editar" at bounding box center [310, 262] width 56 height 28
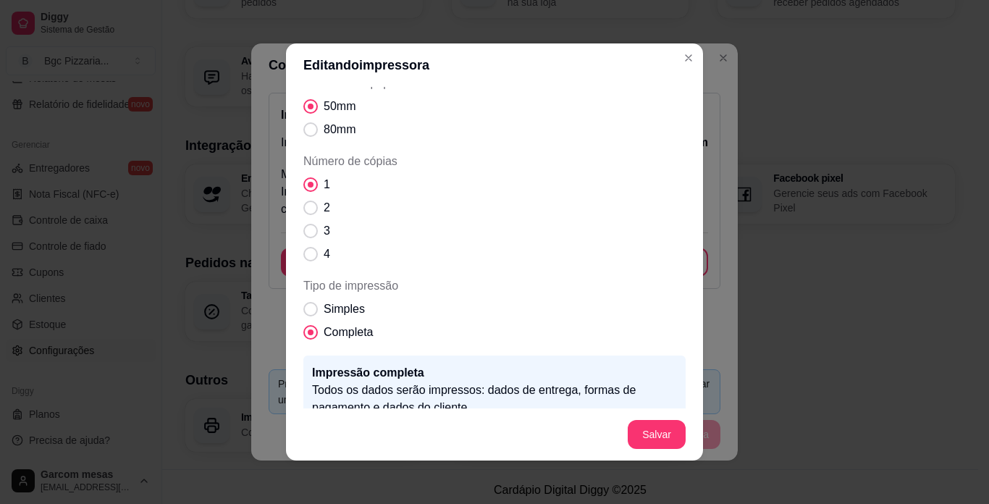
scroll to position [145, 0]
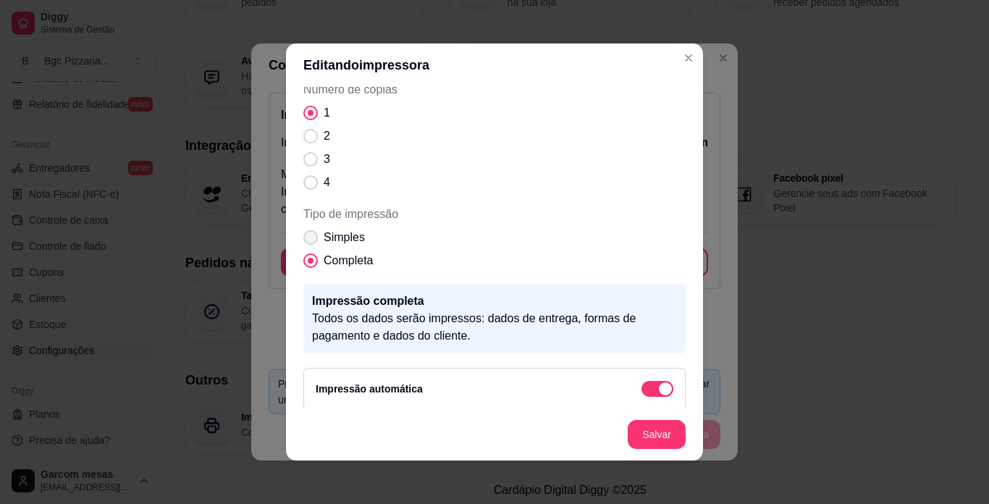
click at [303, 240] on span "Tipo de impressão" at bounding box center [310, 237] width 14 height 14
click at [303, 240] on input "Simples" at bounding box center [307, 244] width 9 height 9
radio input "true"
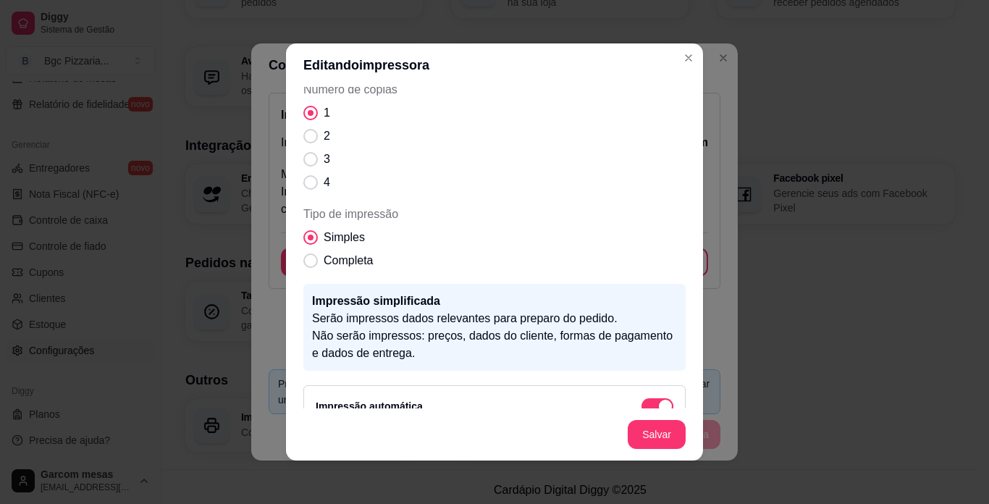
scroll to position [222, 0]
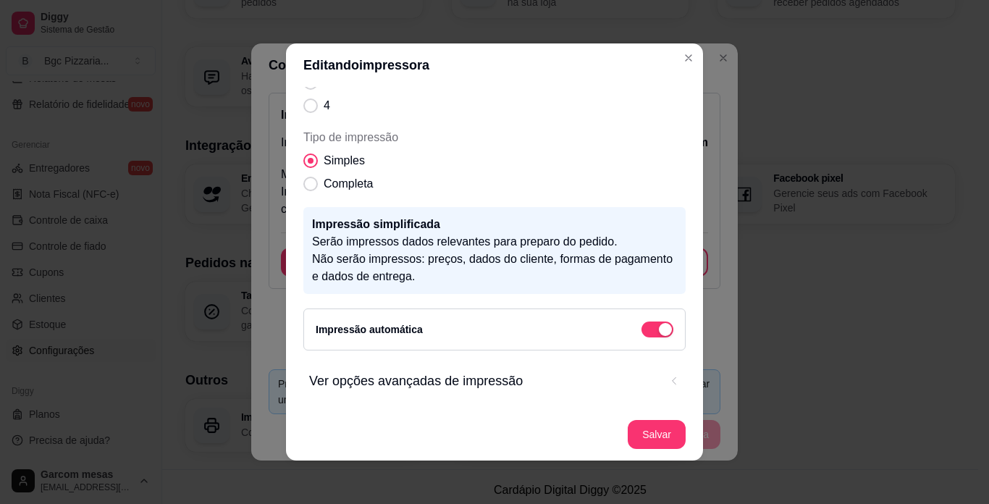
click at [485, 380] on span "Ver opções avançadas de impressão" at bounding box center [484, 381] width 351 height 20
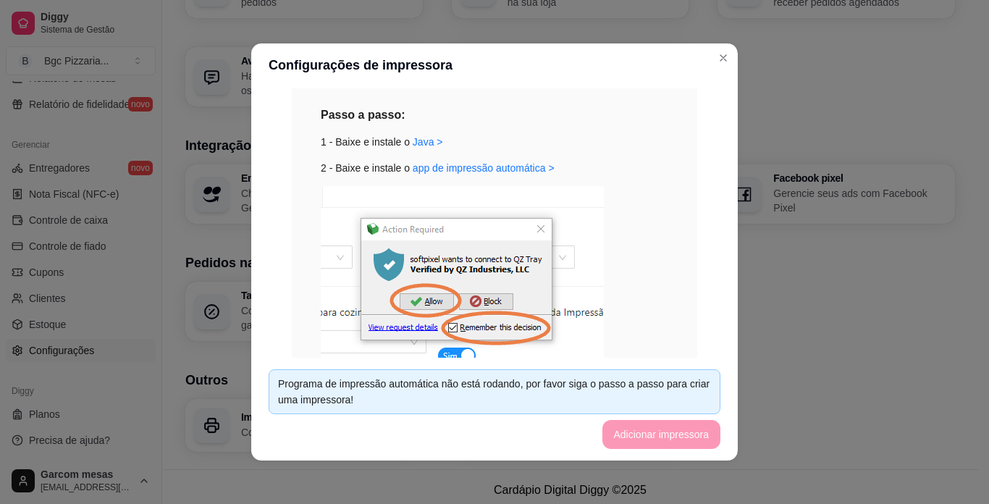
scroll to position [303, 0]
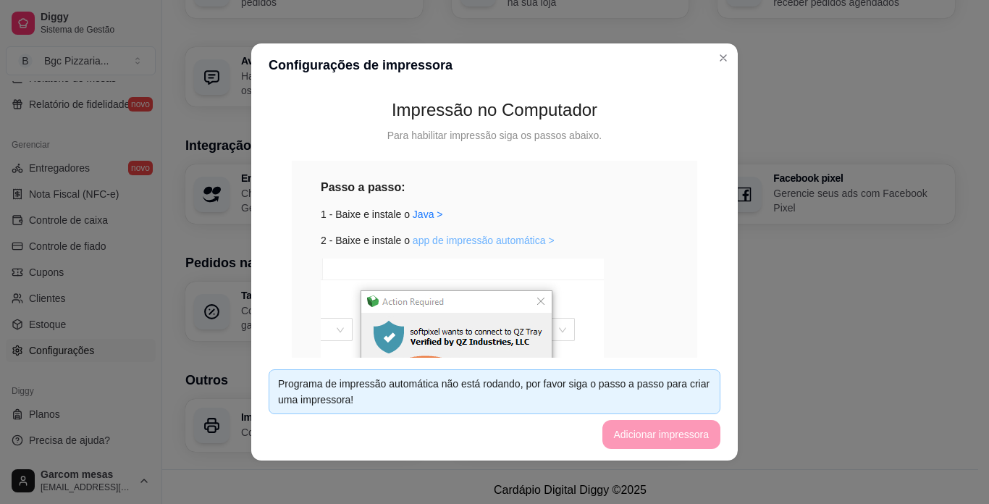
click at [478, 242] on link "app de impressão automática >" at bounding box center [484, 241] width 142 height 12
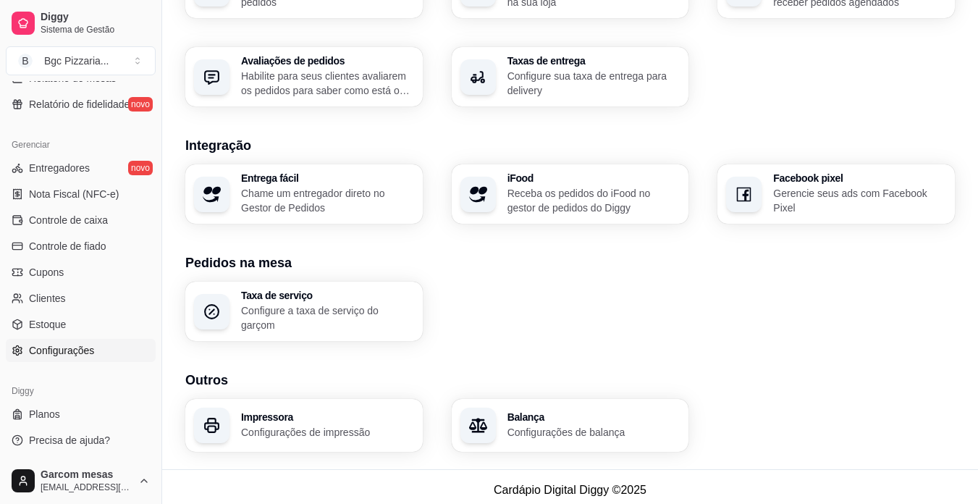
click at [274, 415] on h3 "Impressora" at bounding box center [327, 417] width 173 height 10
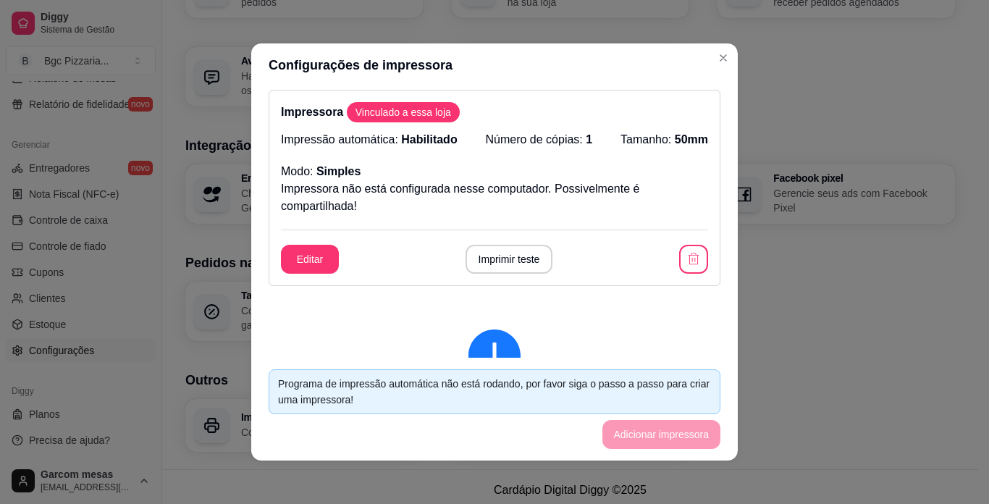
scroll to position [0, 0]
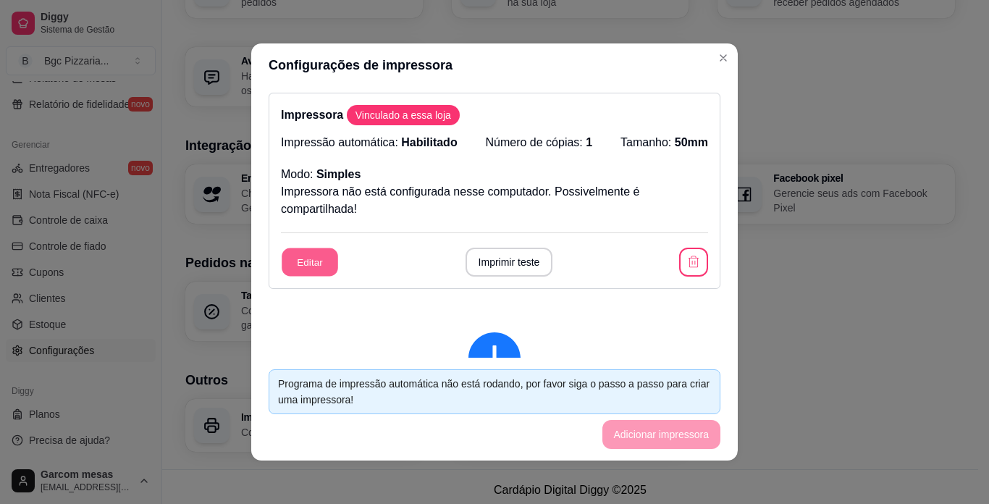
click at [306, 264] on button "Editar" at bounding box center [310, 262] width 56 height 28
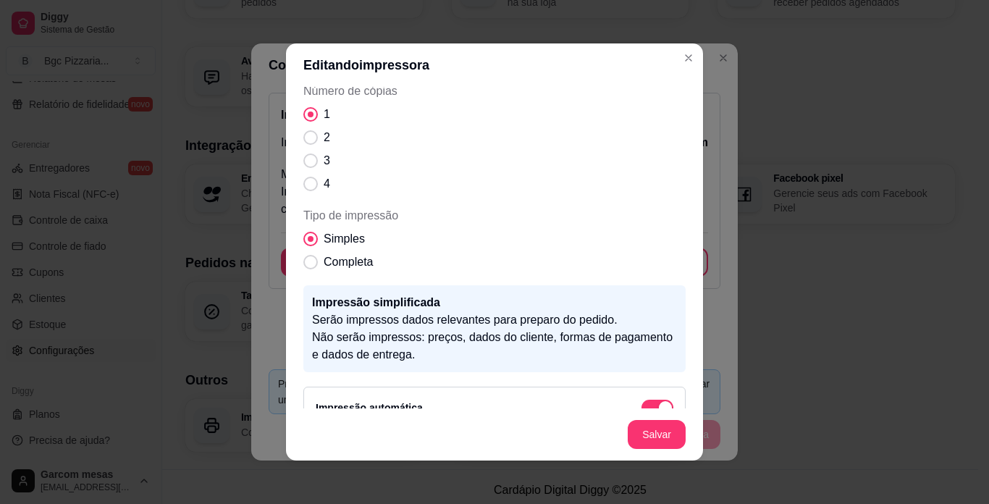
scroll to position [145, 0]
click at [306, 265] on span "Tipo de impressão" at bounding box center [310, 260] width 14 height 14
click at [306, 265] on input "Completa" at bounding box center [307, 268] width 9 height 9
radio input "true"
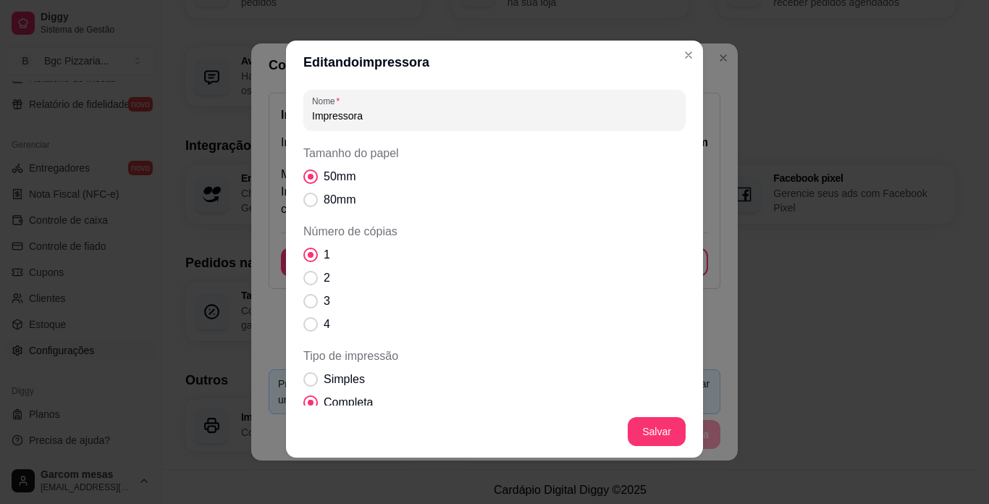
scroll to position [0, 0]
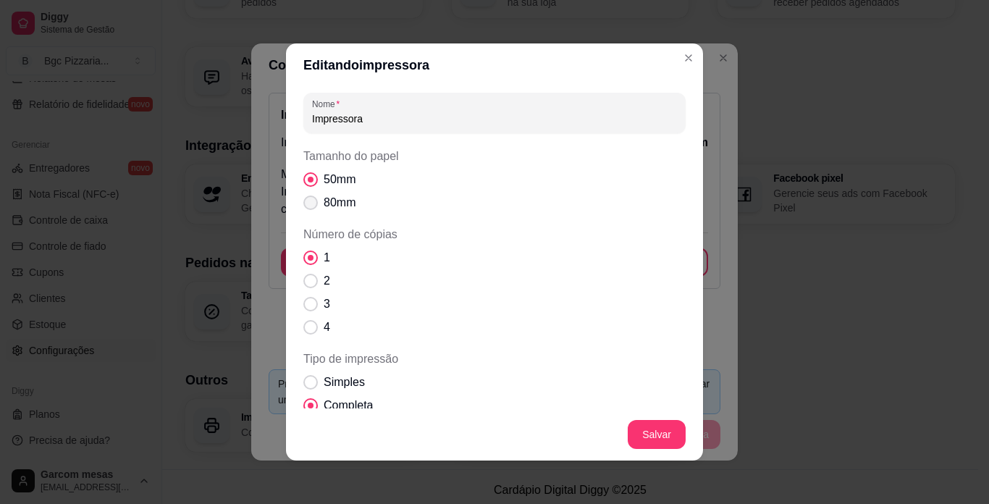
click at [303, 206] on span "Tamanho do papel" at bounding box center [310, 203] width 14 height 14
click at [303, 206] on input "80mm" at bounding box center [307, 210] width 9 height 9
radio input "true"
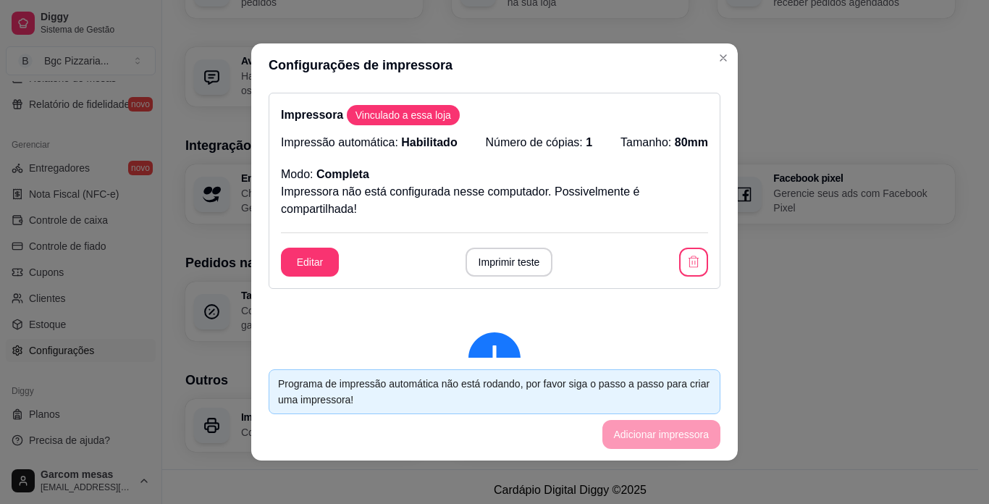
click at [657, 436] on footer "Programa de impressão automática não está rodando, por favor siga o passo a pas…" at bounding box center [494, 409] width 487 height 103
click at [315, 267] on button "Editar" at bounding box center [310, 262] width 56 height 28
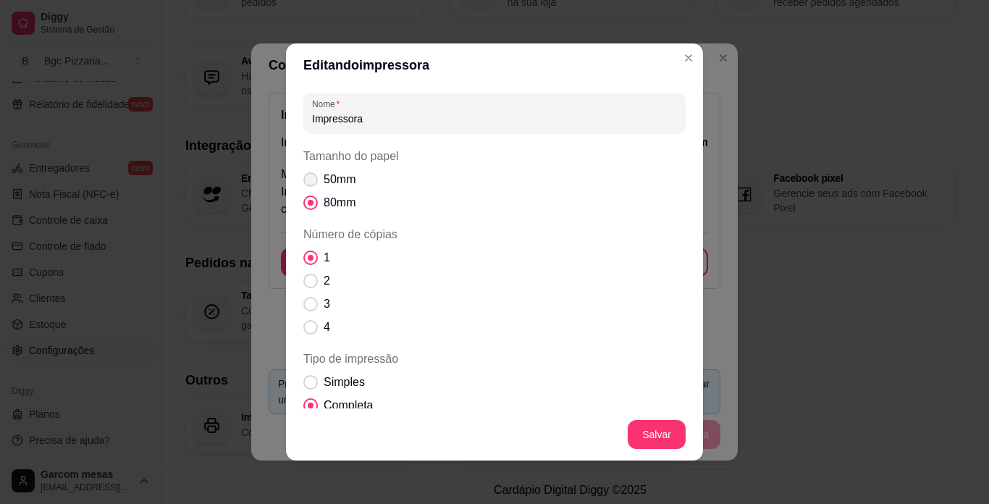
click at [309, 180] on span "Tamanho do papel" at bounding box center [310, 179] width 14 height 14
click at [309, 183] on input "50mm" at bounding box center [307, 187] width 9 height 9
radio input "true"
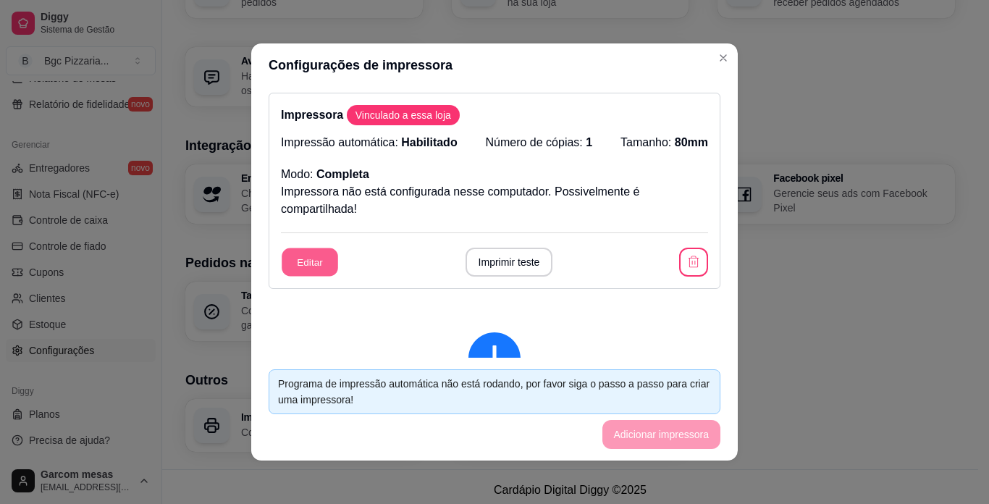
click at [322, 264] on button "Editar" at bounding box center [310, 262] width 56 height 28
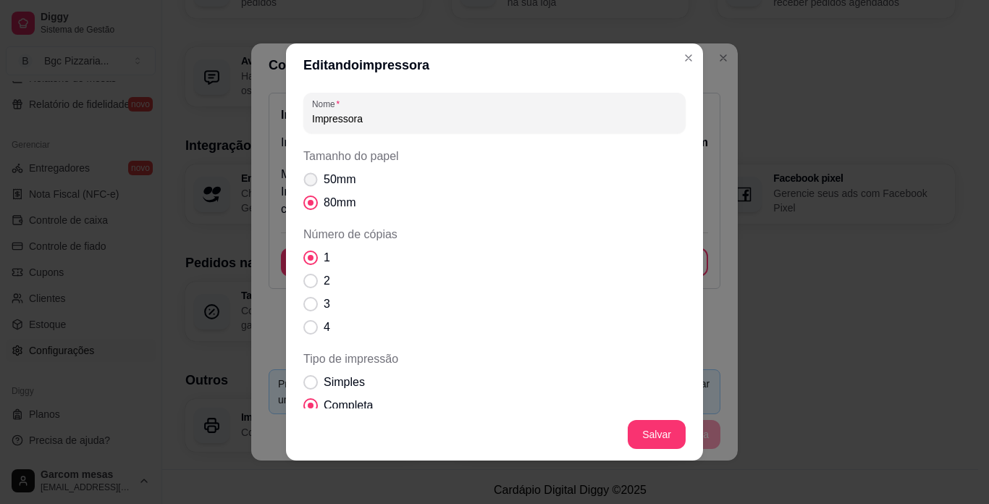
click at [311, 178] on span "Tamanho do papel" at bounding box center [311, 180] width 14 height 14
click at [311, 183] on input "50mm" at bounding box center [307, 187] width 9 height 9
radio input "true"
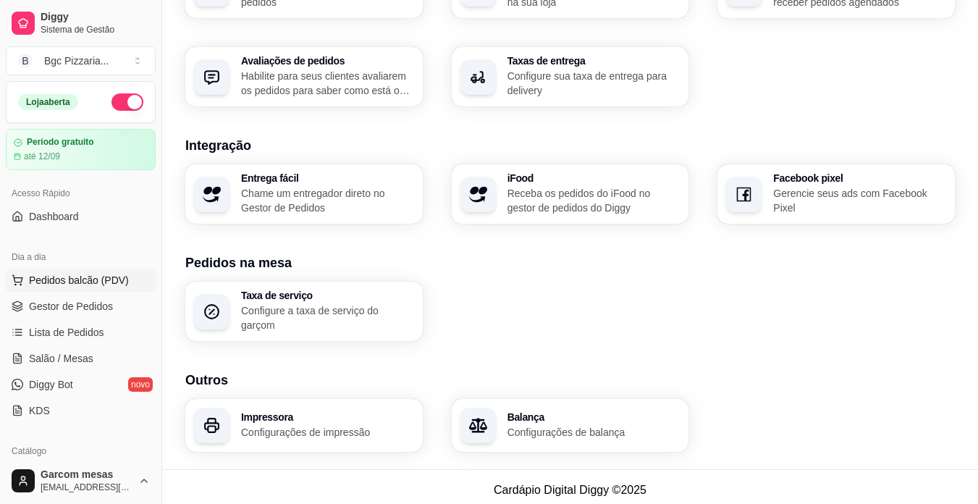
click at [99, 282] on span "Pedidos balcão (PDV)" at bounding box center [79, 280] width 100 height 14
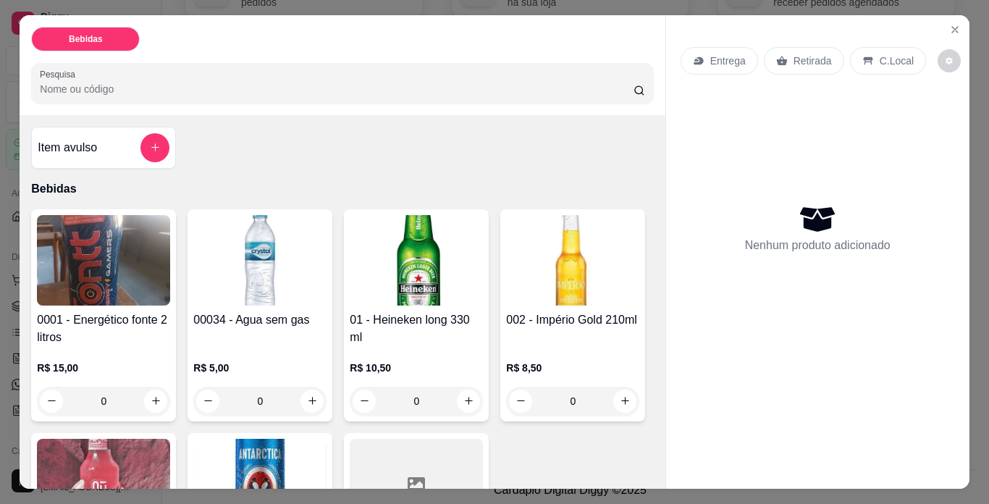
click at [101, 282] on img at bounding box center [103, 260] width 133 height 91
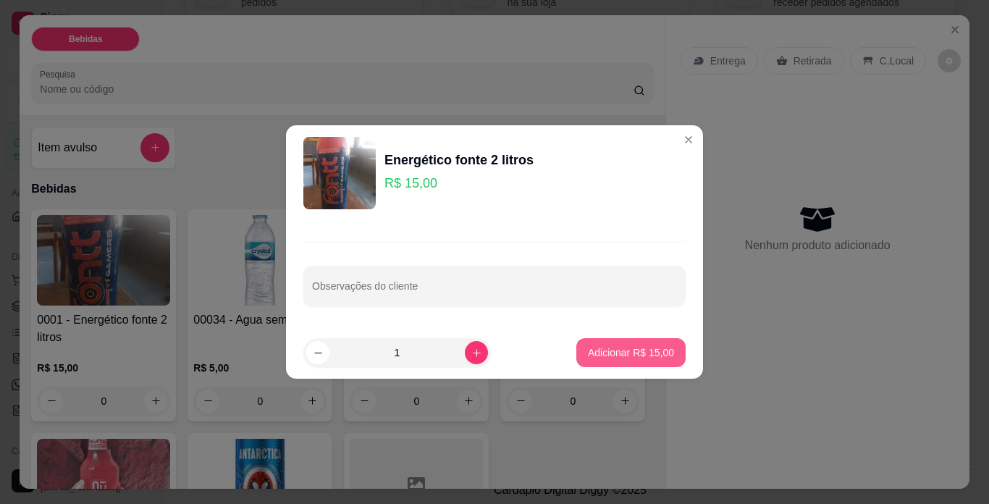
click at [623, 355] on p "Adicionar R$ 15,00" at bounding box center [631, 352] width 86 height 14
type input "1"
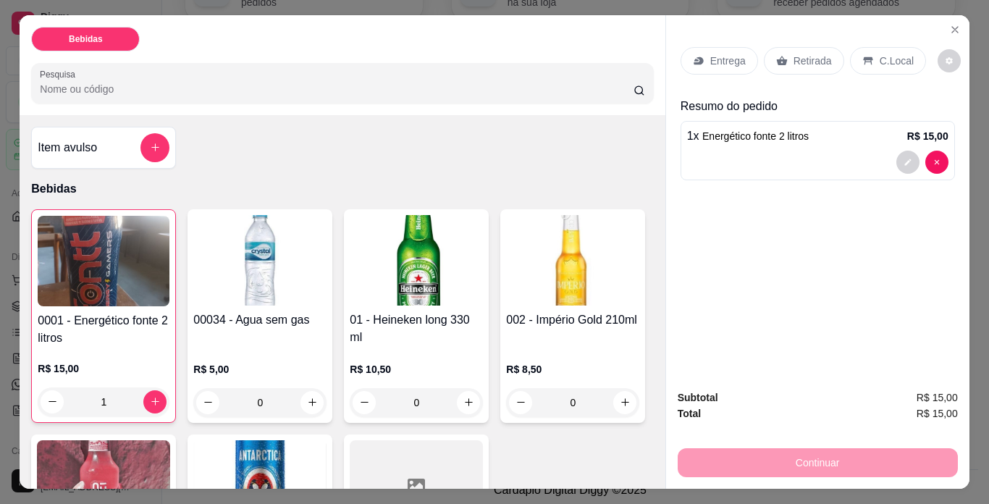
click at [758, 460] on div "Continuar" at bounding box center [818, 461] width 280 height 33
click at [215, 337] on div "00034 - Agua sem gas" at bounding box center [259, 329] width 133 height 36
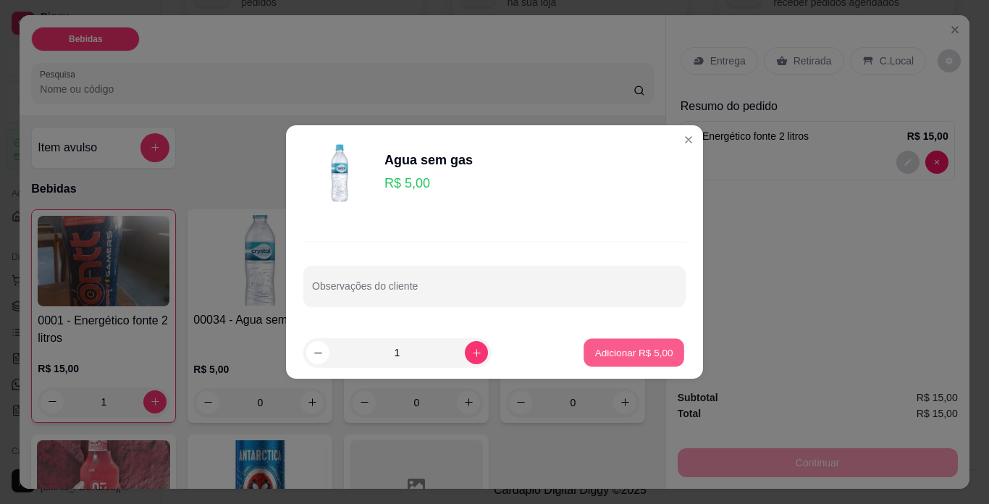
click at [584, 343] on button "Adicionar R$ 5,00" at bounding box center [634, 353] width 101 height 28
type input "1"
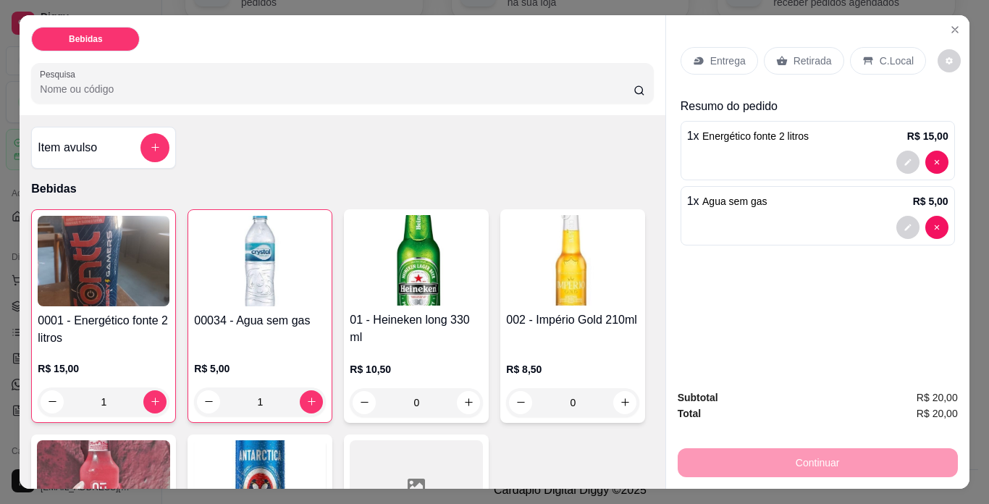
click at [807, 55] on p "Retirada" at bounding box center [813, 61] width 38 height 14
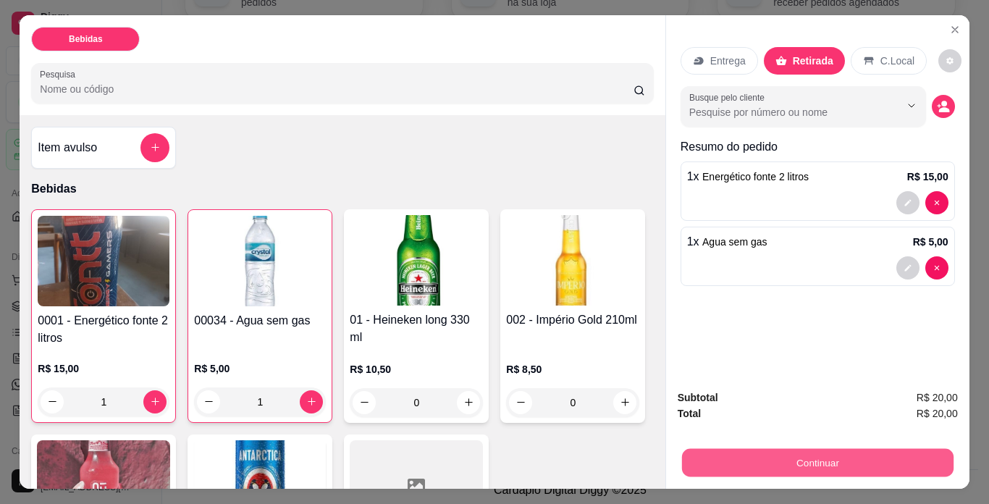
click at [818, 454] on button "Continuar" at bounding box center [818, 463] width 272 height 28
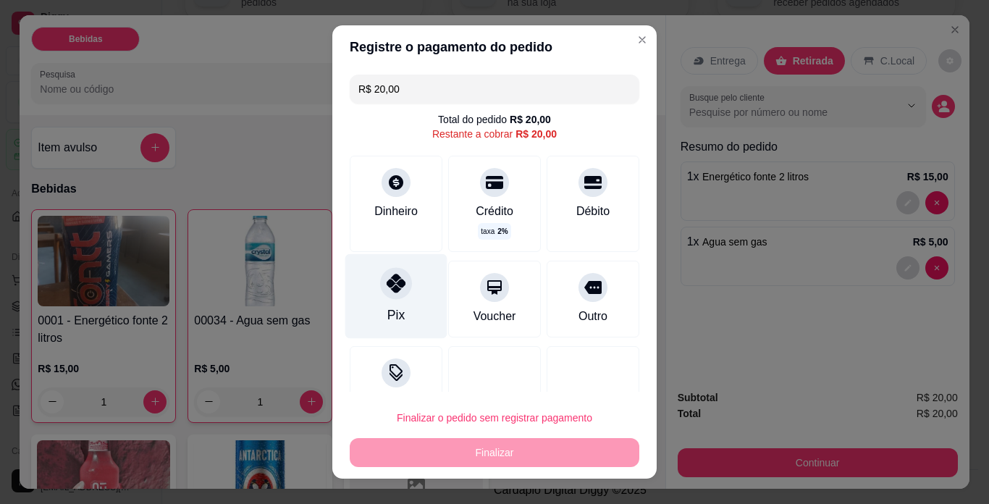
click at [397, 295] on div at bounding box center [396, 283] width 32 height 32
type input "R$ 0,00"
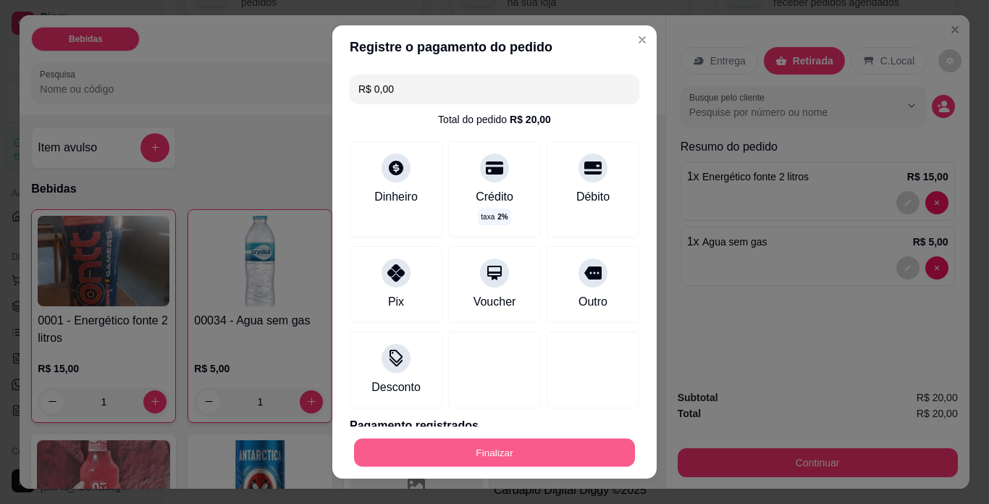
click at [530, 447] on button "Finalizar" at bounding box center [494, 453] width 281 height 28
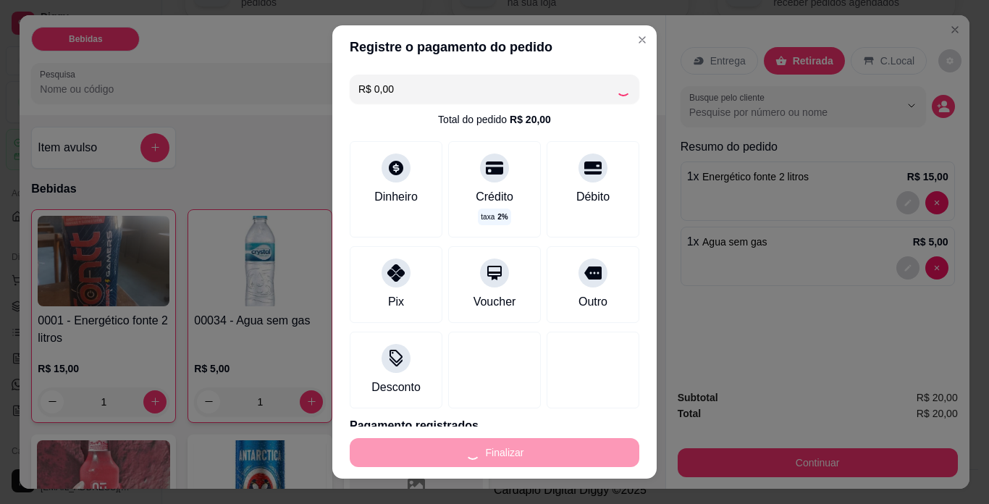
type input "0"
type input "-R$ 20,00"
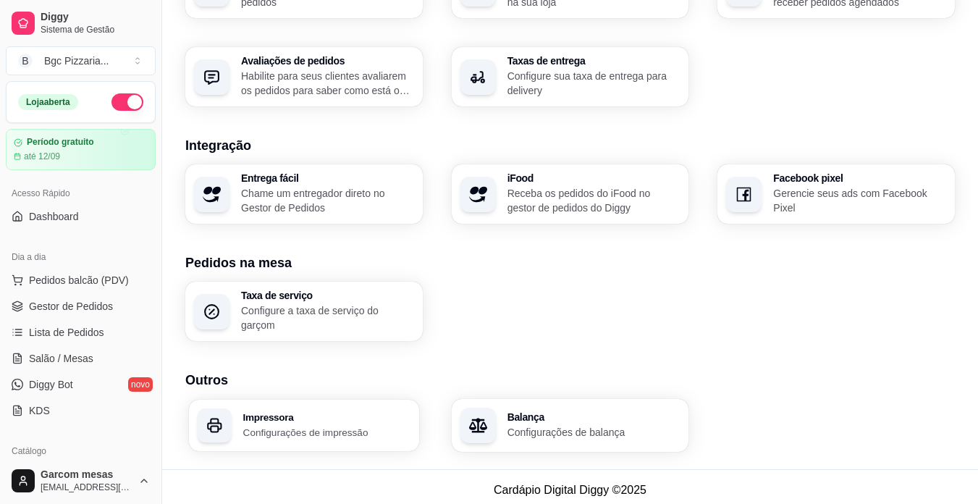
click at [301, 425] on p "Configurações de impressão" at bounding box center [326, 432] width 167 height 14
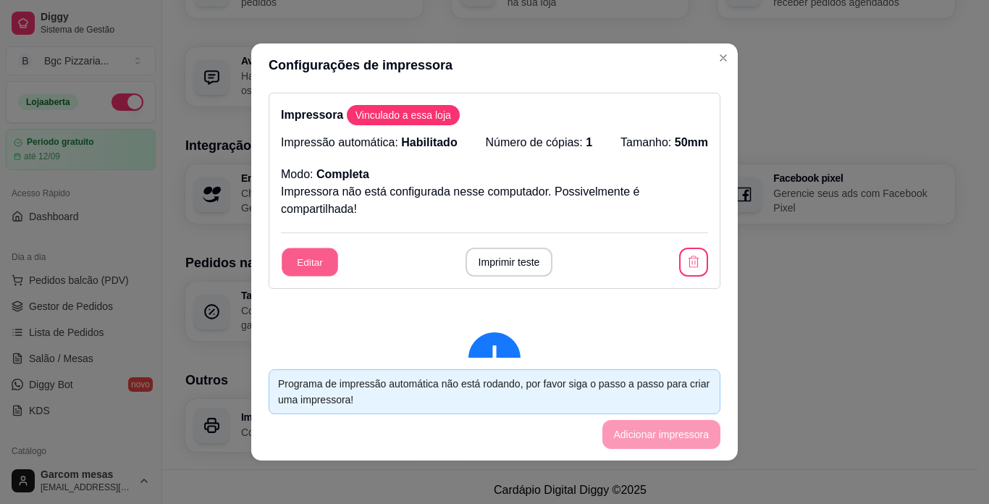
click at [312, 267] on button "Editar" at bounding box center [310, 262] width 56 height 28
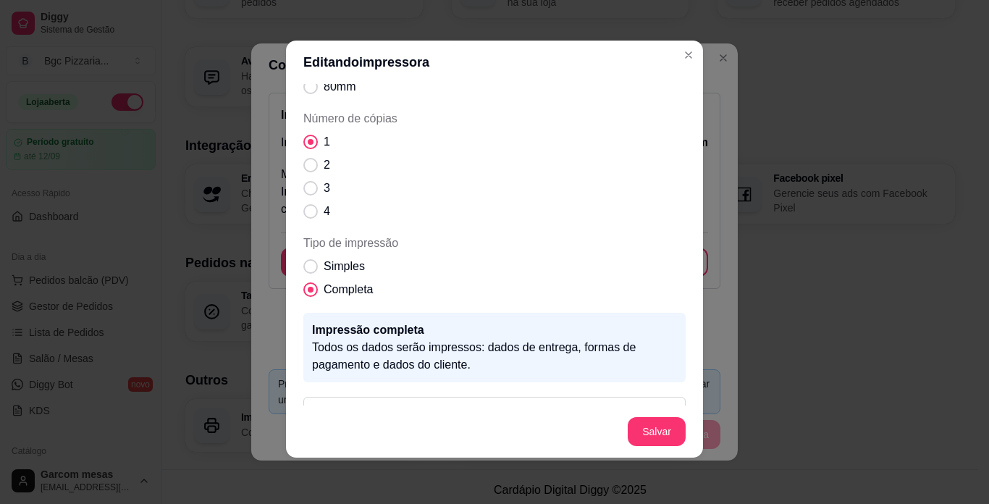
scroll to position [80, 0]
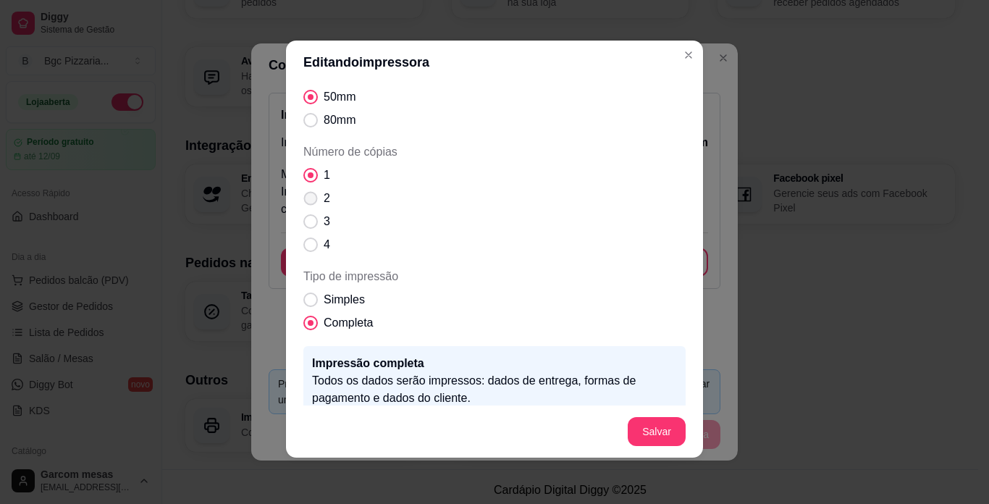
click at [330, 198] on label "2" at bounding box center [317, 198] width 38 height 29
click at [312, 201] on input "2" at bounding box center [307, 205] width 9 height 9
radio input "true"
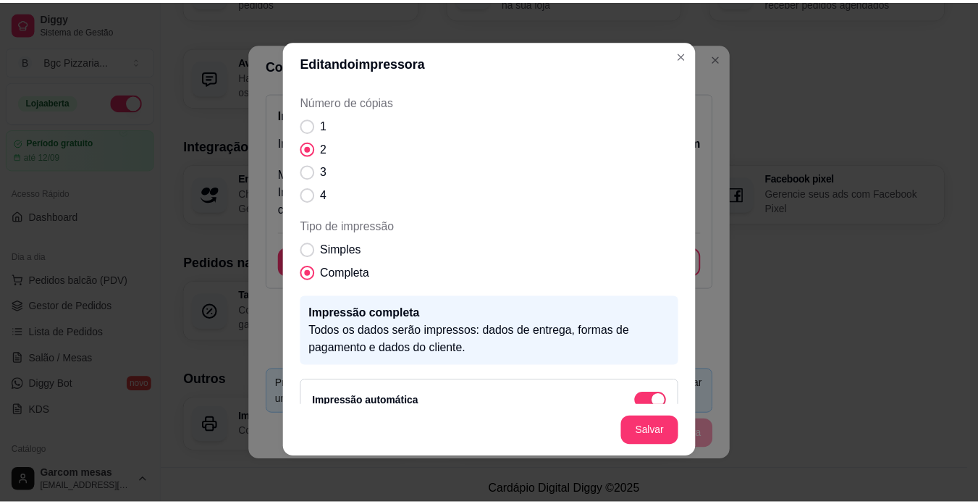
scroll to position [152, 0]
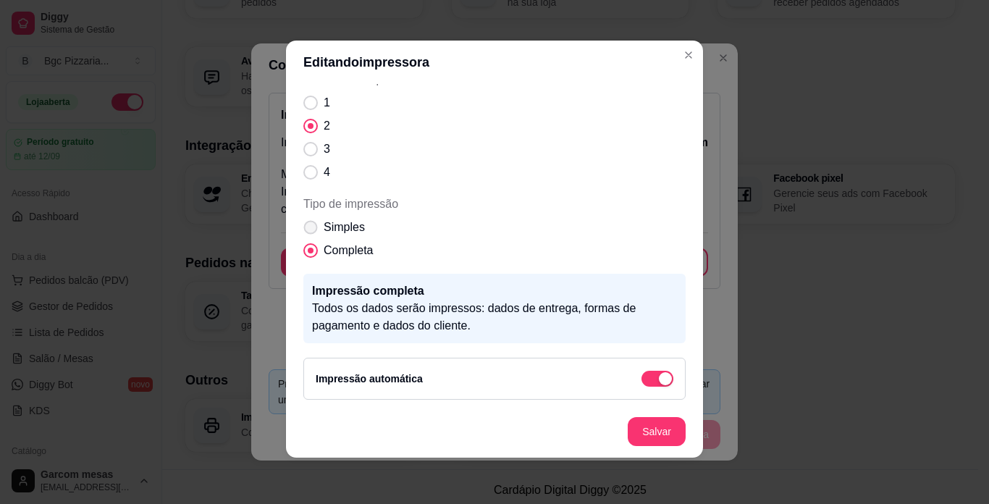
click at [337, 219] on span "Simples" at bounding box center [344, 227] width 41 height 17
click at [312, 230] on input "Simples" at bounding box center [307, 234] width 9 height 9
radio input "true"
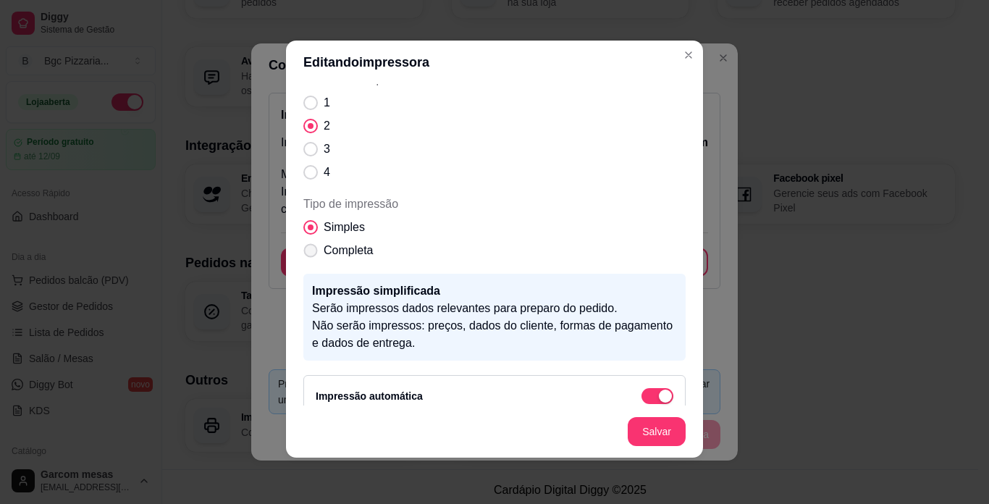
click at [306, 253] on span "Tipo de impressão" at bounding box center [311, 251] width 14 height 14
click at [306, 253] on input "Completa" at bounding box center [307, 257] width 9 height 9
radio input "true"
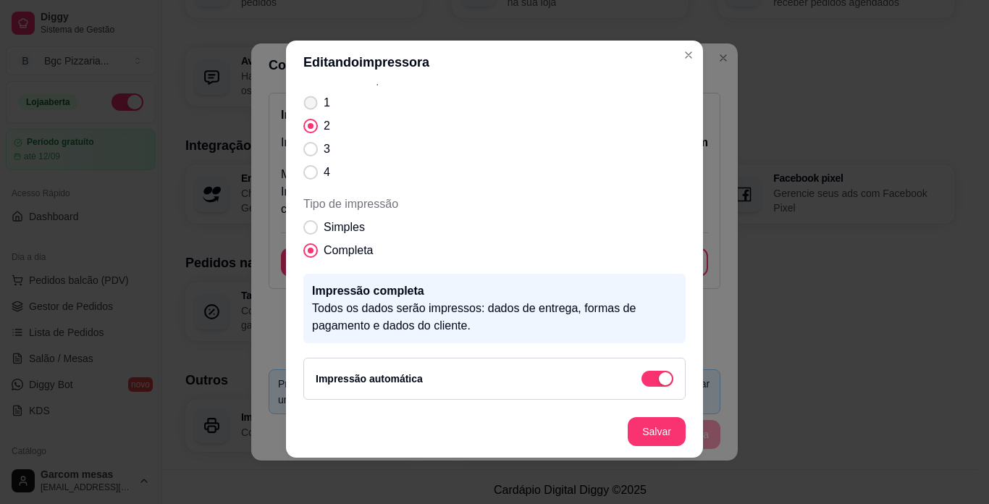
click at [304, 104] on span "Número de cópias" at bounding box center [311, 103] width 14 height 14
click at [304, 106] on input "1" at bounding box center [307, 110] width 9 height 9
radio input "true"
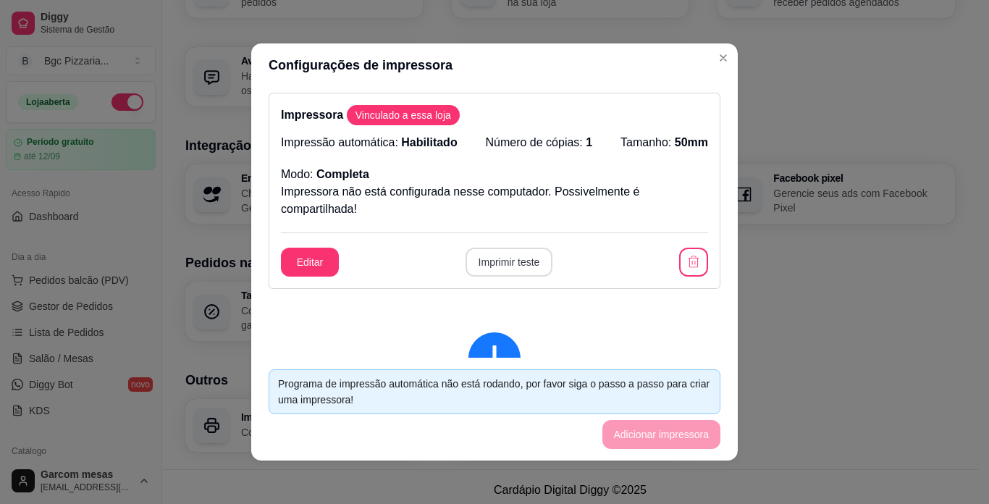
click at [478, 257] on button "Imprimir teste" at bounding box center [510, 262] width 88 height 29
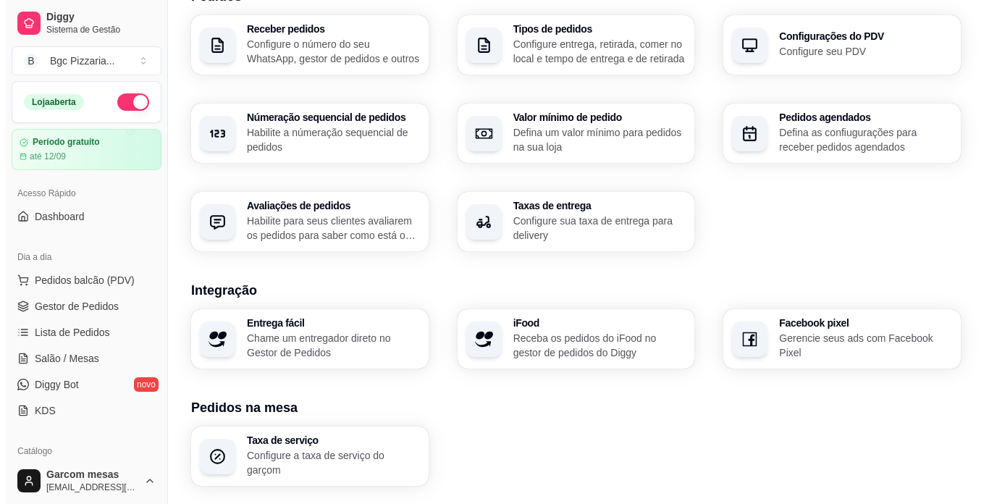
scroll to position [293, 0]
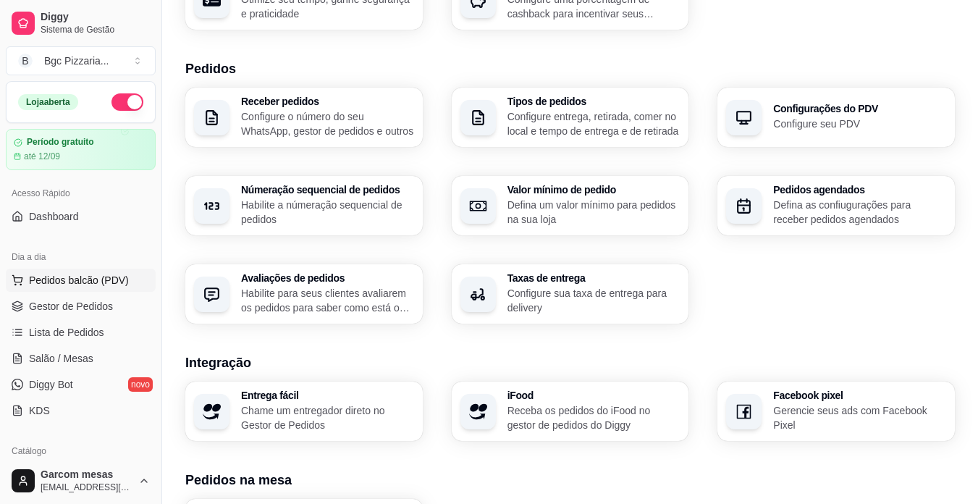
click at [81, 272] on button "Pedidos balcão (PDV)" at bounding box center [81, 280] width 150 height 23
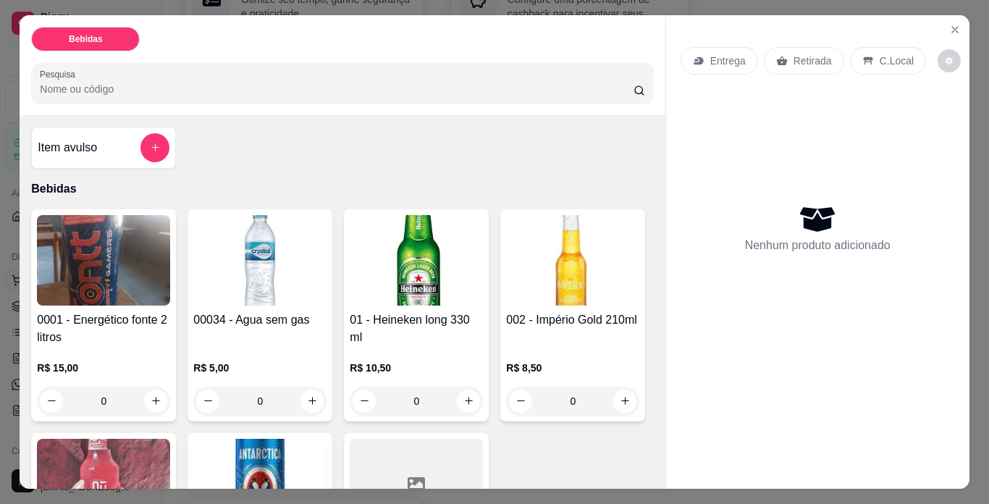
click at [81, 272] on img at bounding box center [103, 260] width 133 height 91
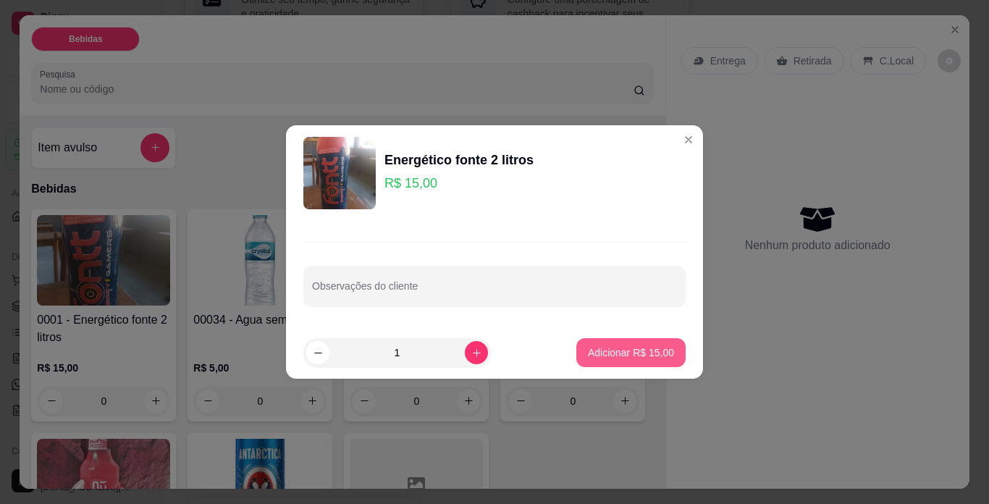
click at [622, 347] on p "Adicionar R$ 15,00" at bounding box center [631, 352] width 86 height 14
type input "1"
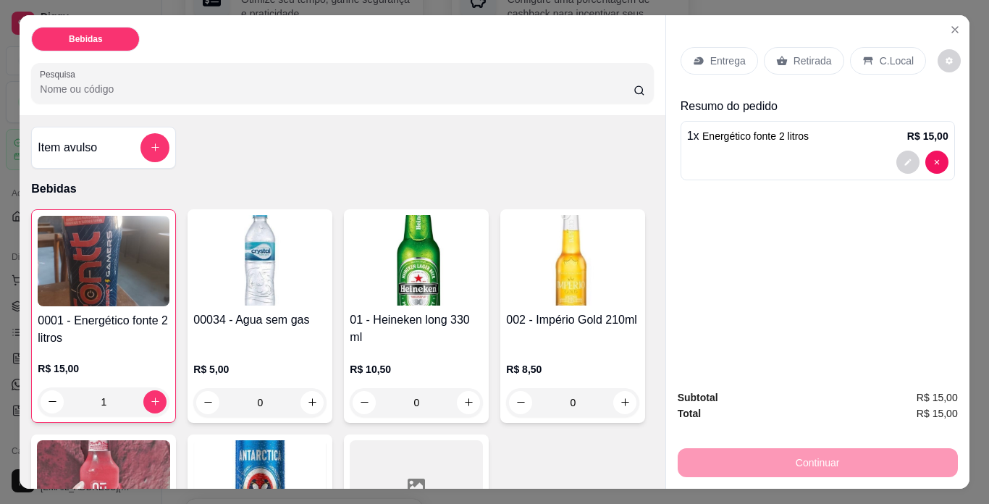
click at [784, 55] on div "Retirada" at bounding box center [804, 61] width 80 height 28
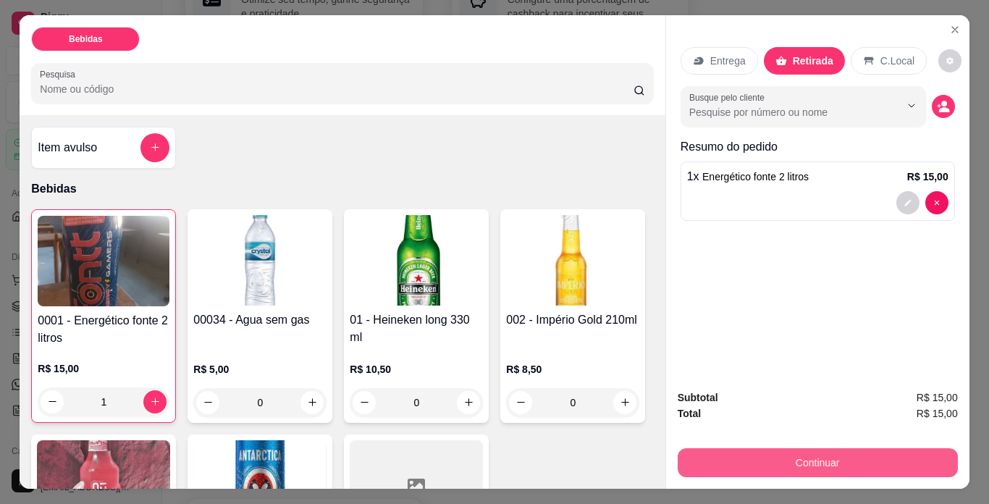
click at [794, 461] on button "Continuar" at bounding box center [818, 462] width 280 height 29
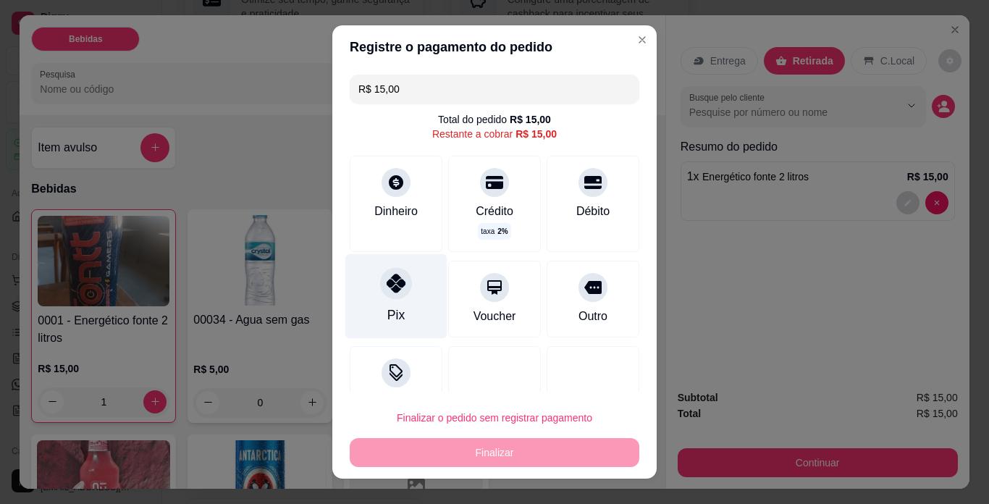
click at [408, 309] on div "Pix" at bounding box center [396, 296] width 102 height 85
type input "R$ 0,00"
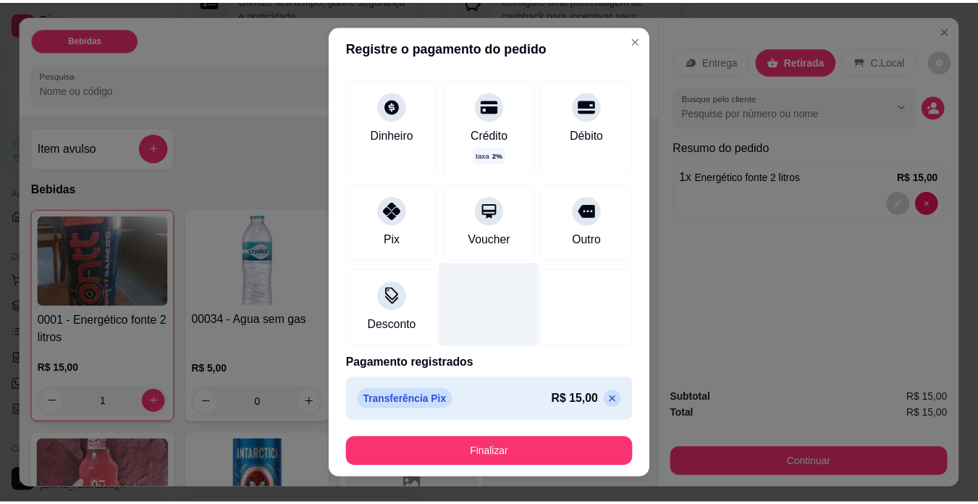
scroll to position [63, 0]
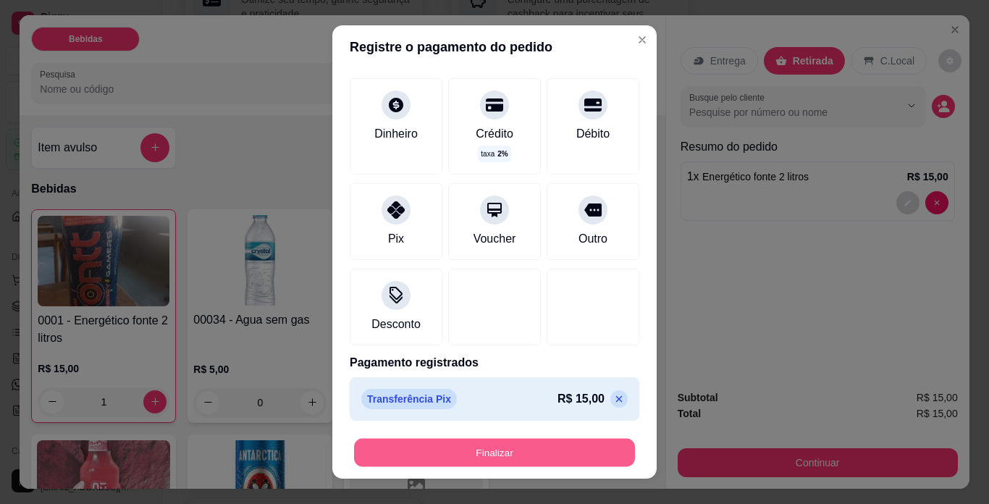
click at [528, 448] on button "Finalizar" at bounding box center [494, 453] width 281 height 28
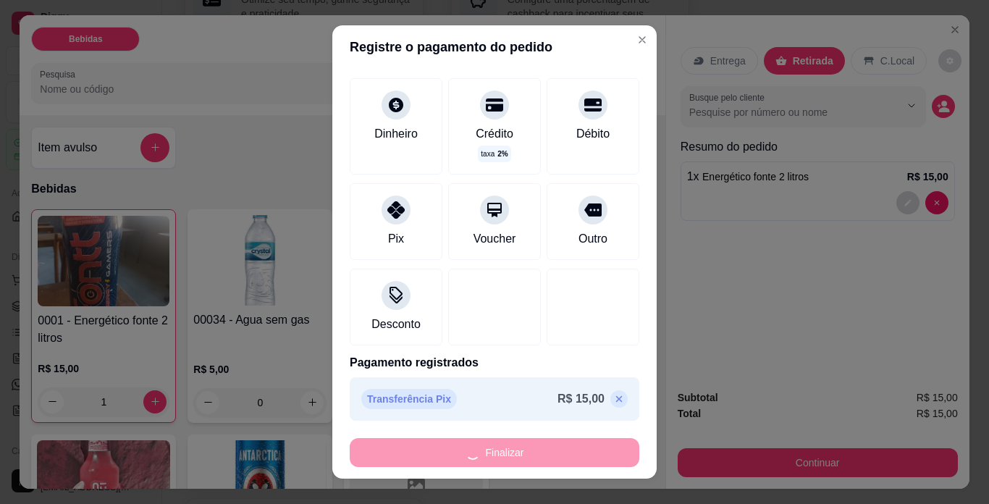
type input "0"
type input "-R$ 15,00"
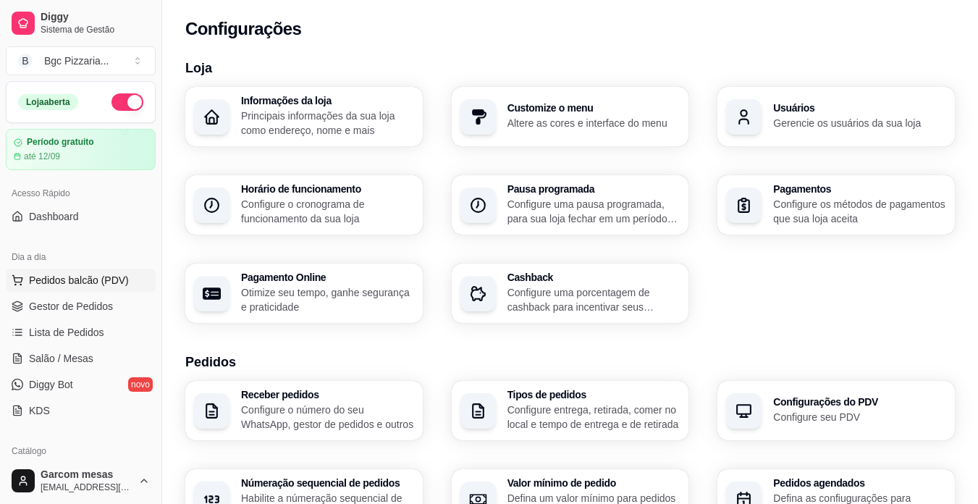
click at [72, 282] on span "Pedidos balcão (PDV)" at bounding box center [79, 280] width 100 height 14
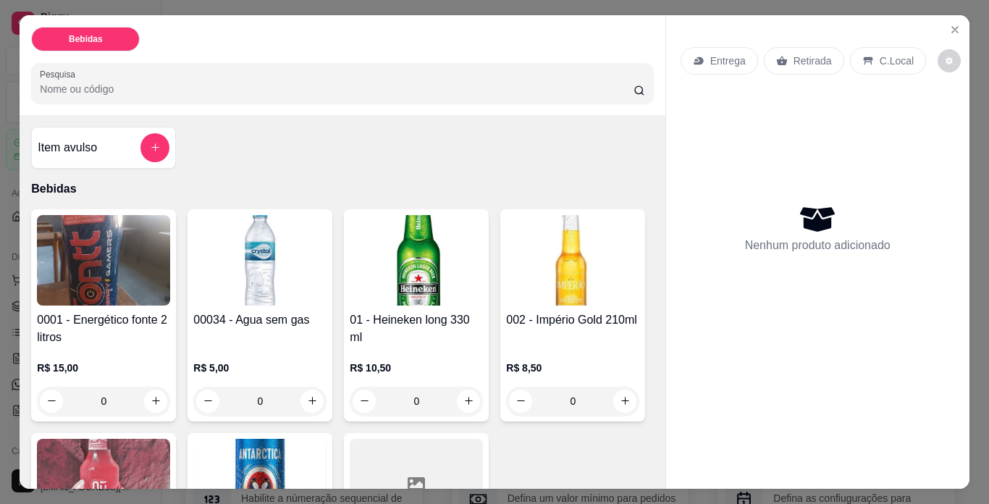
click at [78, 285] on img at bounding box center [103, 260] width 133 height 91
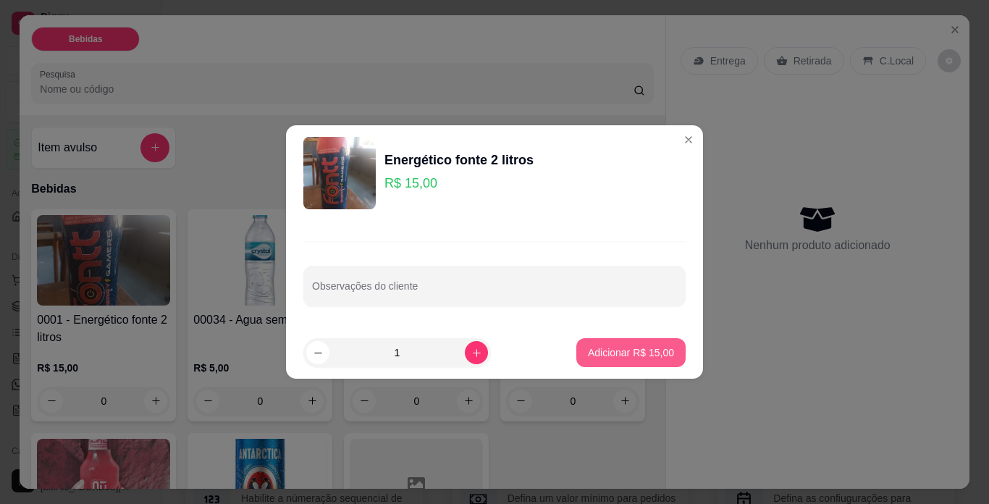
click at [626, 340] on button "Adicionar R$ 15,00" at bounding box center [630, 352] width 109 height 29
type input "1"
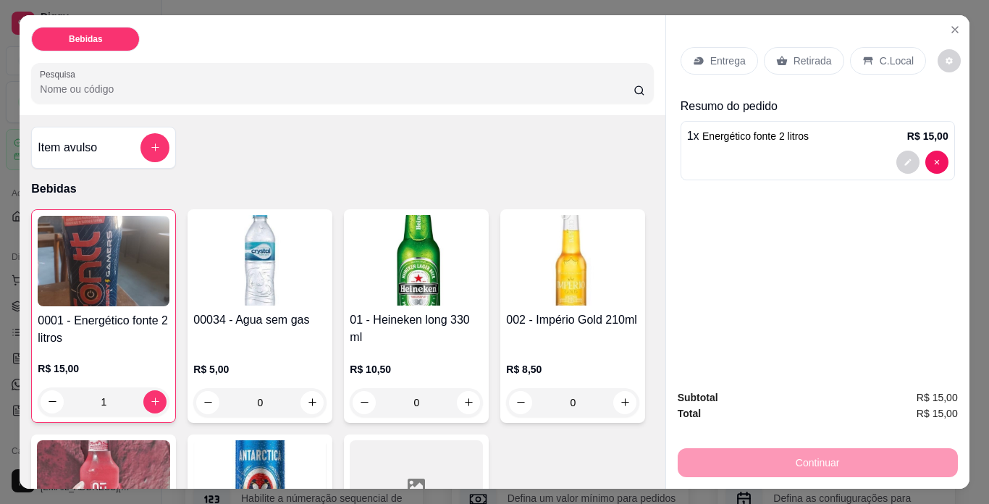
click at [880, 59] on p "C.Local" at bounding box center [897, 61] width 34 height 14
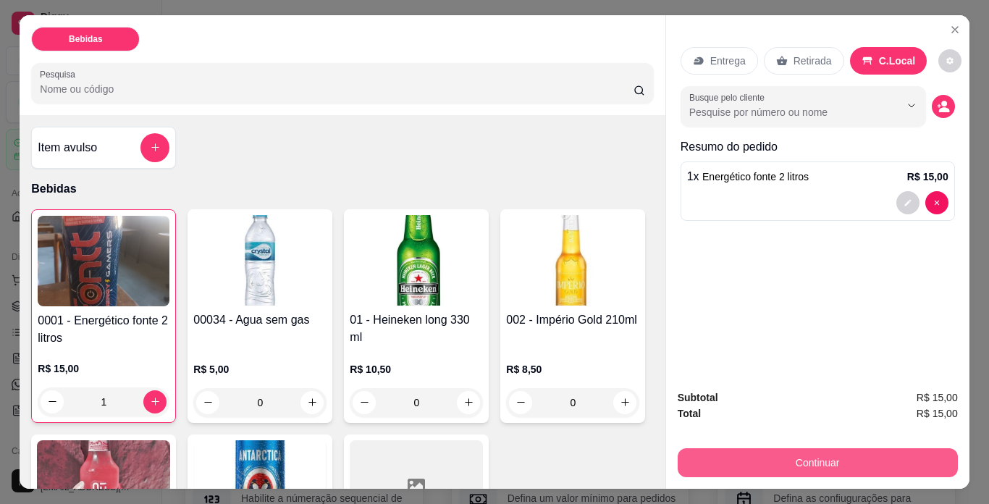
click at [804, 453] on button "Continuar" at bounding box center [818, 462] width 280 height 29
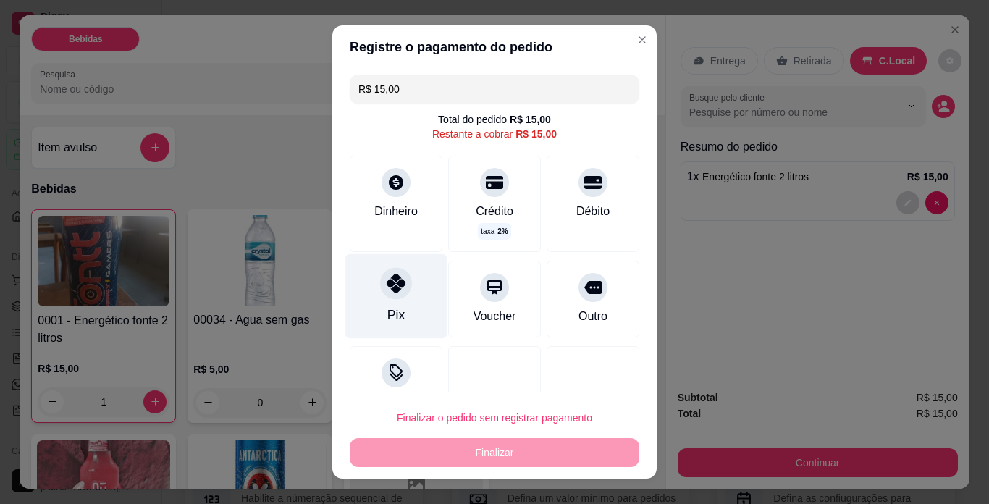
click at [408, 315] on div "Pix" at bounding box center [396, 296] width 102 height 85
type input "R$ 0,00"
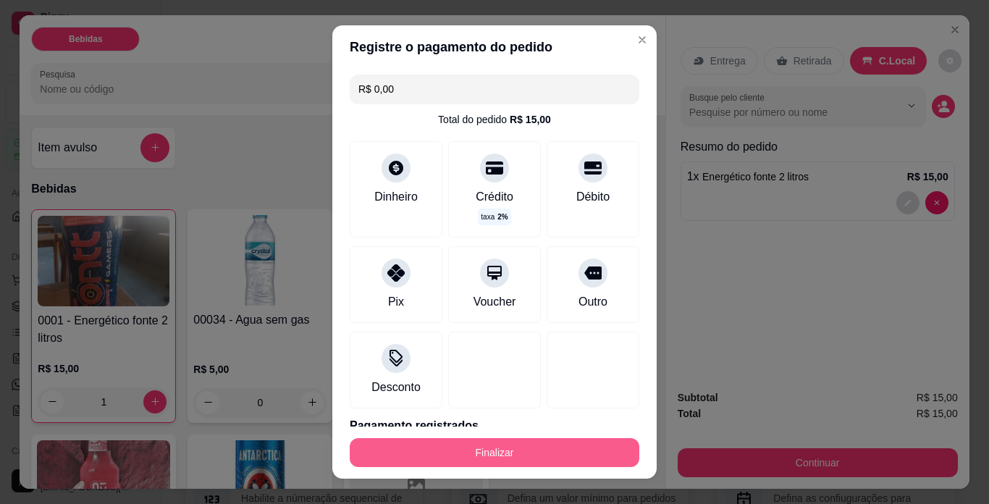
click at [535, 453] on button "Finalizar" at bounding box center [495, 452] width 290 height 29
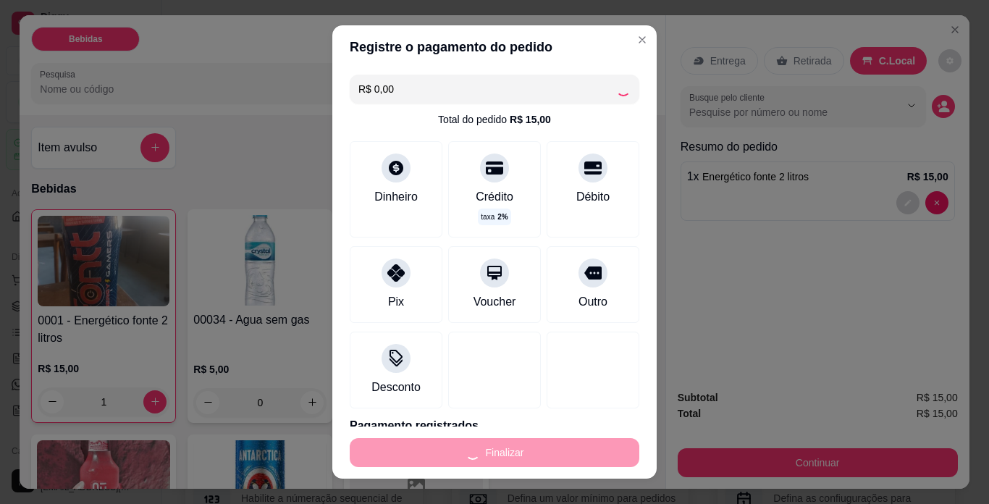
type input "0"
type input "-R$ 15,00"
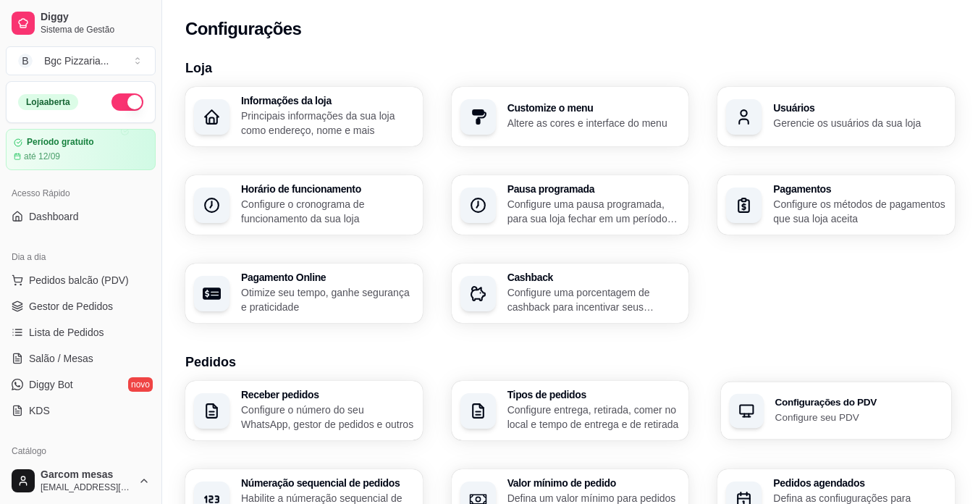
click at [789, 398] on h3 "Configurações do PDV" at bounding box center [859, 403] width 167 height 10
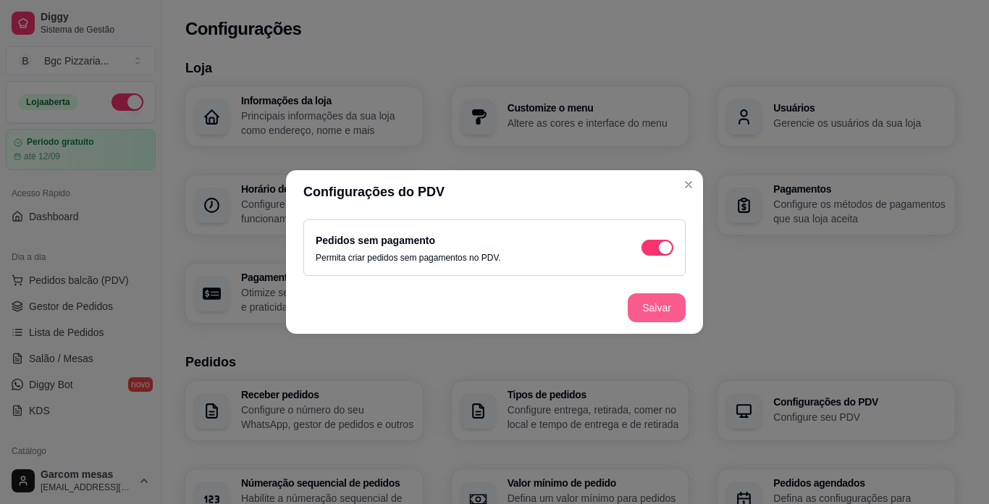
click at [644, 309] on button "Salvar" at bounding box center [657, 307] width 58 height 29
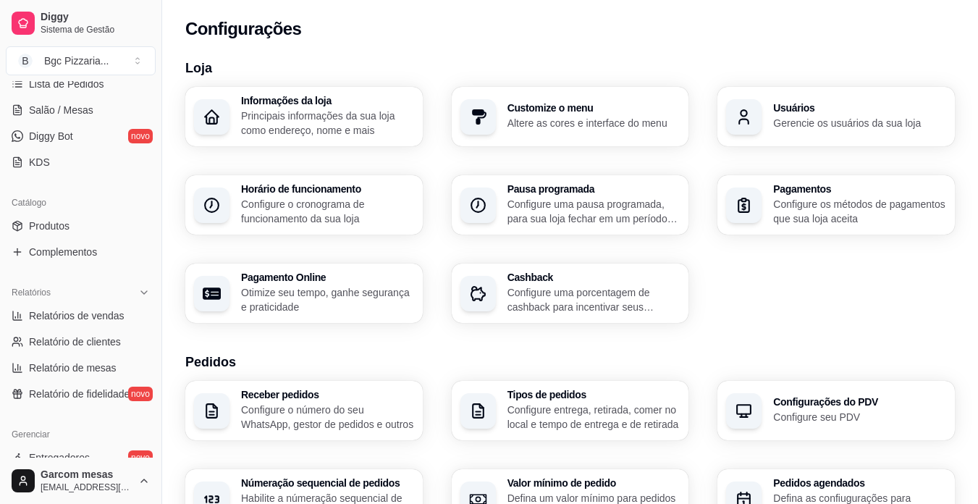
scroll to position [176, 0]
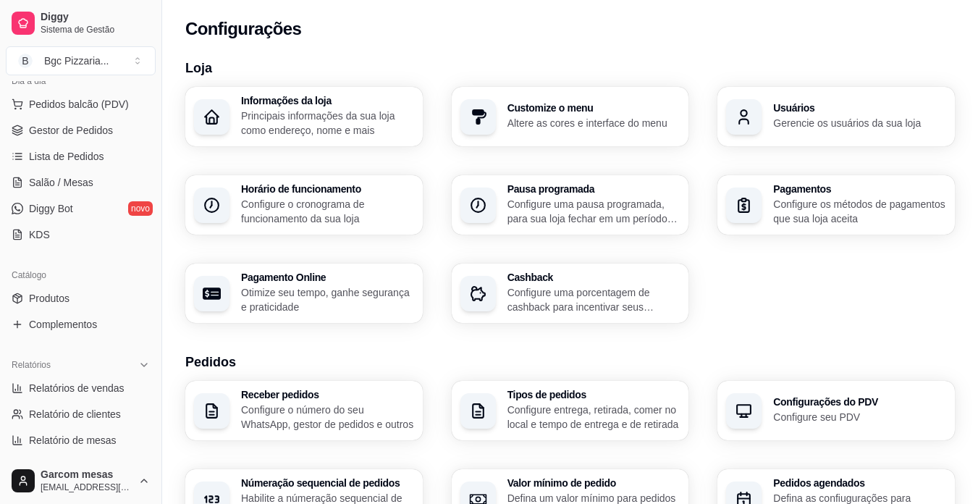
click at [79, 182] on span "Salão / Mesas" at bounding box center [61, 182] width 64 height 14
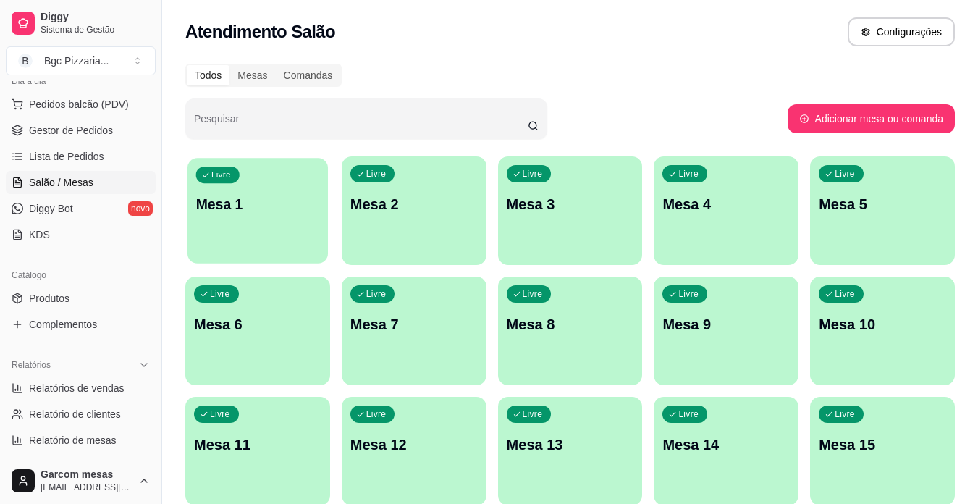
click at [316, 222] on div "Livre Mesa 1" at bounding box center [258, 202] width 141 height 88
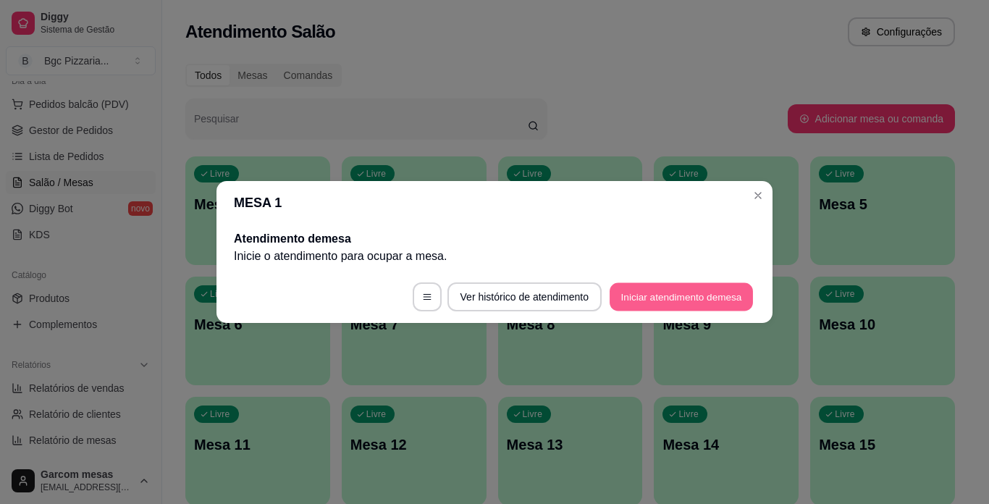
click at [639, 303] on button "Iniciar atendimento de mesa" at bounding box center [681, 297] width 143 height 28
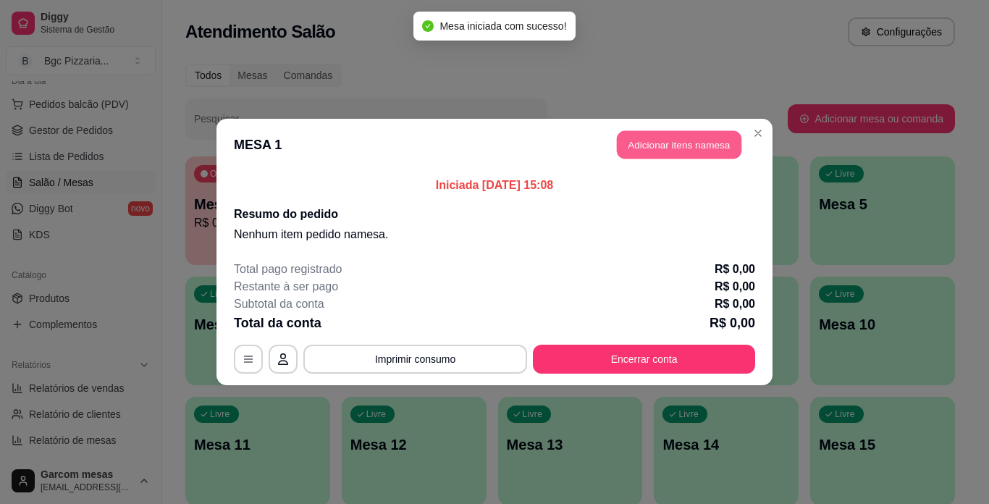
click at [658, 139] on button "Adicionar itens na mesa" at bounding box center [679, 145] width 125 height 28
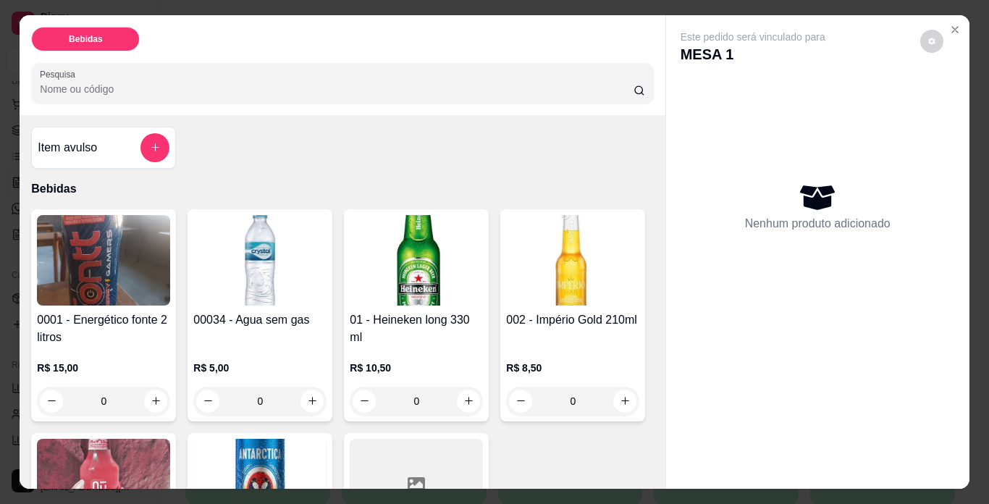
click at [422, 246] on img at bounding box center [416, 260] width 133 height 91
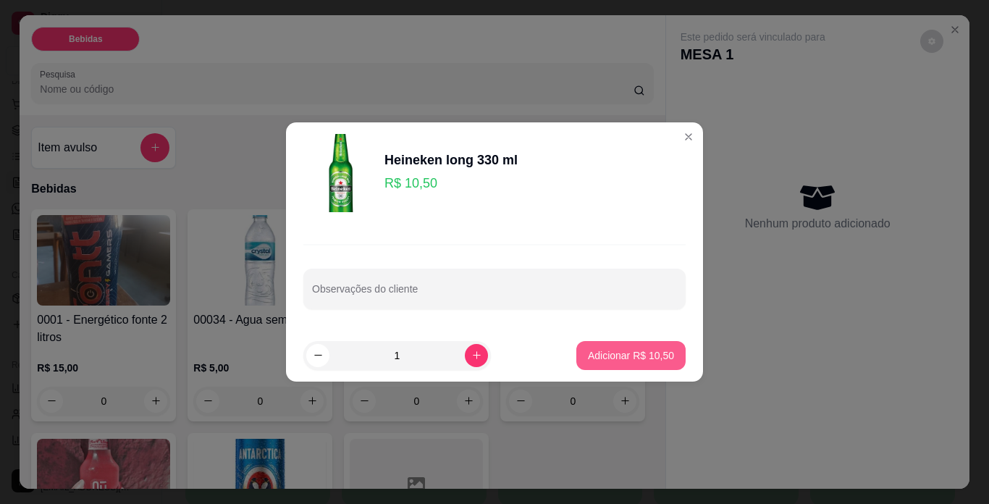
click at [639, 348] on button "Adicionar R$ 10,50" at bounding box center [630, 355] width 109 height 29
type input "1"
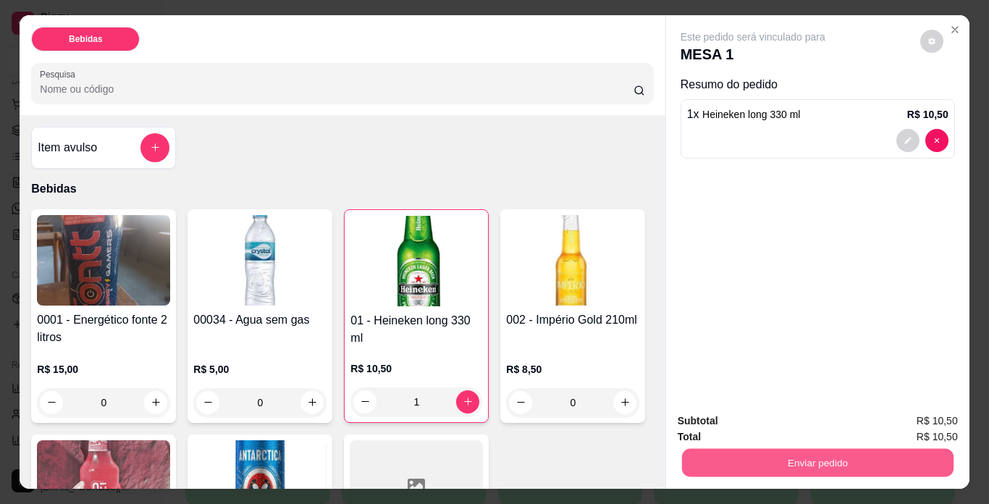
click at [826, 456] on button "Enviar pedido" at bounding box center [818, 463] width 272 height 28
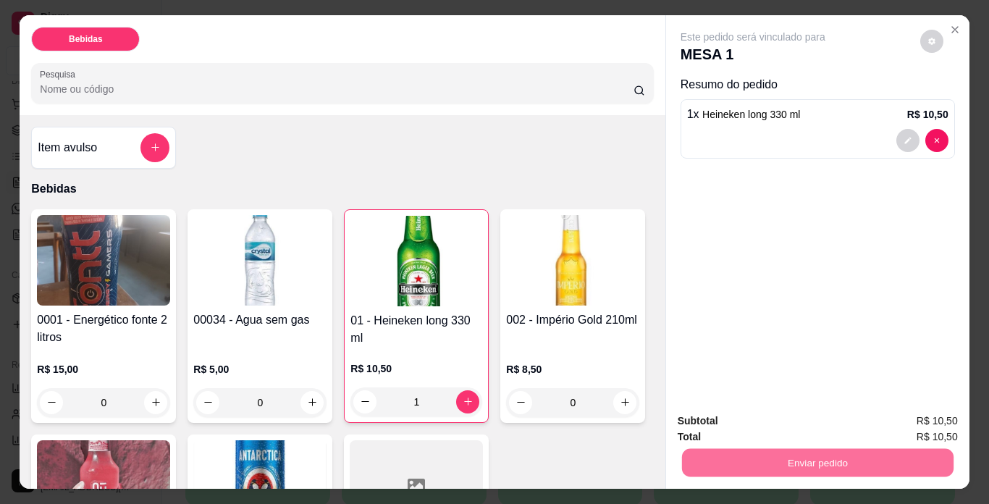
click at [830, 421] on button "Não registrar e enviar pedido" at bounding box center [770, 422] width 151 height 28
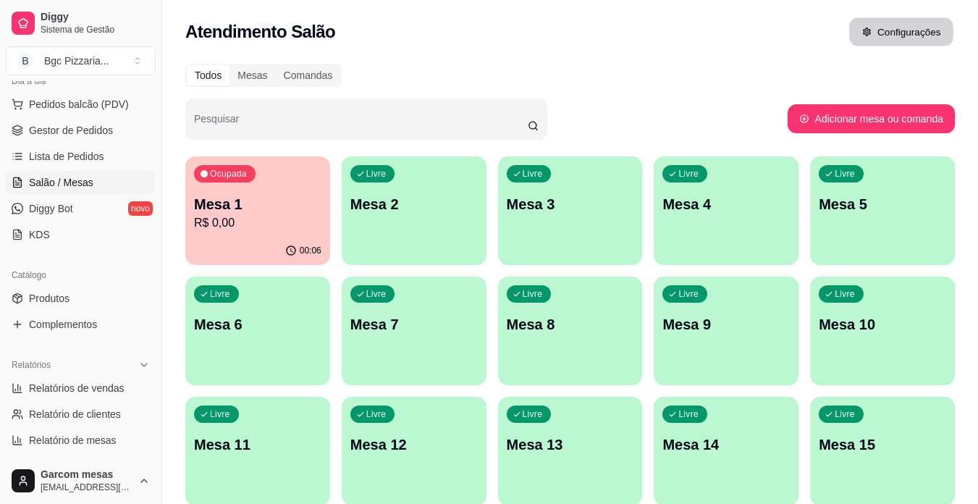
click at [937, 27] on button "Configurações" at bounding box center [902, 32] width 104 height 28
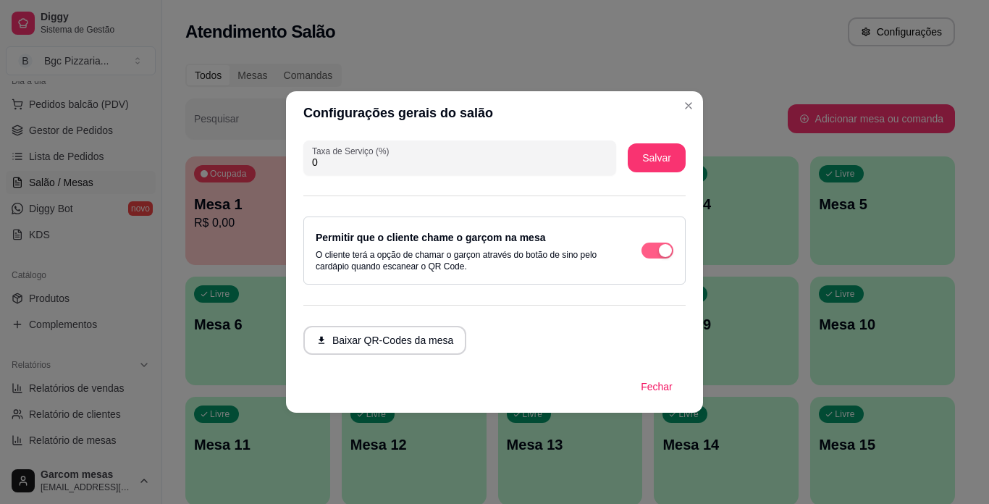
click at [658, 253] on button "button" at bounding box center [658, 251] width 32 height 16
click at [668, 251] on span "button" at bounding box center [658, 251] width 32 height 16
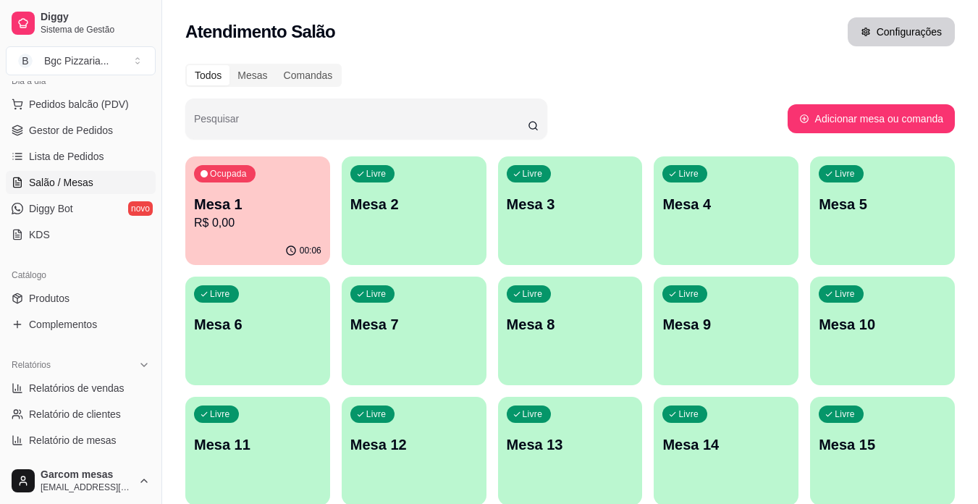
click at [899, 30] on button "Configurações" at bounding box center [901, 31] width 107 height 29
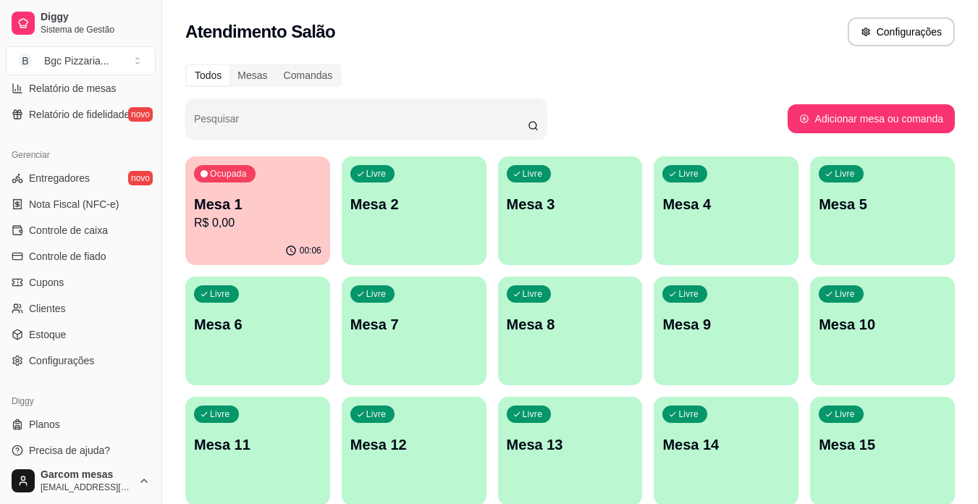
scroll to position [538, 0]
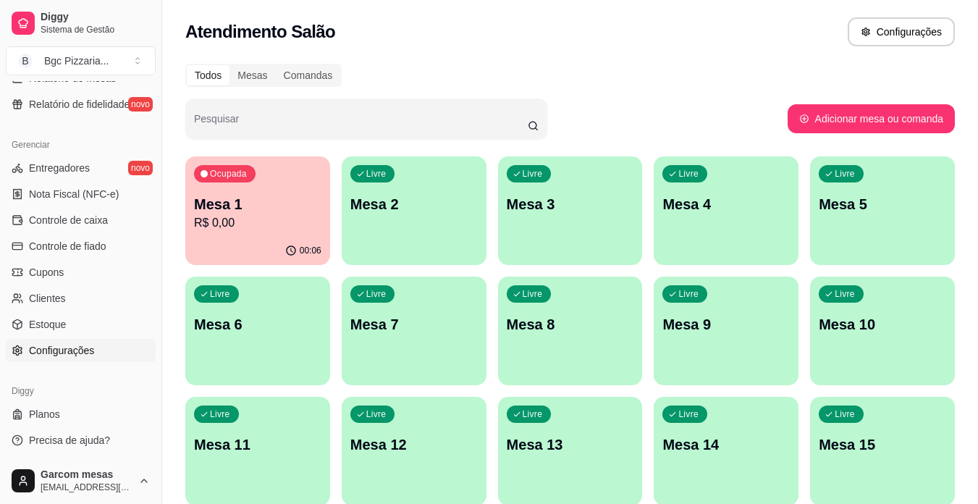
click at [74, 342] on link "Configurações" at bounding box center [81, 350] width 150 height 23
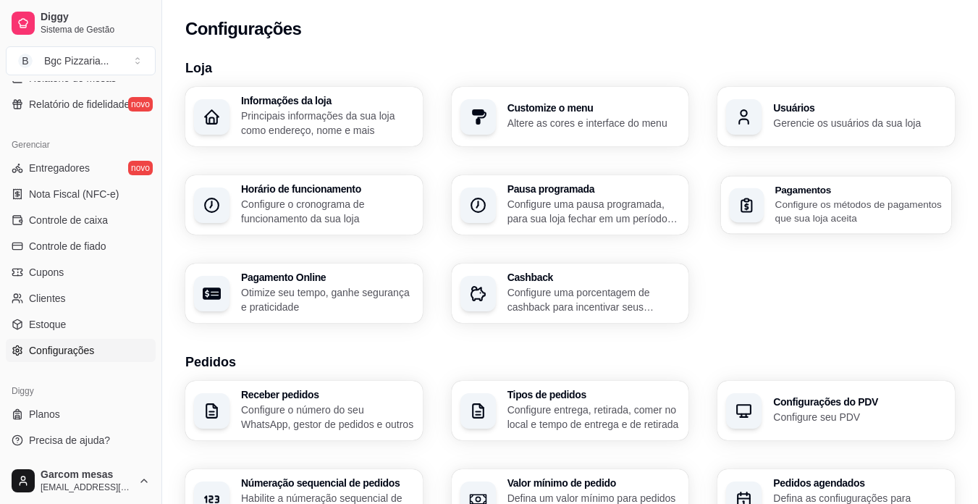
click at [837, 214] on p "Configure os métodos de pagamentos que sua loja aceita" at bounding box center [859, 211] width 167 height 28
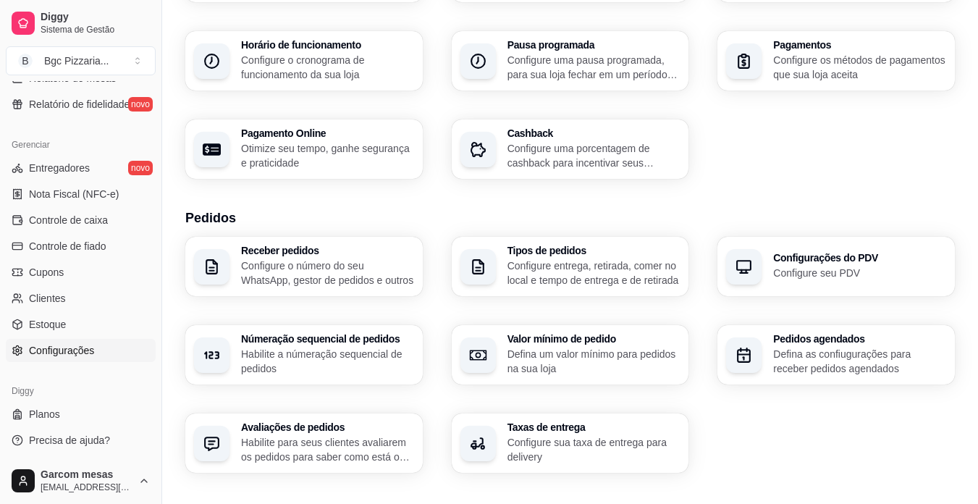
scroll to position [145, 0]
click at [309, 269] on p "Configure o número do seu WhatsApp, gestor de pedidos e outros" at bounding box center [327, 272] width 173 height 29
click at [365, 343] on h3 "Númeração sequencial de pedidos" at bounding box center [326, 339] width 167 height 10
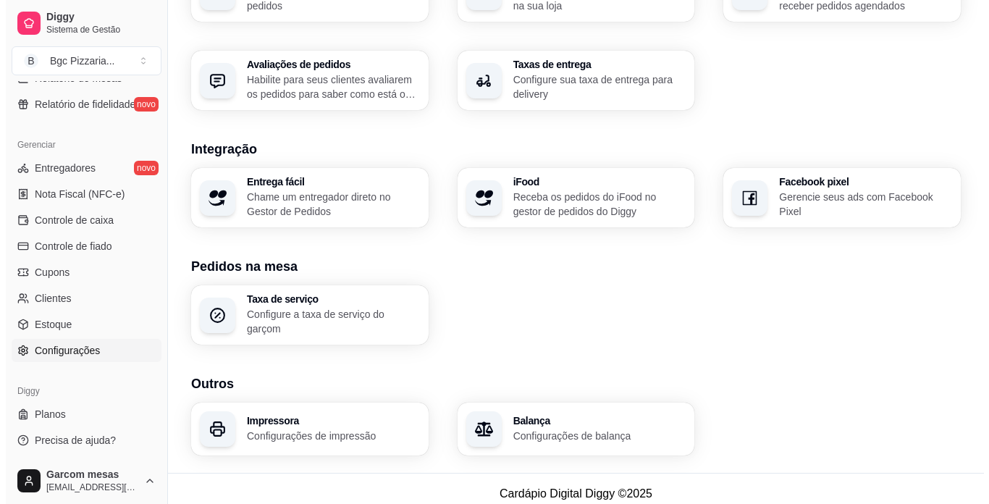
scroll to position [511, 0]
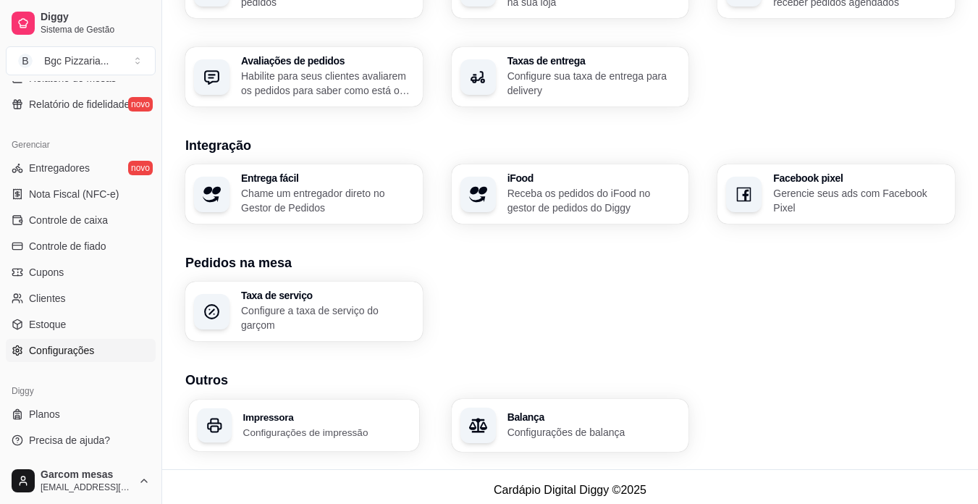
click at [350, 429] on p "Configurações de impressão" at bounding box center [326, 432] width 167 height 14
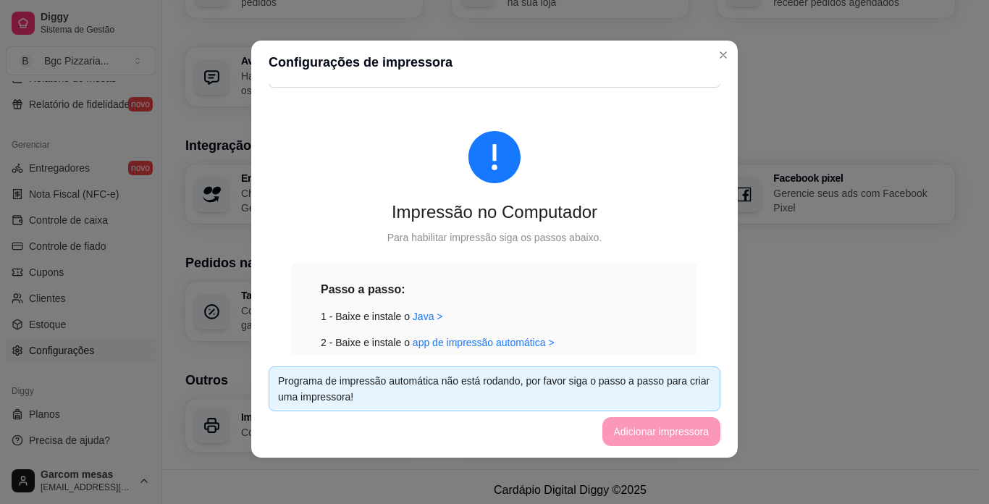
scroll to position [231, 0]
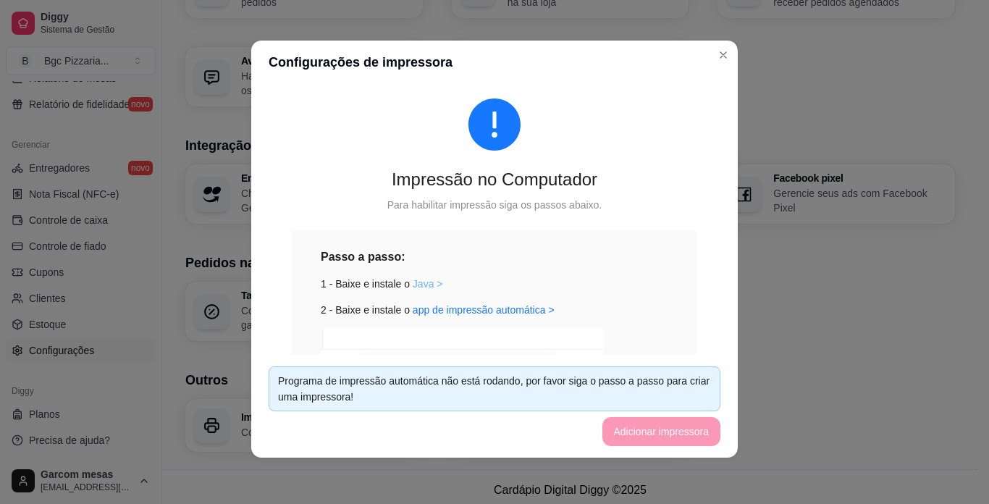
click at [432, 286] on link "Java >" at bounding box center [428, 284] width 30 height 12
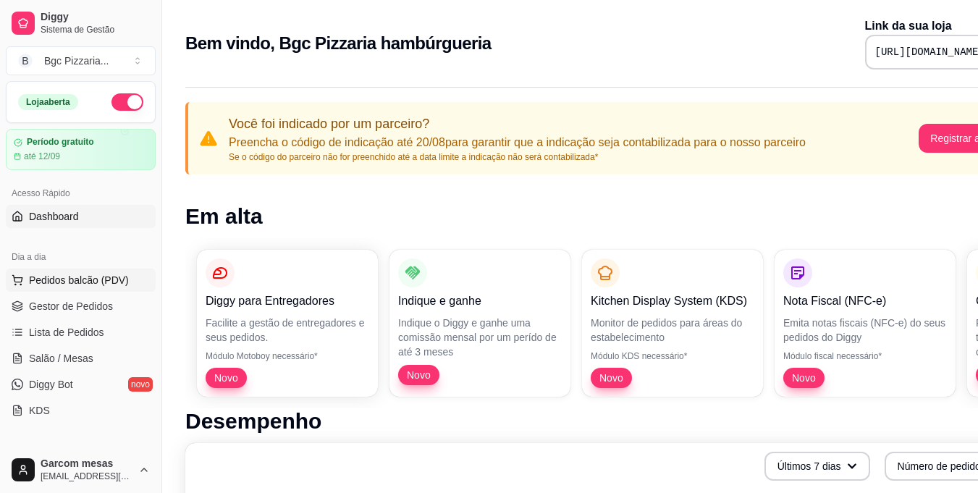
click at [97, 291] on button "Pedidos balcão (PDV)" at bounding box center [81, 280] width 150 height 23
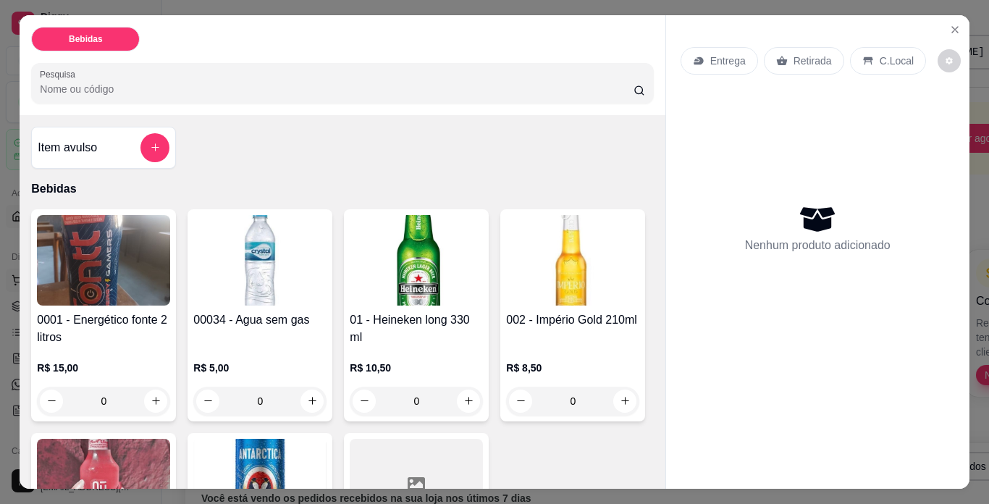
click at [97, 291] on img at bounding box center [103, 260] width 133 height 91
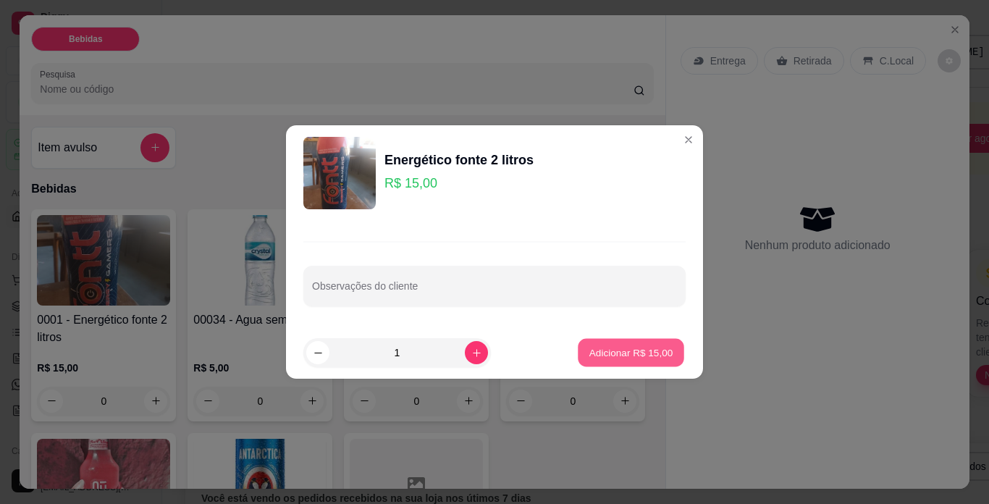
click at [592, 355] on p "Adicionar R$ 15,00" at bounding box center [632, 352] width 84 height 14
type input "1"
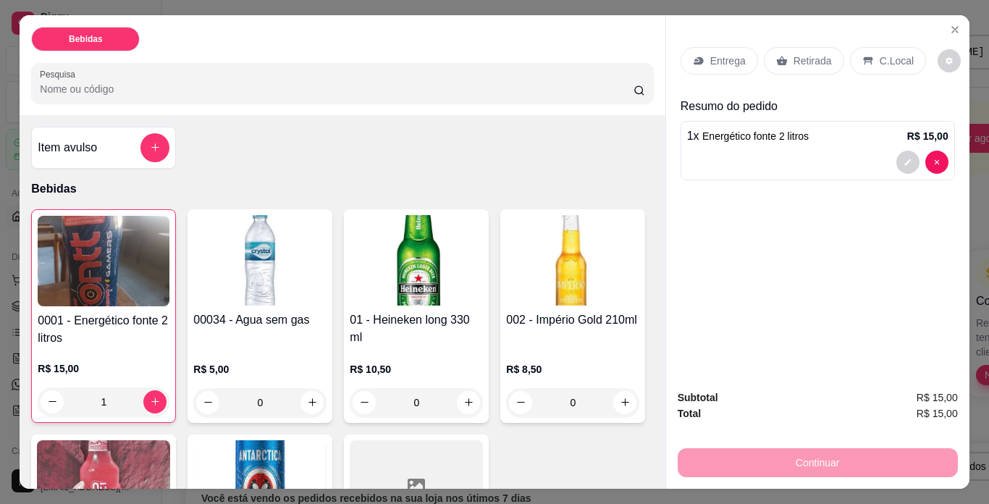
click at [794, 54] on p "Retirada" at bounding box center [813, 61] width 38 height 14
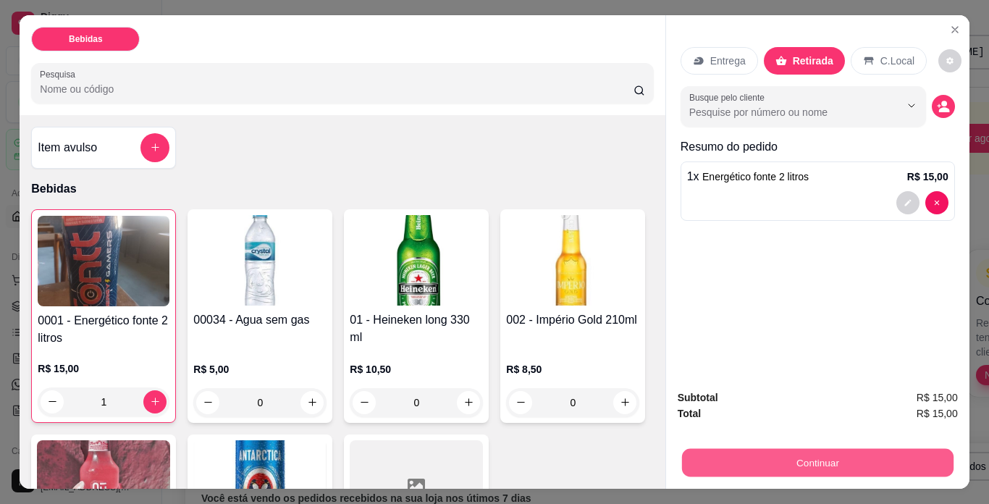
click at [844, 449] on button "Continuar" at bounding box center [818, 463] width 272 height 28
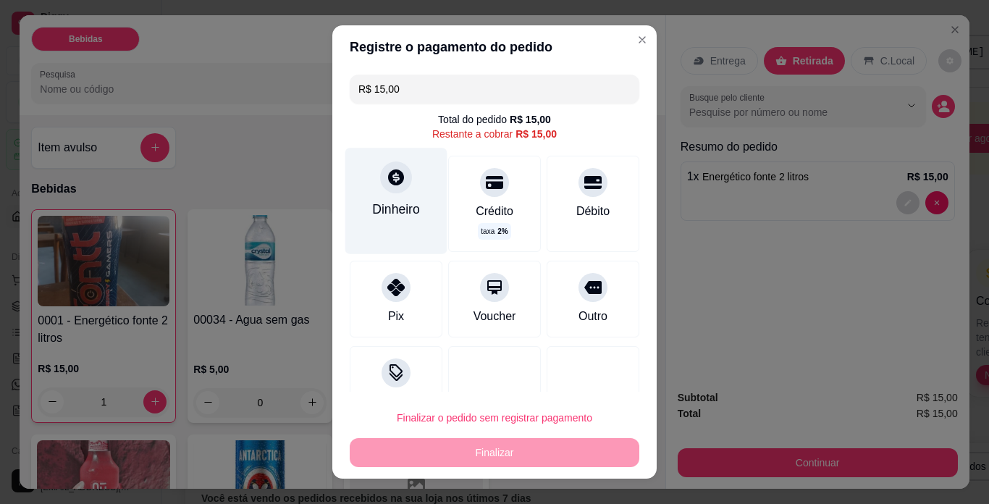
click at [380, 197] on div "Dinheiro" at bounding box center [396, 201] width 102 height 106
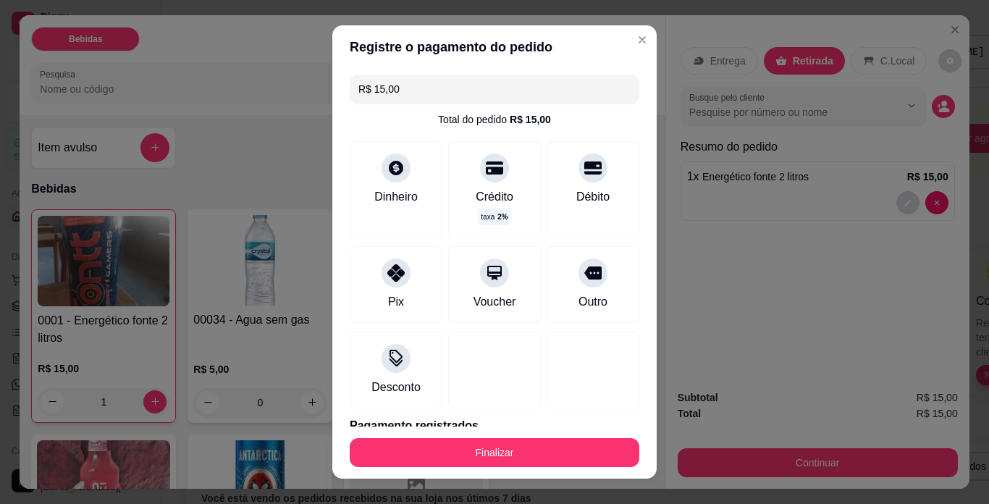
type input "R$ 0,00"
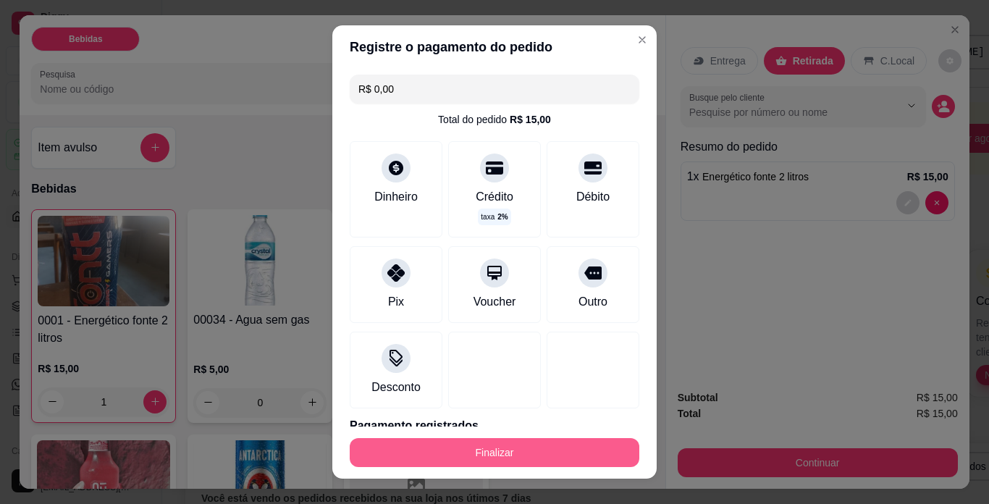
click at [534, 458] on button "Finalizar" at bounding box center [495, 452] width 290 height 29
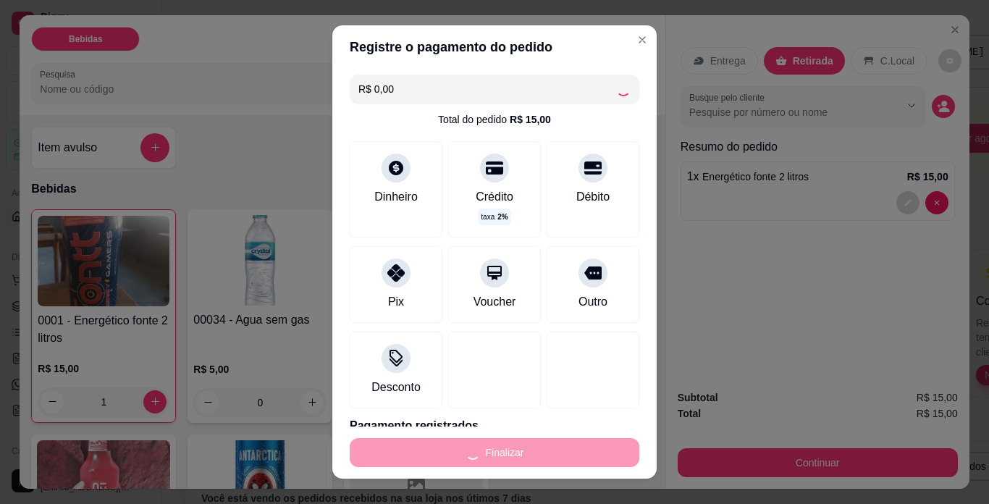
type input "0"
type input "-R$ 15,00"
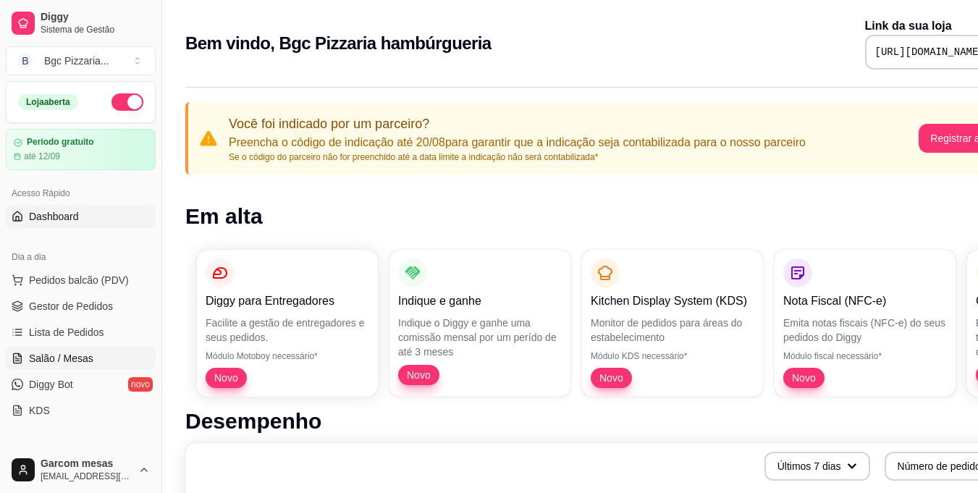
click at [79, 366] on link "Salão / Mesas" at bounding box center [81, 358] width 150 height 23
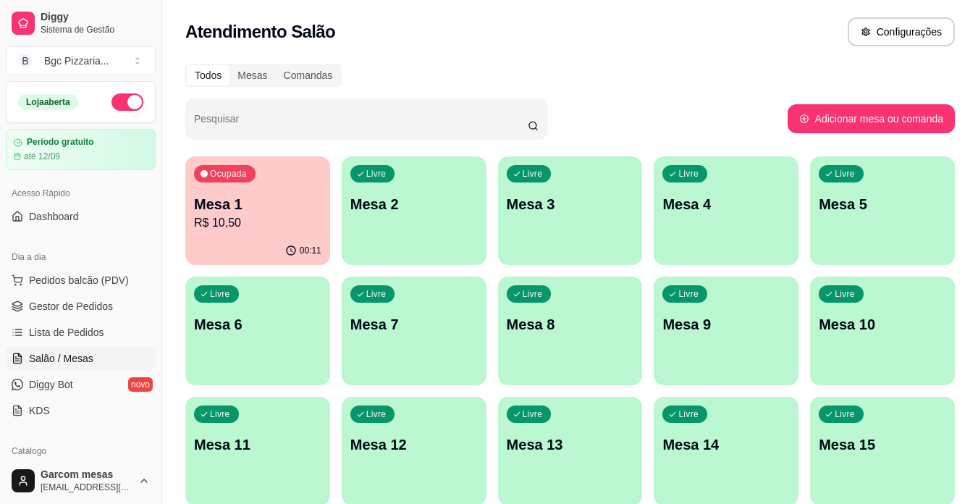
click at [395, 219] on div "Livre Mesa 2" at bounding box center [414, 201] width 145 height 91
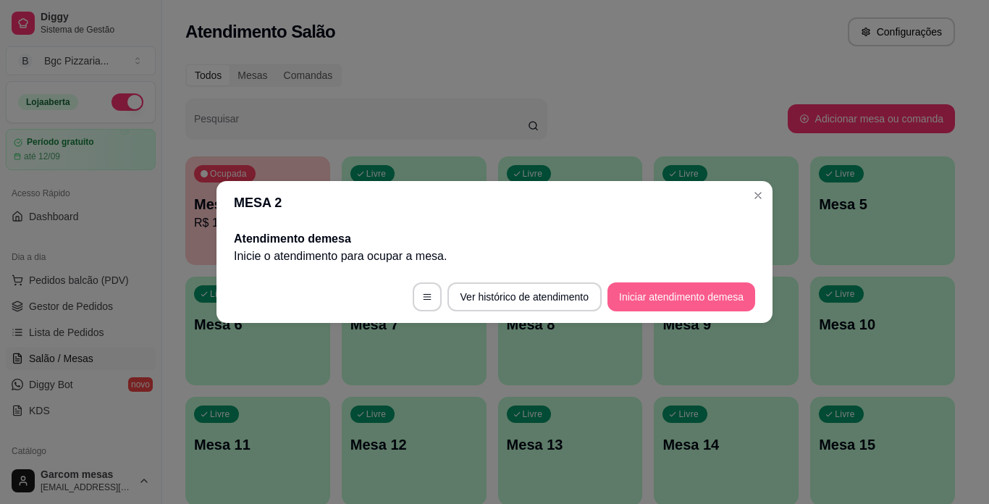
click at [695, 296] on button "Iniciar atendimento de mesa" at bounding box center [682, 296] width 148 height 29
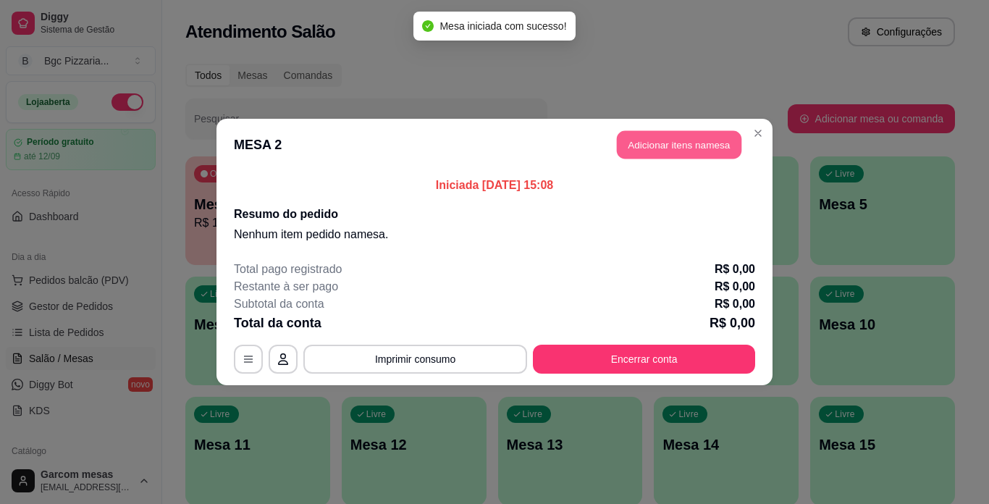
click at [660, 144] on button "Adicionar itens na mesa" at bounding box center [679, 145] width 125 height 28
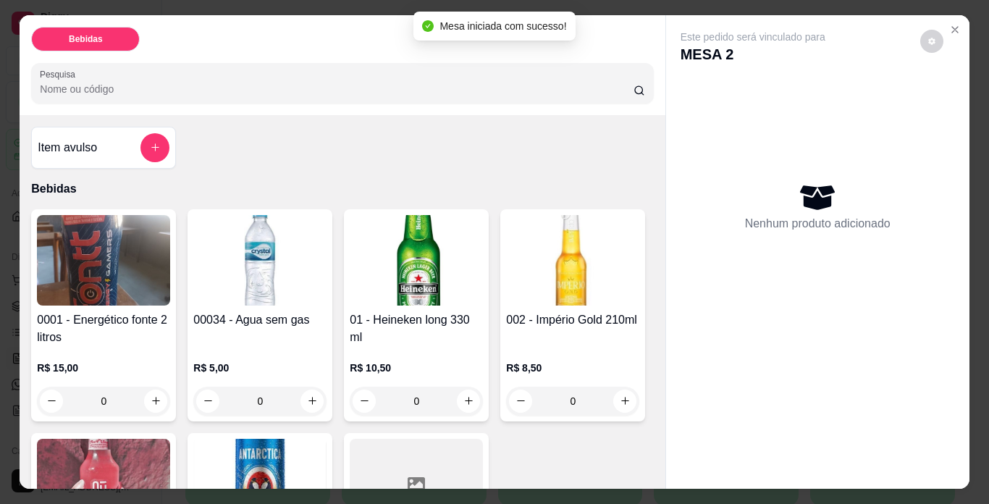
click at [461, 263] on img at bounding box center [416, 260] width 133 height 91
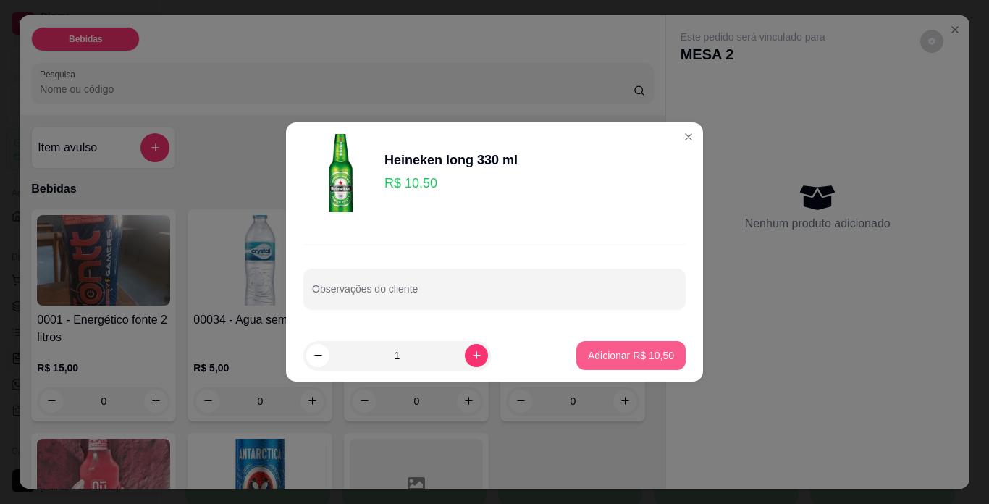
click at [642, 349] on p "Adicionar R$ 10,50" at bounding box center [631, 355] width 86 height 14
type input "1"
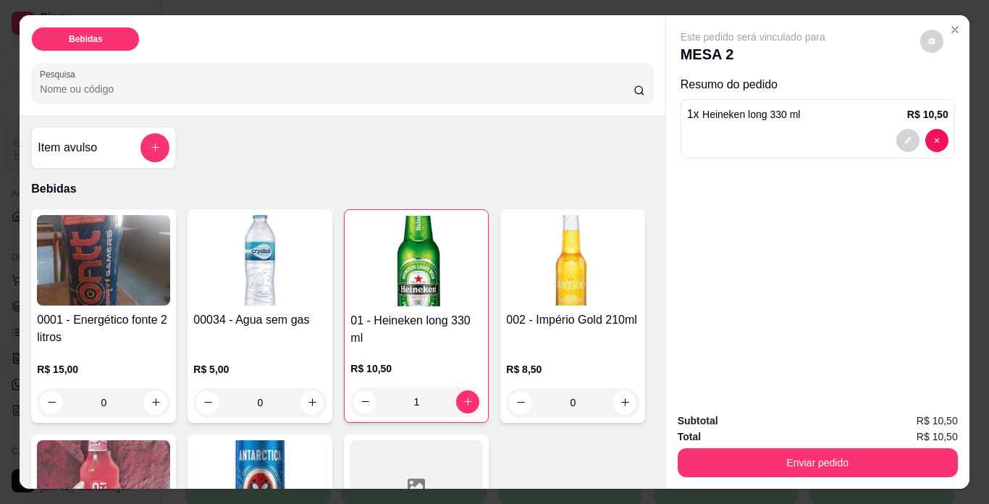
click at [225, 287] on img at bounding box center [259, 260] width 133 height 91
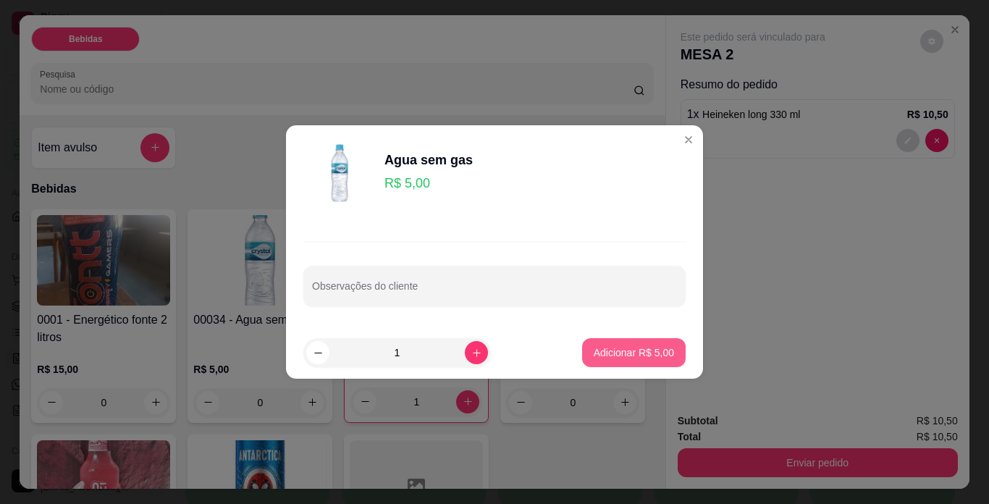
click at [621, 345] on p "Adicionar R$ 5,00" at bounding box center [634, 352] width 80 height 14
type input "1"
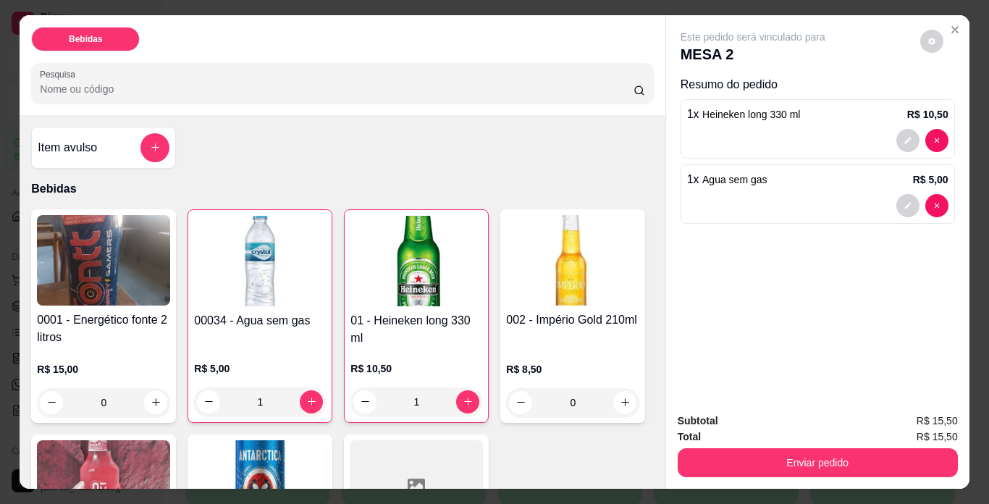
click at [102, 327] on h4 "0001 - Energético fonte 2 litros" at bounding box center [103, 328] width 133 height 35
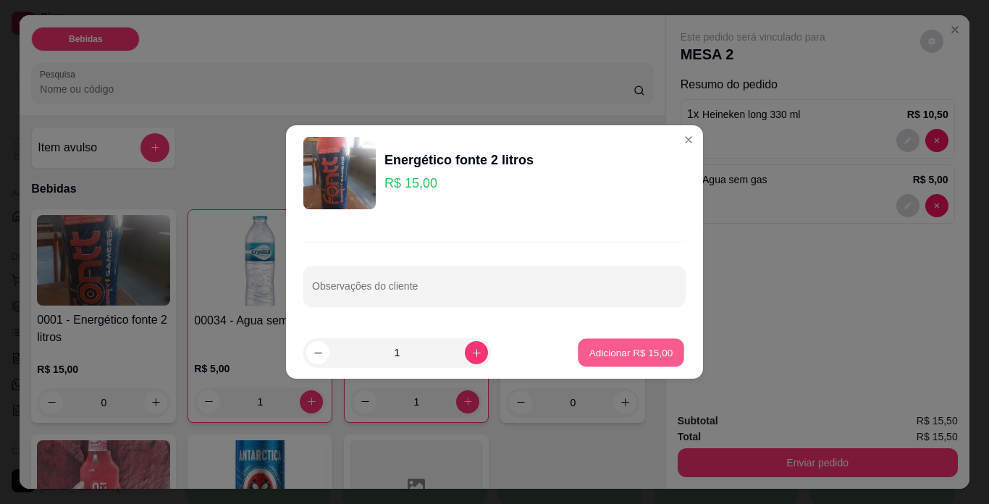
click at [652, 353] on p "Adicionar R$ 15,00" at bounding box center [632, 352] width 84 height 14
type input "1"
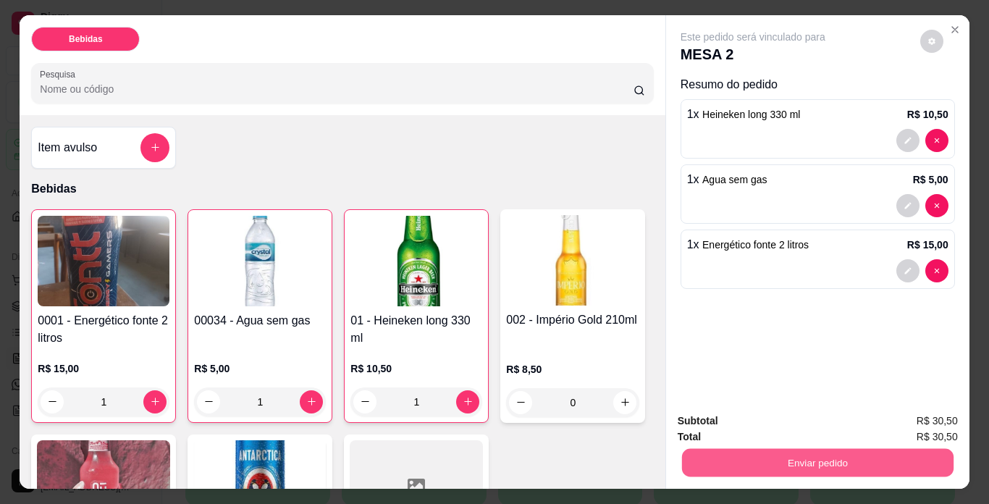
click at [804, 454] on button "Enviar pedido" at bounding box center [818, 463] width 272 height 28
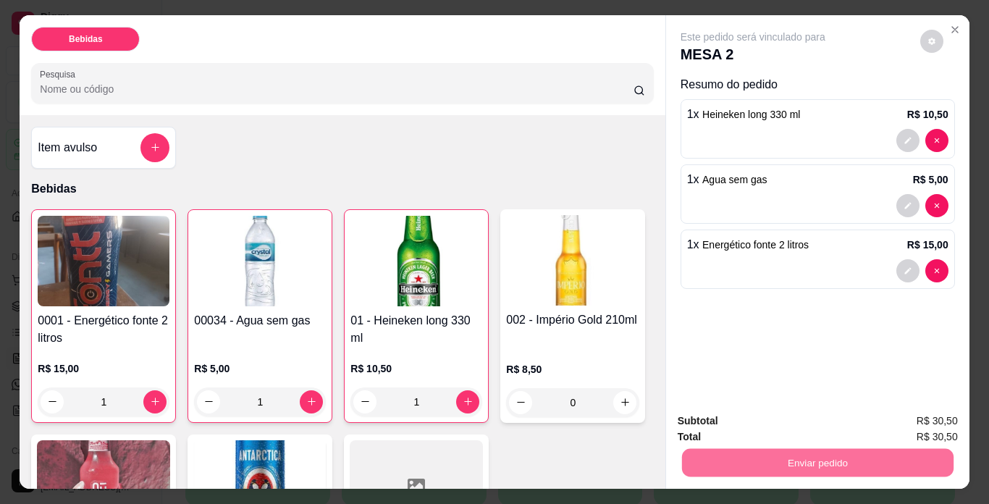
click at [762, 416] on button "Não registrar e enviar pedido" at bounding box center [770, 421] width 146 height 27
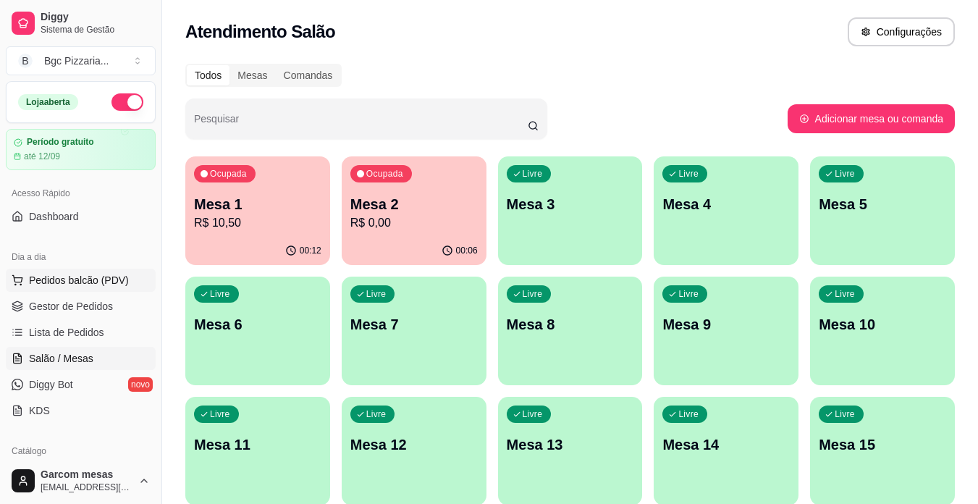
click at [85, 286] on span "Pedidos balcão (PDV)" at bounding box center [79, 280] width 100 height 14
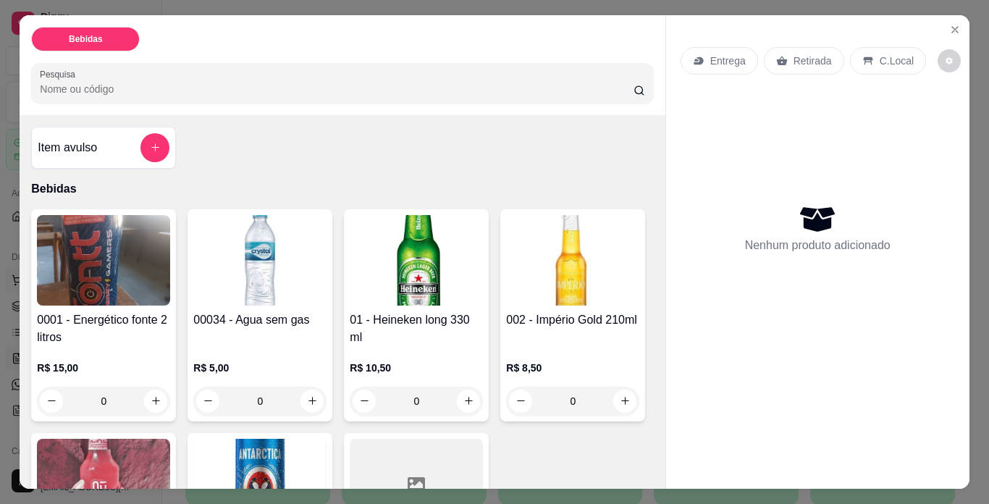
click at [85, 286] on img at bounding box center [103, 260] width 133 height 91
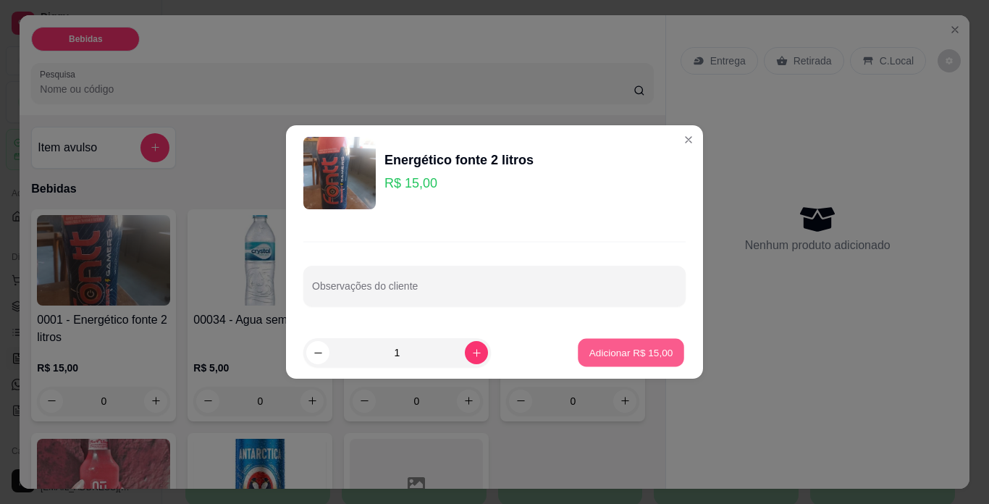
click at [613, 344] on button "Adicionar R$ 15,00" at bounding box center [631, 353] width 106 height 28
type input "1"
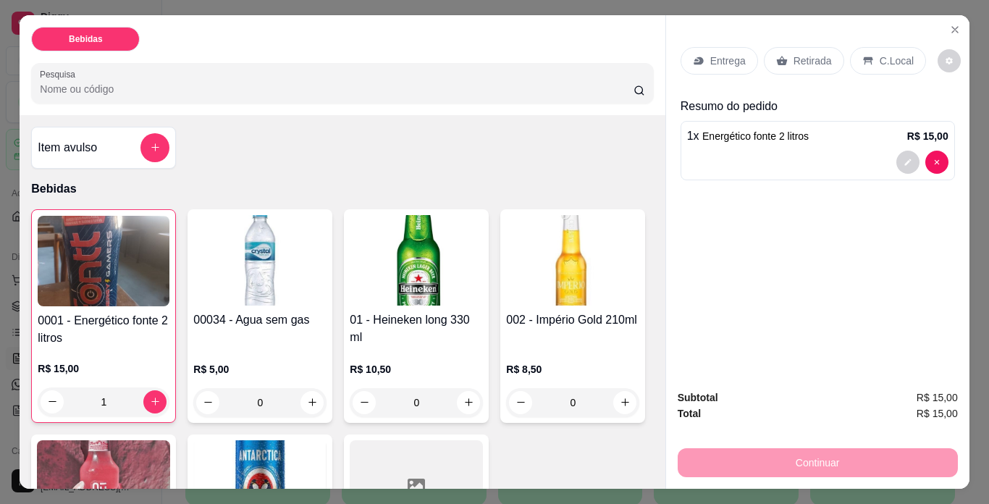
click at [886, 54] on p "C.Local" at bounding box center [897, 61] width 34 height 14
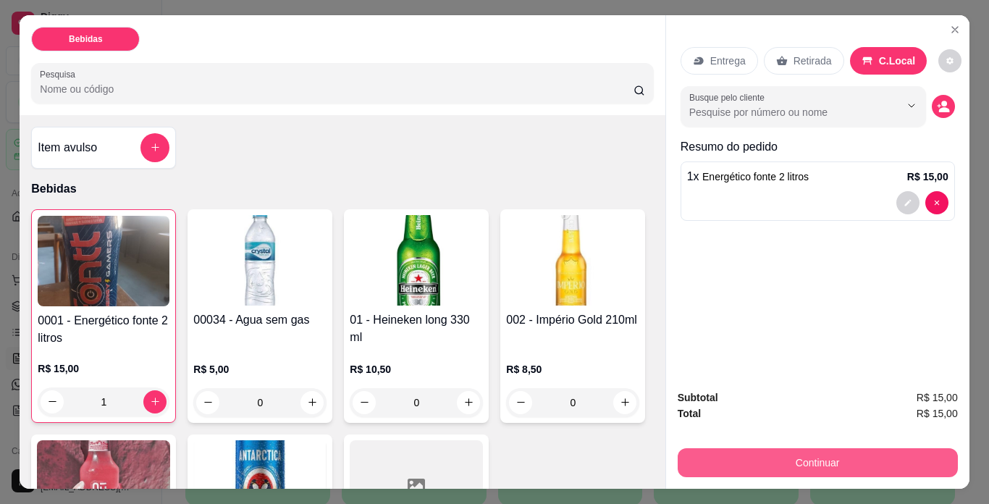
click at [825, 448] on button "Continuar" at bounding box center [818, 462] width 280 height 29
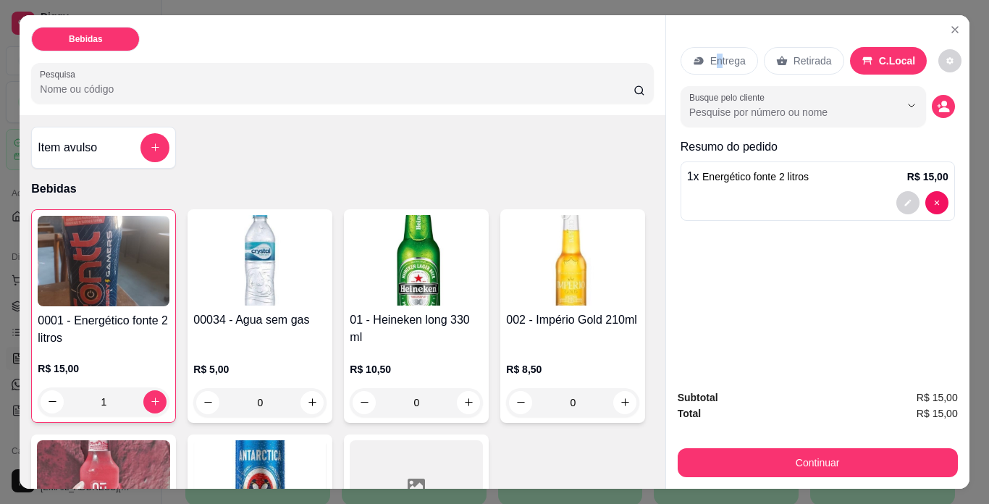
click at [717, 56] on p "Entrega" at bounding box center [727, 61] width 35 height 14
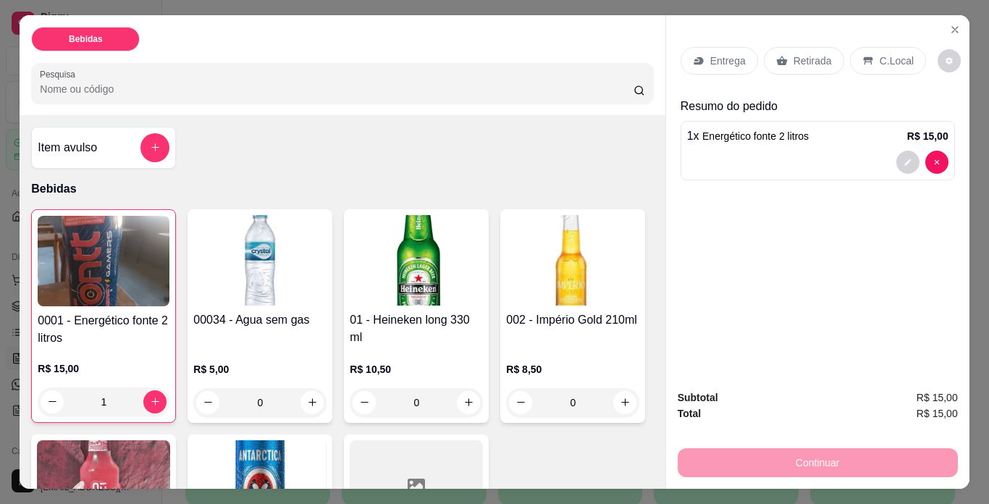
click at [797, 60] on p "Retirada" at bounding box center [813, 61] width 38 height 14
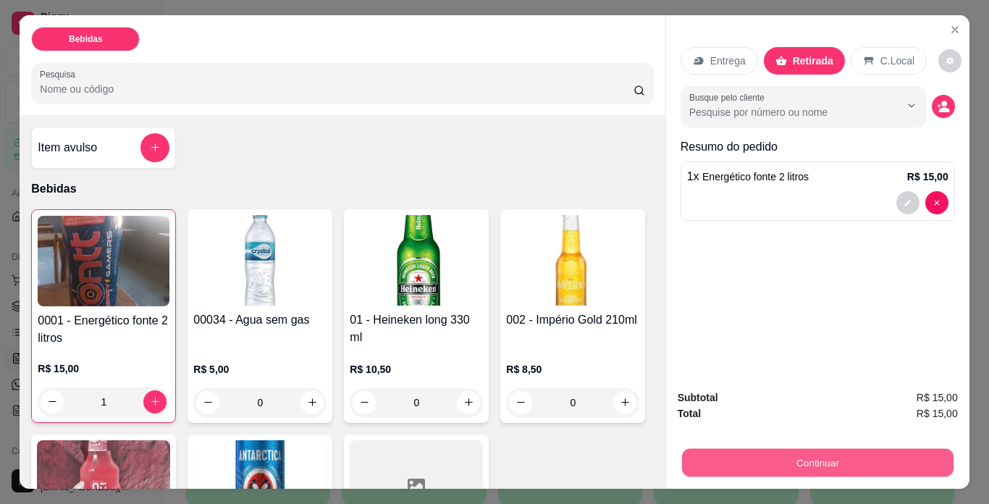
click at [821, 452] on button "Continuar" at bounding box center [818, 463] width 272 height 28
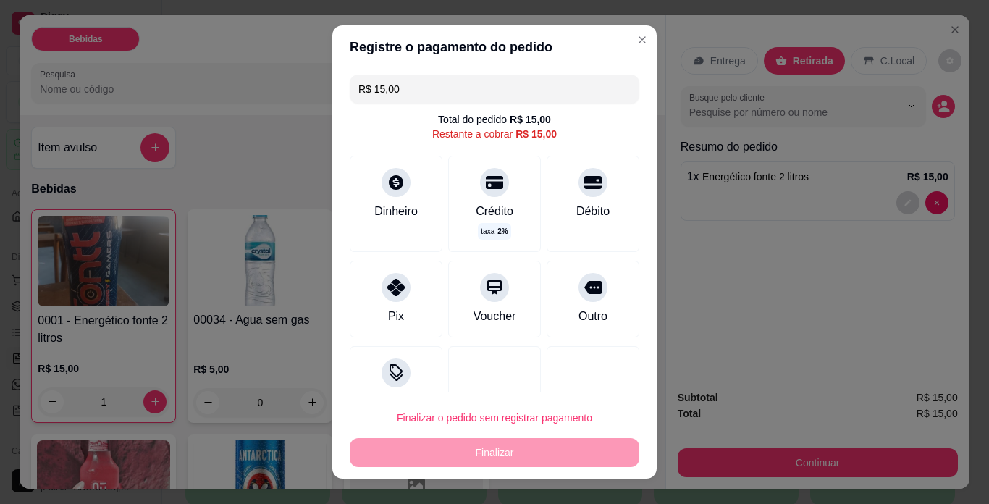
click at [393, 394] on footer "Finalizar o pedido sem registrar pagamento Finalizar" at bounding box center [494, 435] width 324 height 87
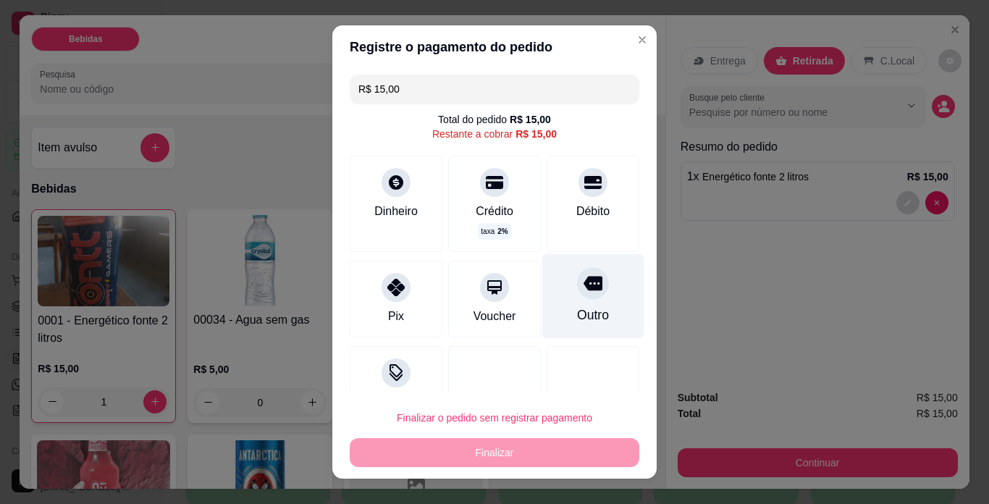
click at [581, 309] on div "Outro" at bounding box center [593, 315] width 32 height 19
type input "R$ 0,00"
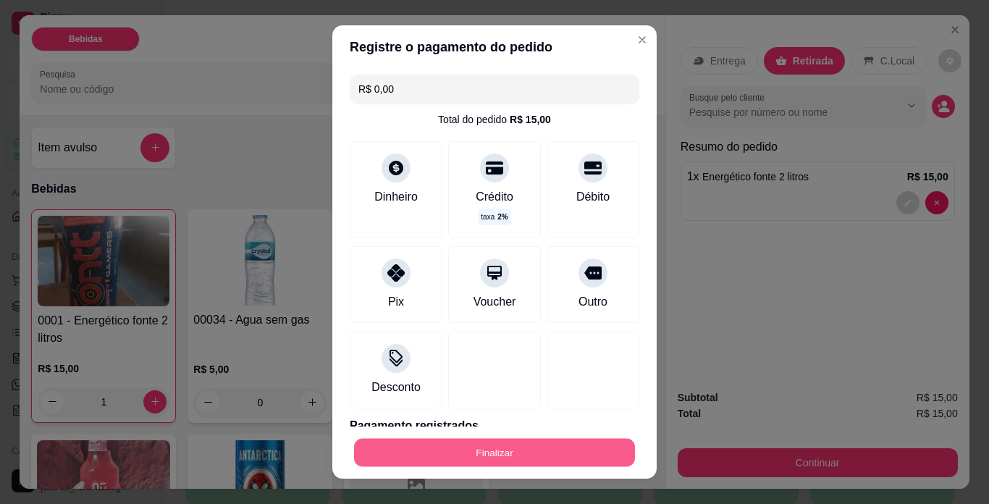
click at [539, 454] on button "Finalizar" at bounding box center [494, 453] width 281 height 28
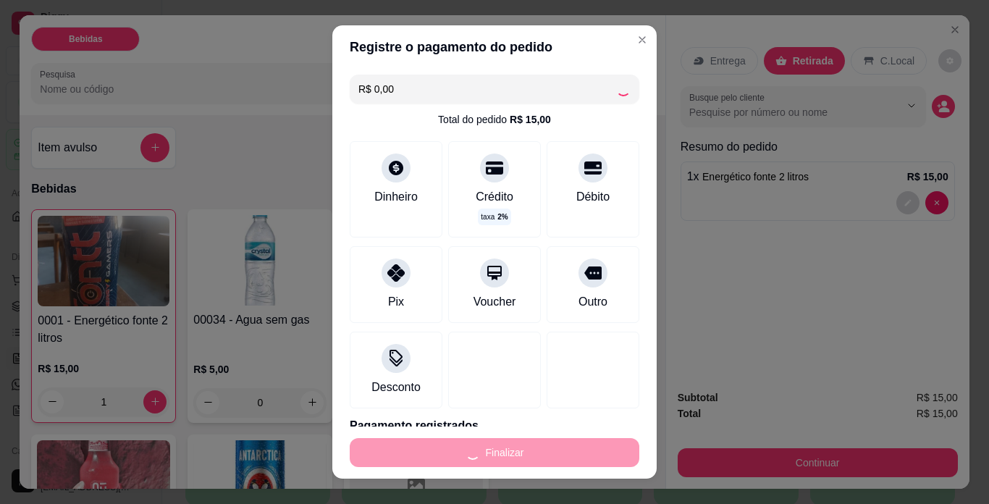
type input "0"
type input "-R$ 15,00"
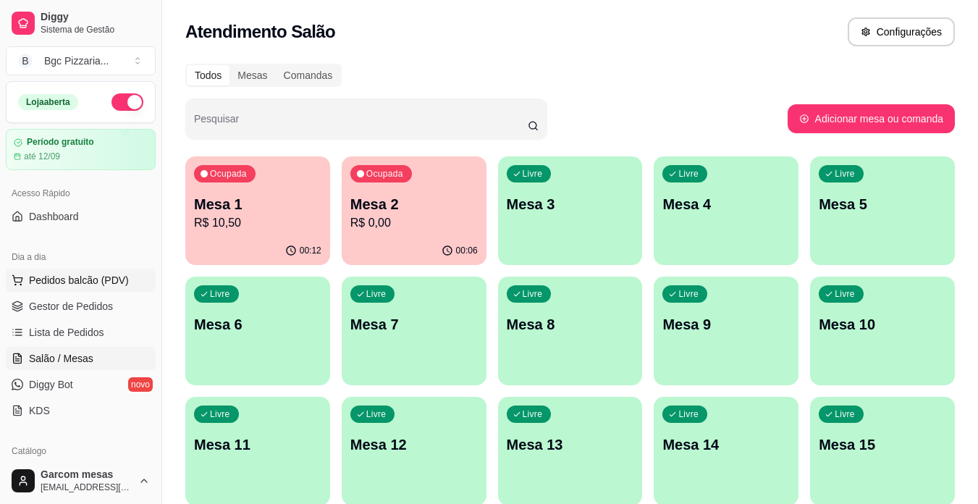
click at [64, 282] on span "Pedidos balcão (PDV)" at bounding box center [79, 280] width 100 height 14
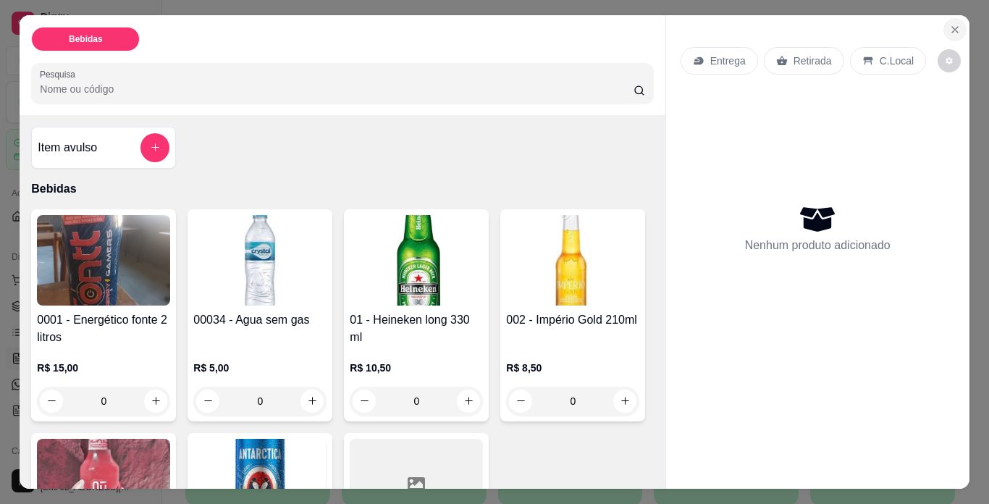
click at [957, 23] on button "Close" at bounding box center [955, 29] width 23 height 23
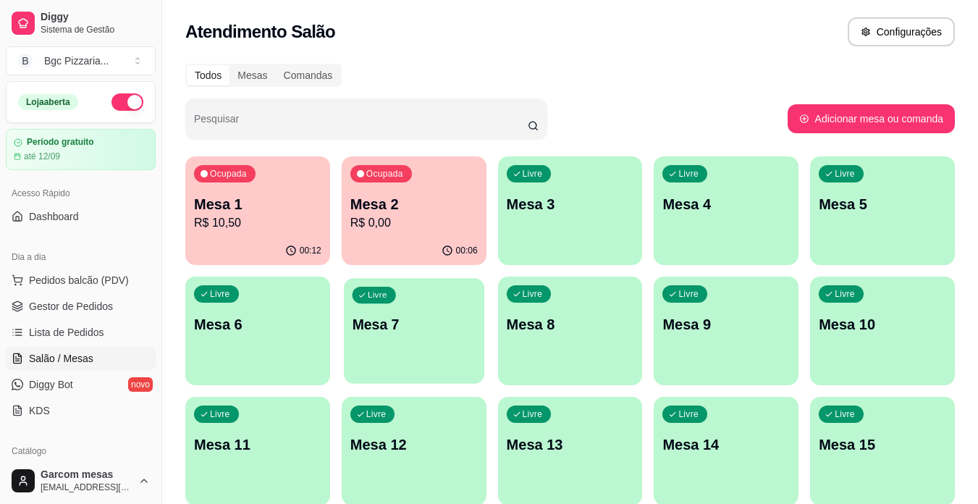
click at [419, 350] on div "Livre Mesa 7" at bounding box center [414, 322] width 141 height 88
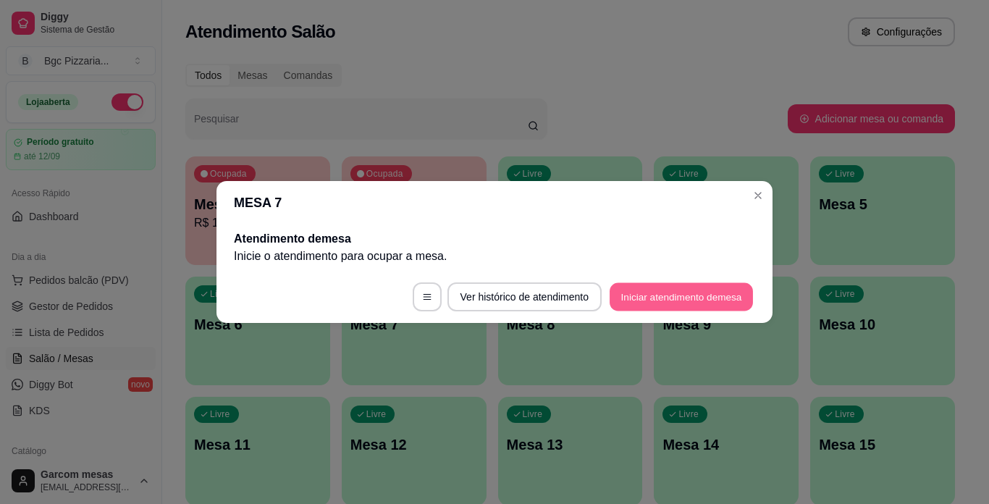
click at [640, 306] on button "Iniciar atendimento de mesa" at bounding box center [681, 297] width 143 height 28
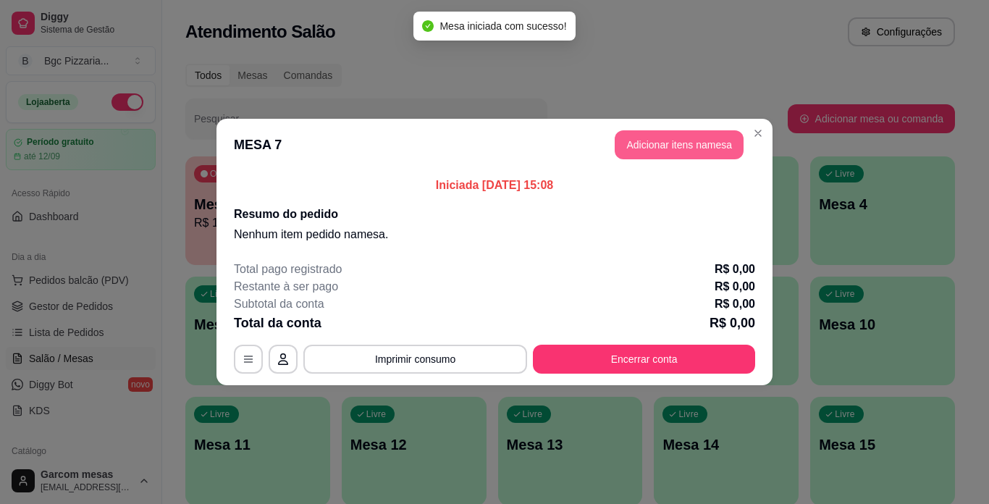
click at [703, 141] on button "Adicionar itens na mesa" at bounding box center [679, 144] width 129 height 29
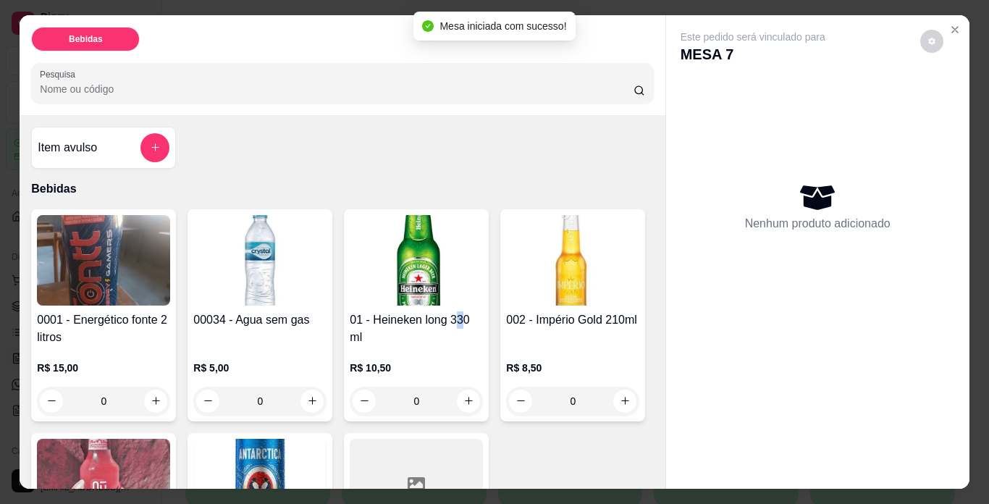
click at [459, 311] on h4 "01 - Heineken long 330 ml" at bounding box center [416, 328] width 133 height 35
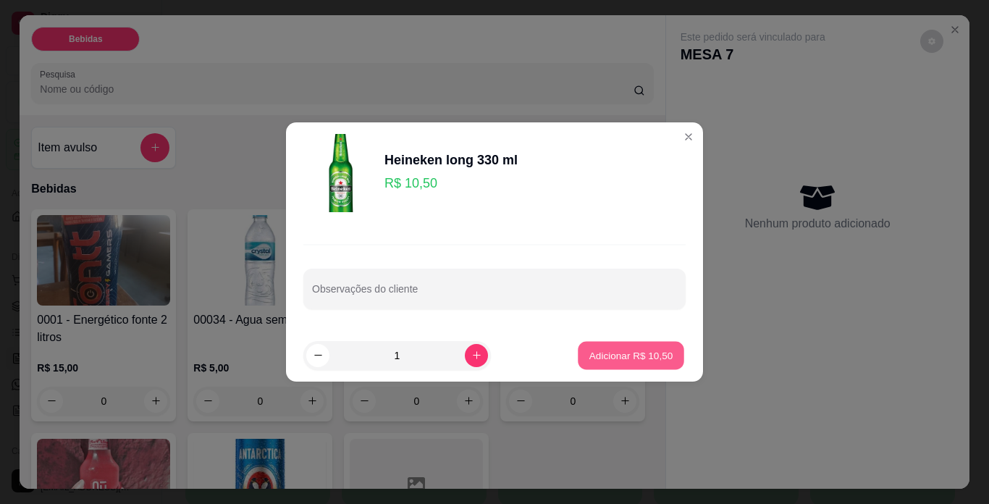
click at [590, 355] on p "Adicionar R$ 10,50" at bounding box center [632, 355] width 84 height 14
type input "1"
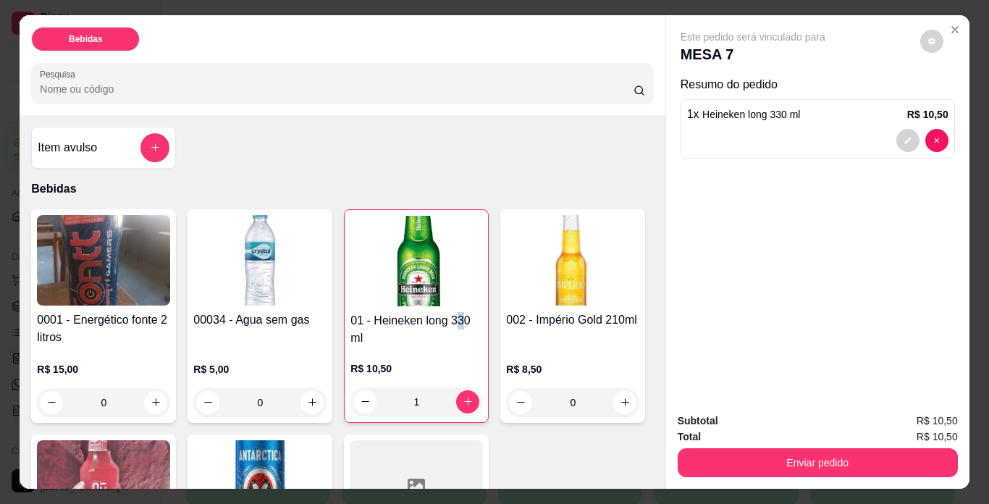
click at [101, 291] on img at bounding box center [103, 260] width 133 height 91
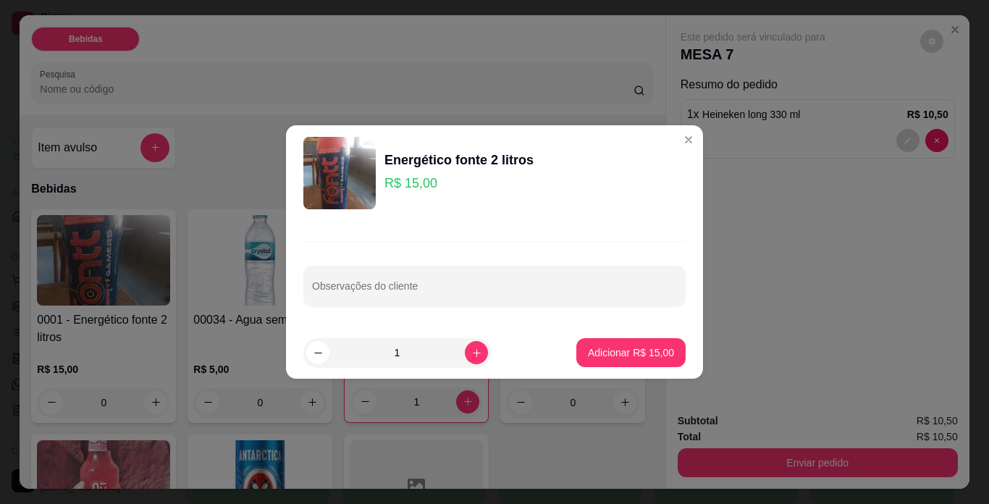
click at [632, 378] on footer "1 Adicionar R$ 15,00" at bounding box center [494, 353] width 417 height 52
click at [622, 360] on button "Adicionar R$ 15,00" at bounding box center [631, 353] width 106 height 28
type input "1"
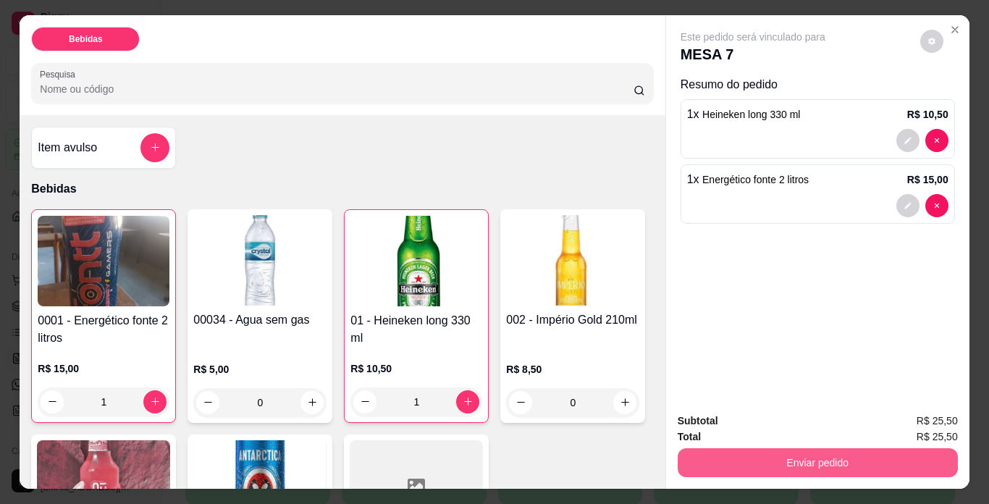
click at [824, 448] on button "Enviar pedido" at bounding box center [818, 462] width 280 height 29
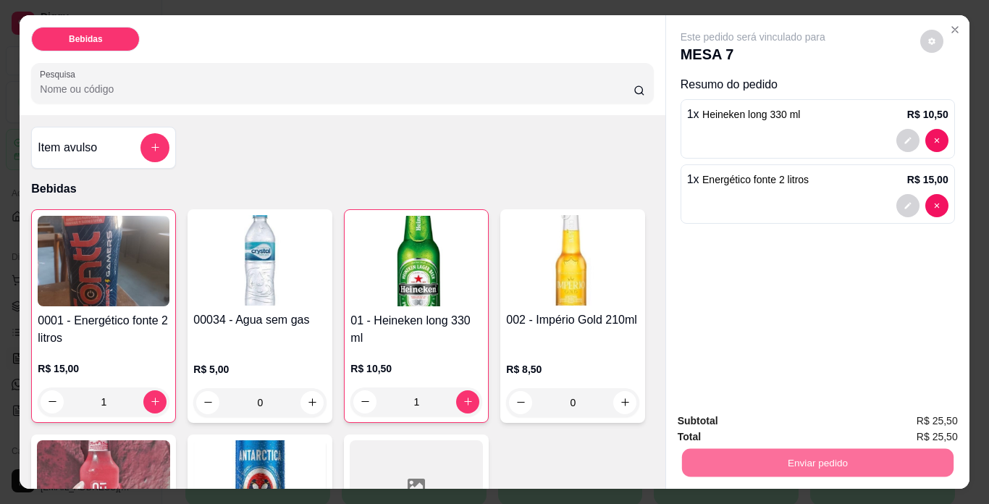
click at [785, 423] on button "Não registrar e enviar pedido" at bounding box center [770, 421] width 146 height 27
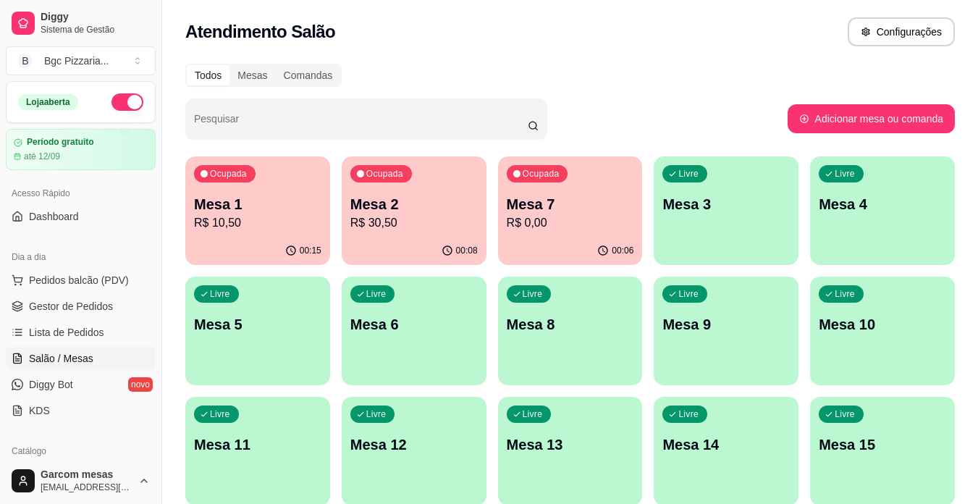
click at [747, 49] on div "Atendimento Salão Configurações" at bounding box center [570, 27] width 816 height 55
click at [571, 224] on p "R$ 0,00" at bounding box center [570, 222] width 124 height 17
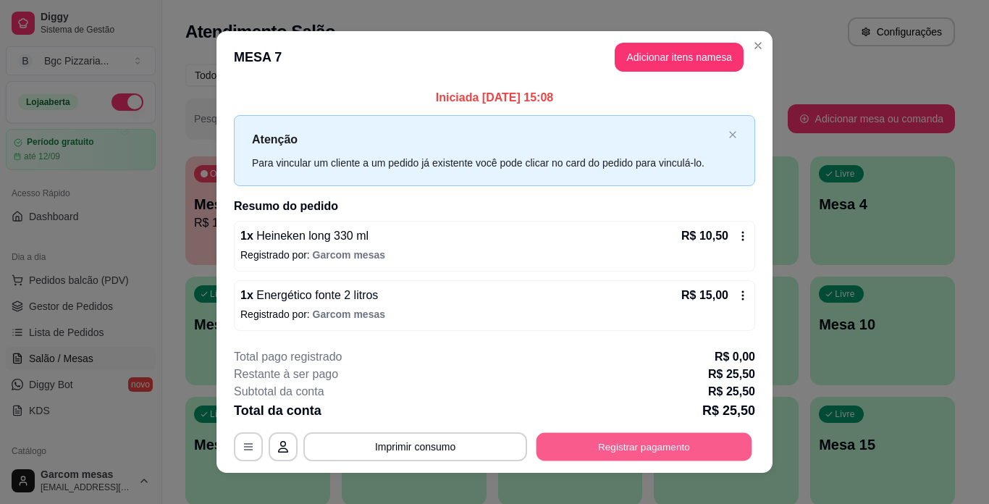
click at [650, 443] on button "Registrar pagamento" at bounding box center [645, 446] width 216 height 28
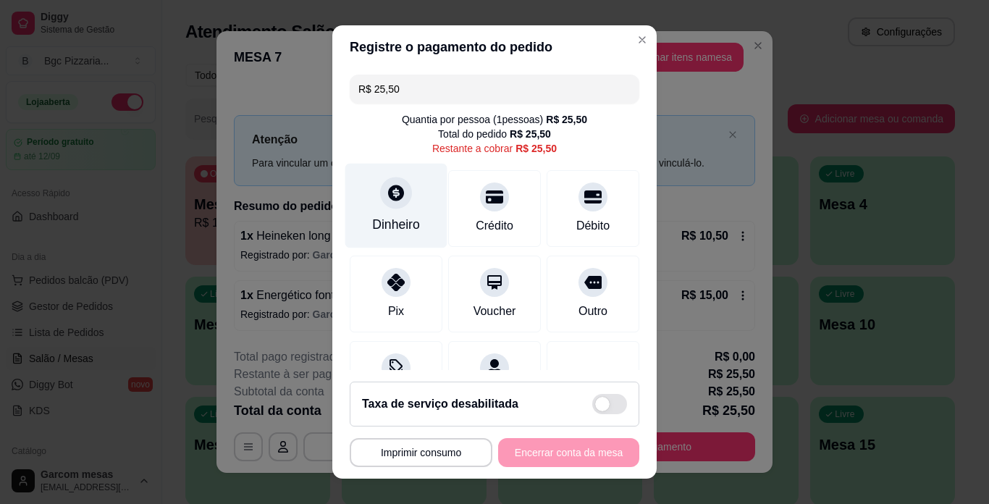
click at [411, 205] on div "Dinheiro" at bounding box center [396, 206] width 102 height 85
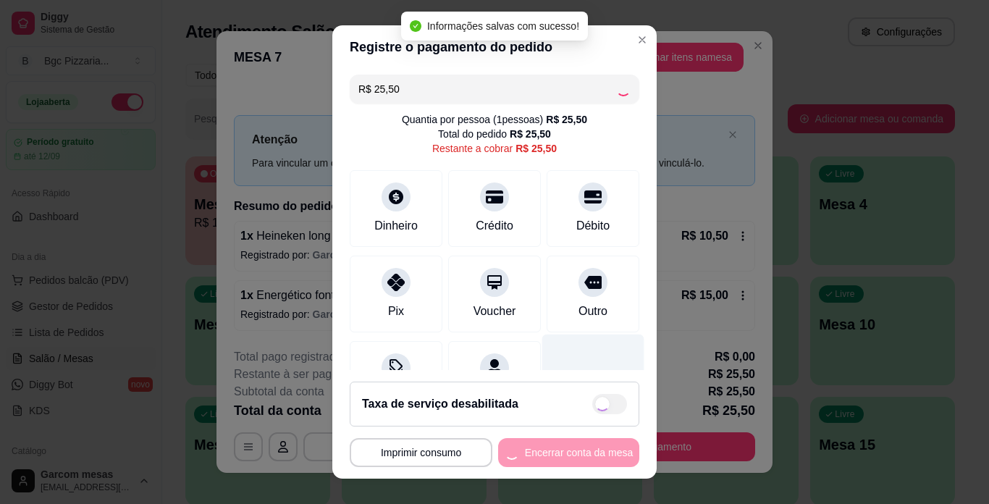
type input "R$ 0,00"
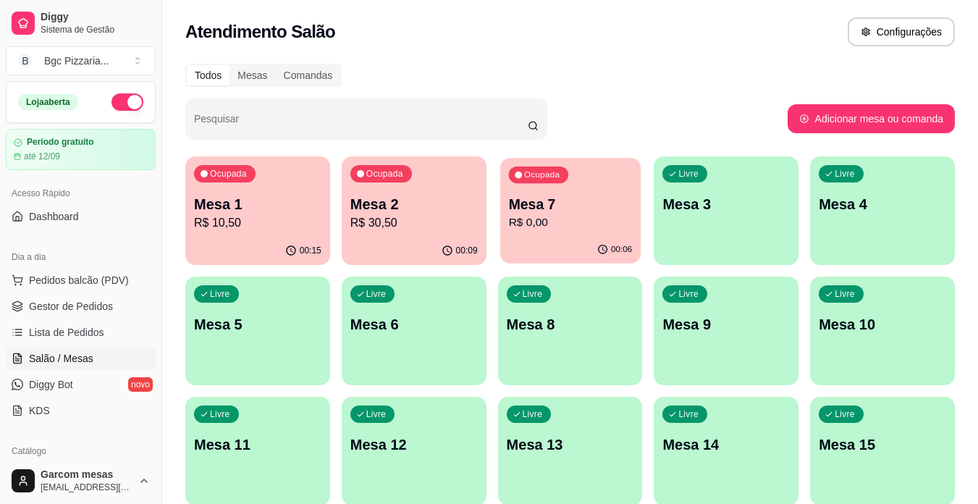
click at [565, 196] on p "Mesa 7" at bounding box center [570, 205] width 124 height 20
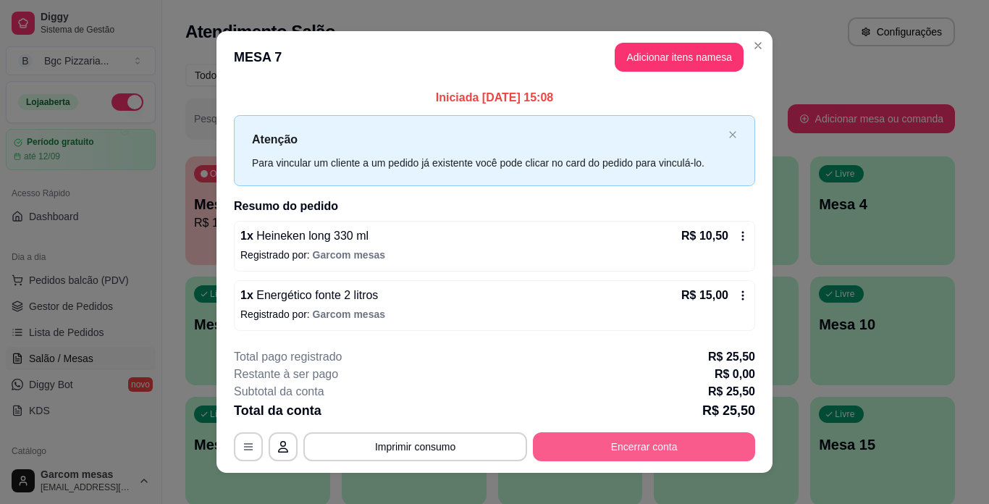
click at [617, 443] on button "Encerrar conta" at bounding box center [644, 446] width 222 height 29
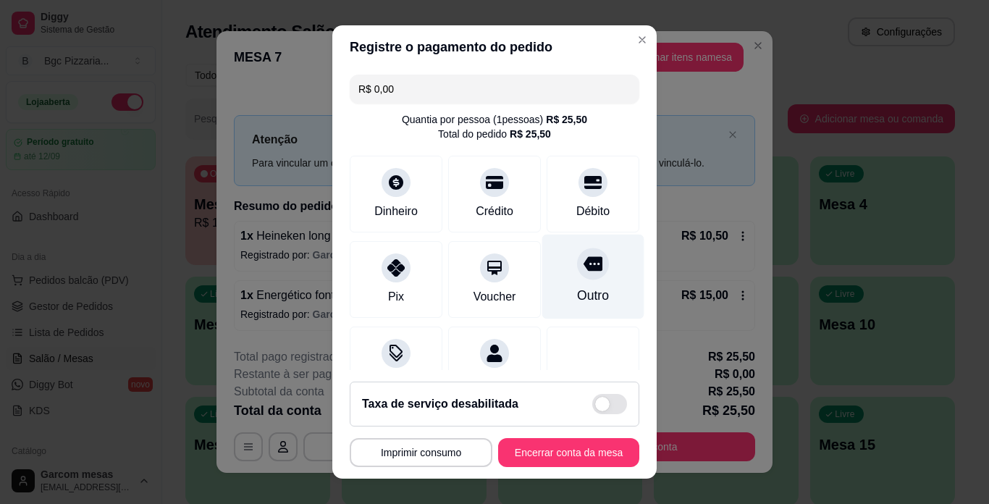
click at [586, 297] on div "Outro" at bounding box center [593, 295] width 32 height 19
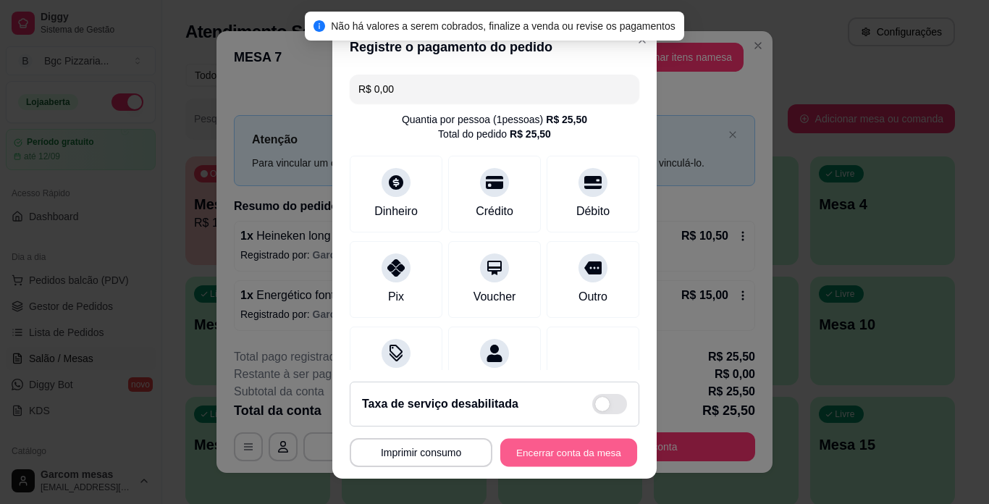
click at [525, 444] on button "Encerrar conta da mesa" at bounding box center [568, 453] width 137 height 28
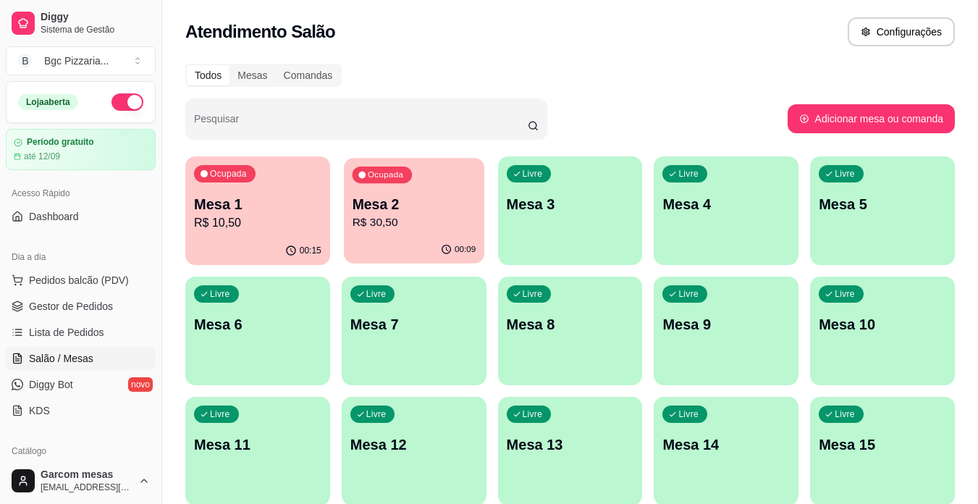
click at [448, 171] on div "Ocupada Mesa 2 R$ 30,50" at bounding box center [414, 197] width 141 height 78
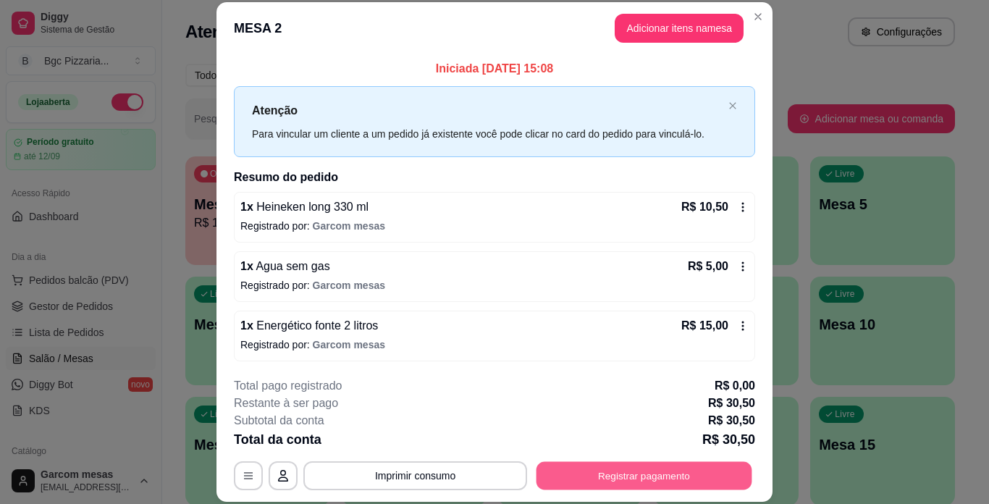
click at [648, 471] on button "Registrar pagamento" at bounding box center [645, 475] width 216 height 28
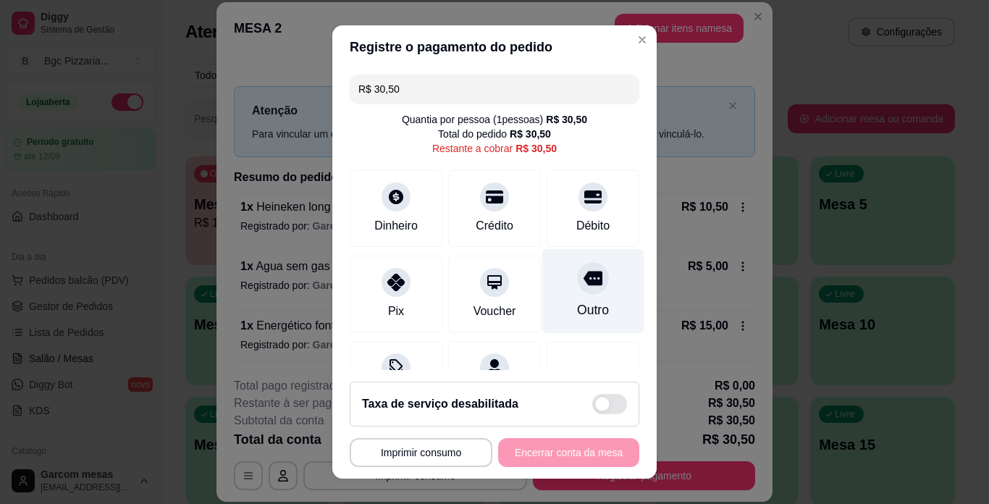
click at [579, 299] on div "Outro" at bounding box center [593, 291] width 102 height 85
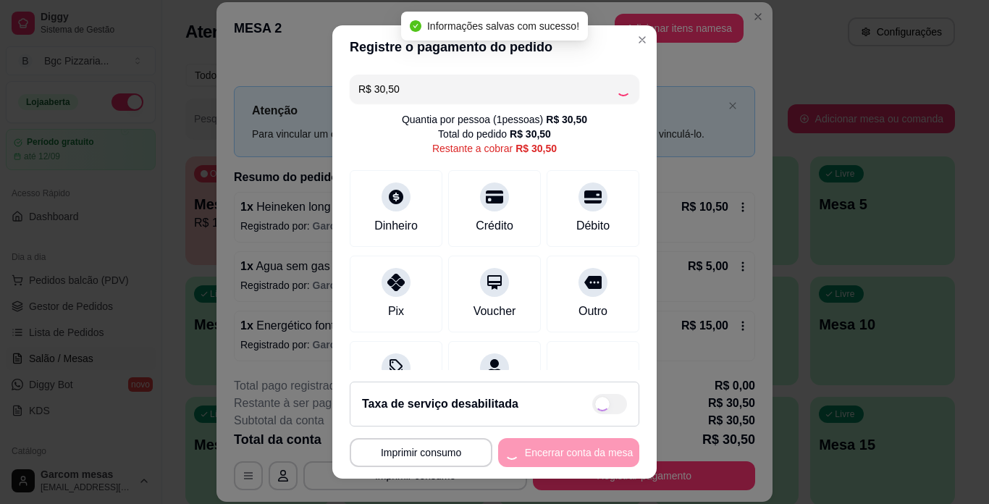
type input "R$ 0,00"
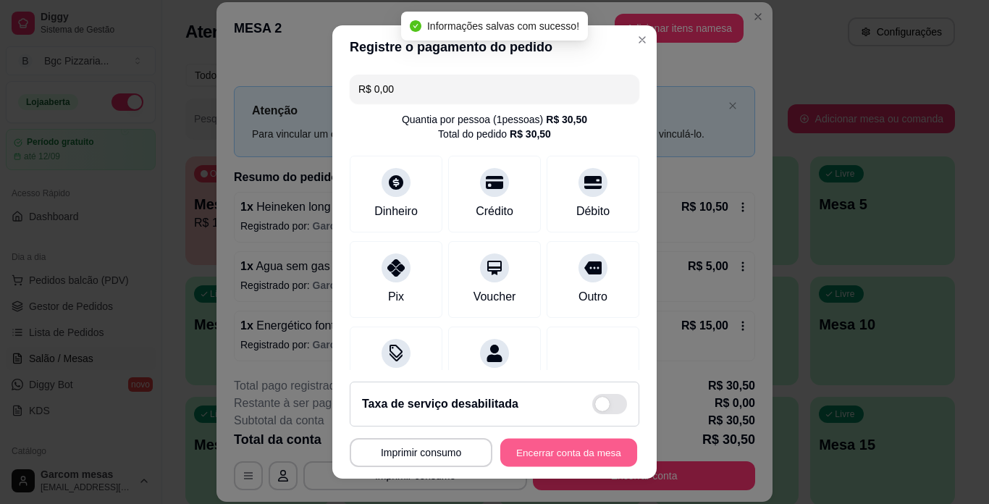
click at [563, 448] on button "Encerrar conta da mesa" at bounding box center [568, 453] width 137 height 28
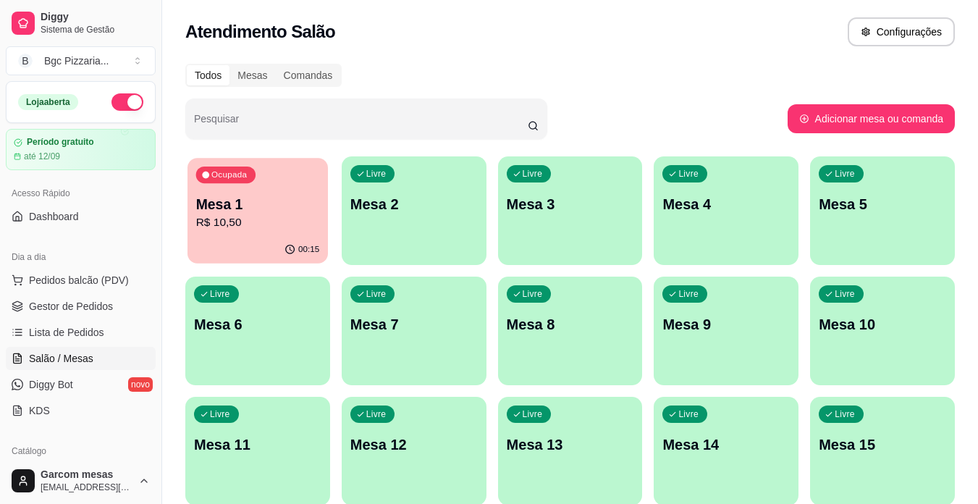
click at [314, 189] on div "Ocupada Mesa 1 R$ 10,50" at bounding box center [258, 197] width 141 height 78
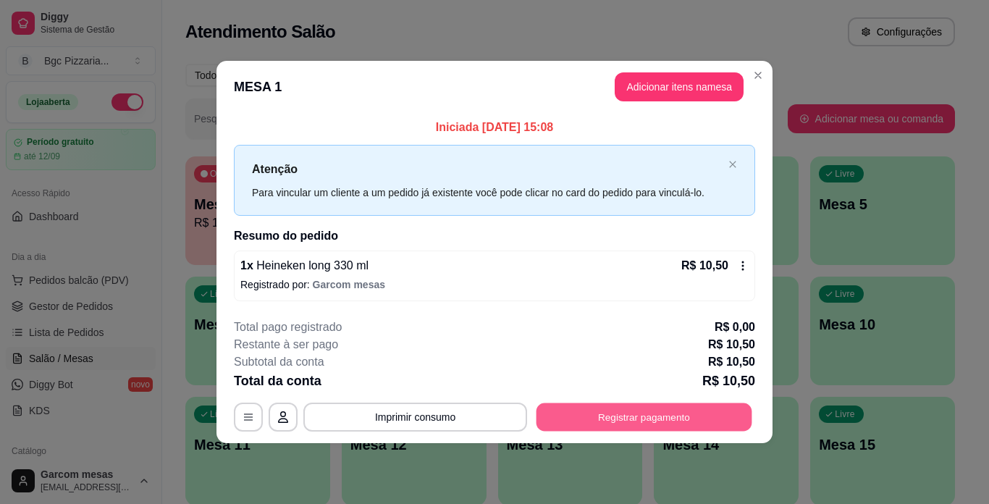
click at [603, 411] on button "Registrar pagamento" at bounding box center [645, 417] width 216 height 28
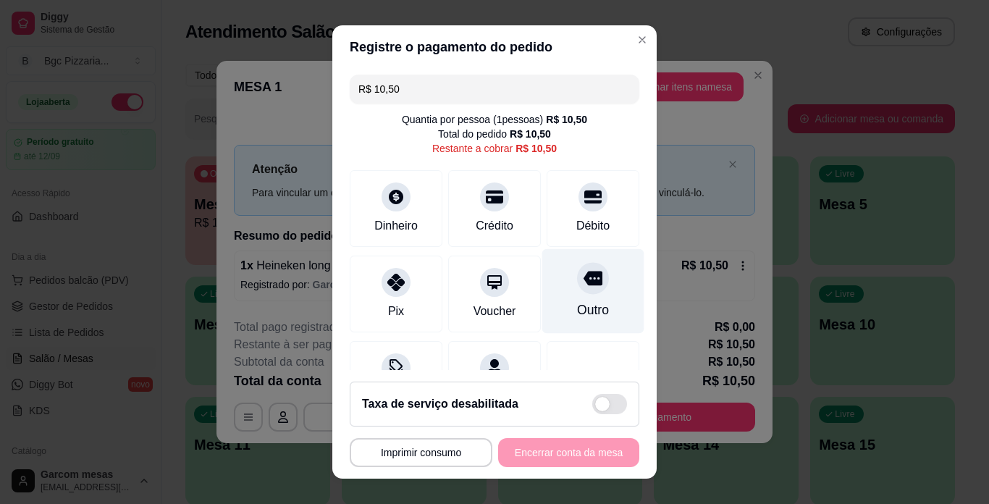
click at [577, 312] on div "Outro" at bounding box center [593, 310] width 32 height 19
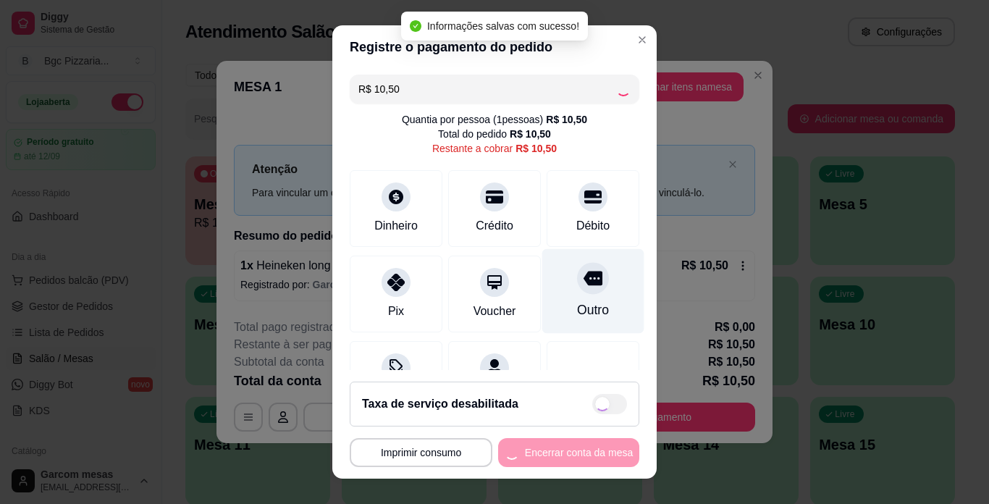
type input "R$ 0,00"
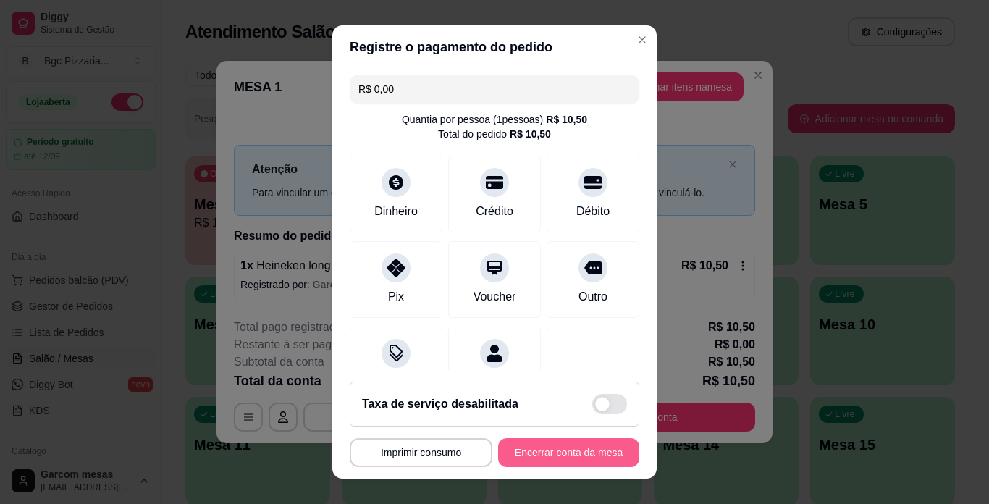
click at [542, 446] on button "Encerrar conta da mesa" at bounding box center [568, 452] width 141 height 29
